Goal: Task Accomplishment & Management: Manage account settings

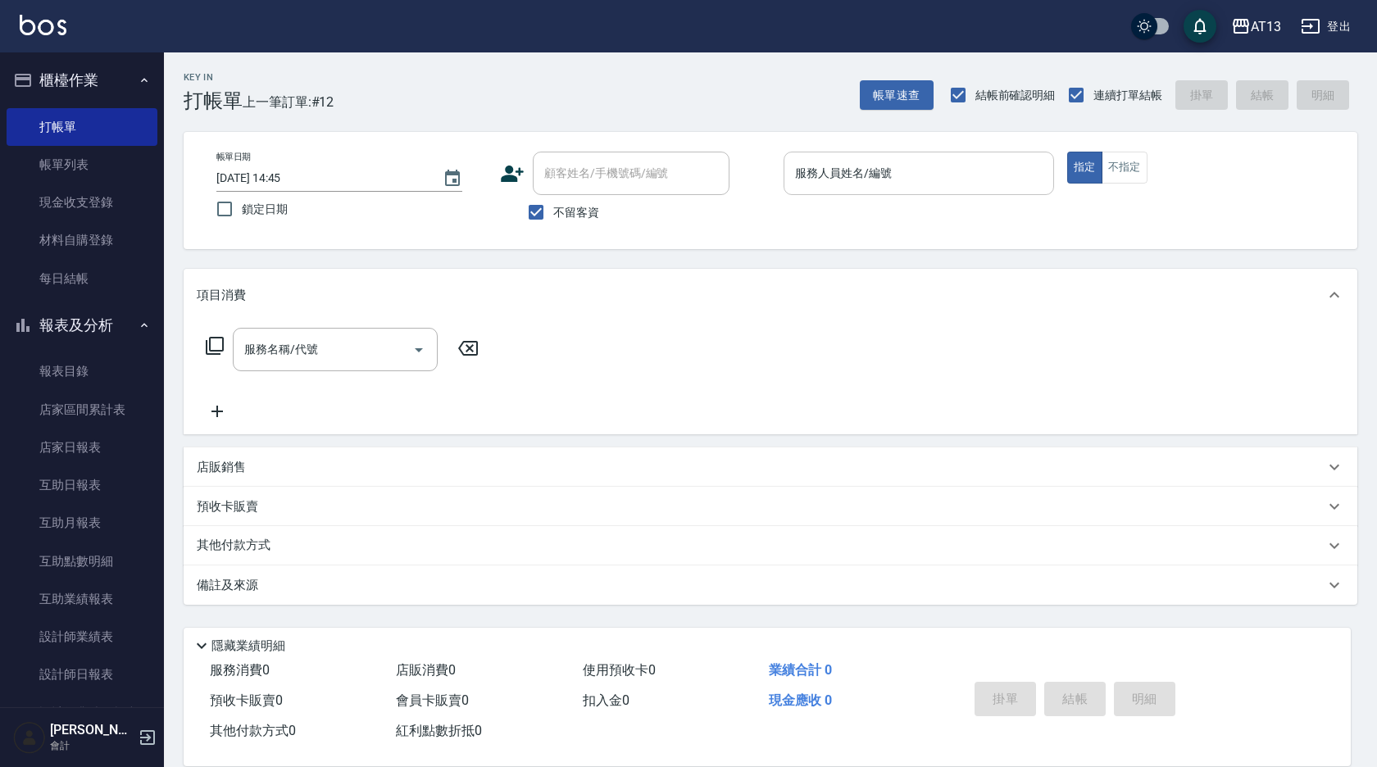
click at [855, 179] on input "服務人員姓名/編號" at bounding box center [919, 173] width 256 height 29
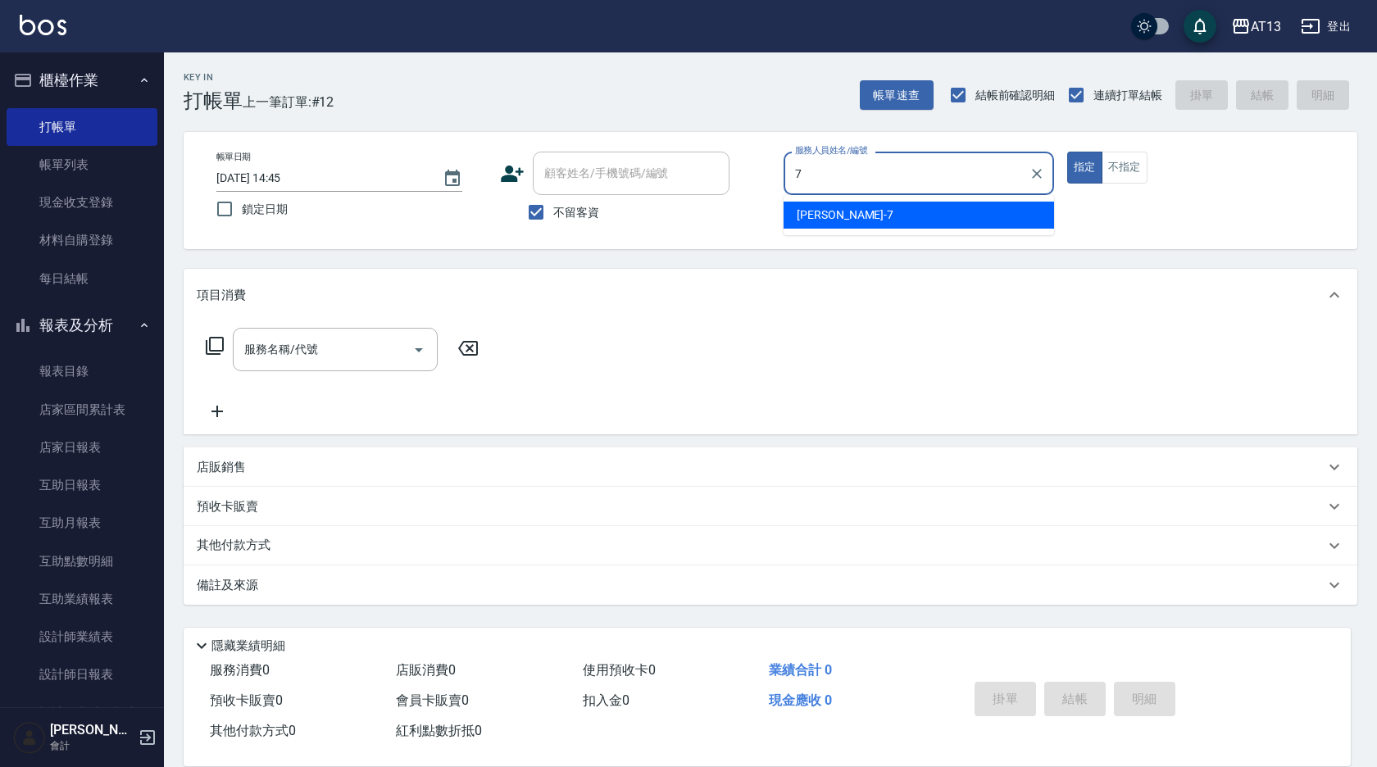
click at [1014, 214] on div "[PERSON_NAME]-7" at bounding box center [918, 215] width 270 height 27
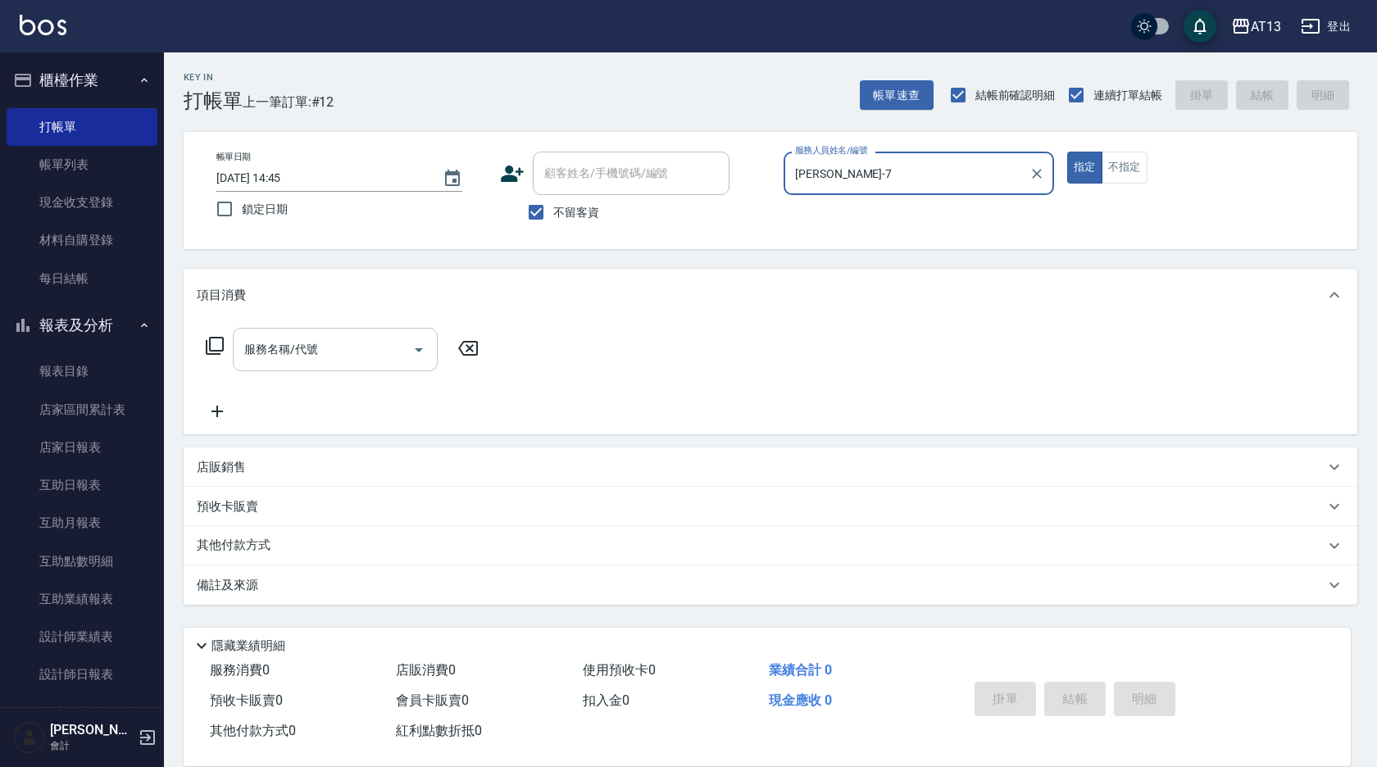
type input "[PERSON_NAME]-7"
click at [301, 344] on div "服務名稱/代號 服務名稱/代號" at bounding box center [335, 349] width 205 height 43
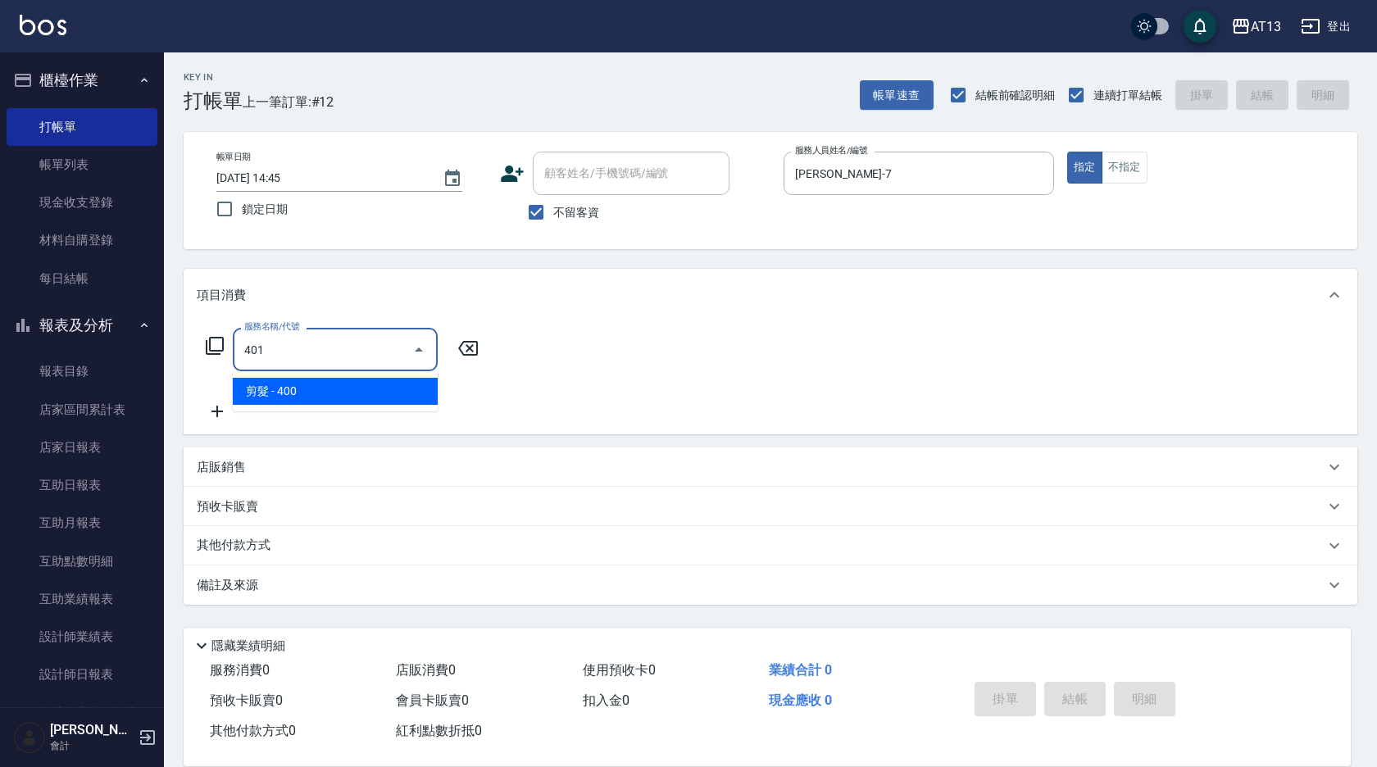
type input "剪髮(401)"
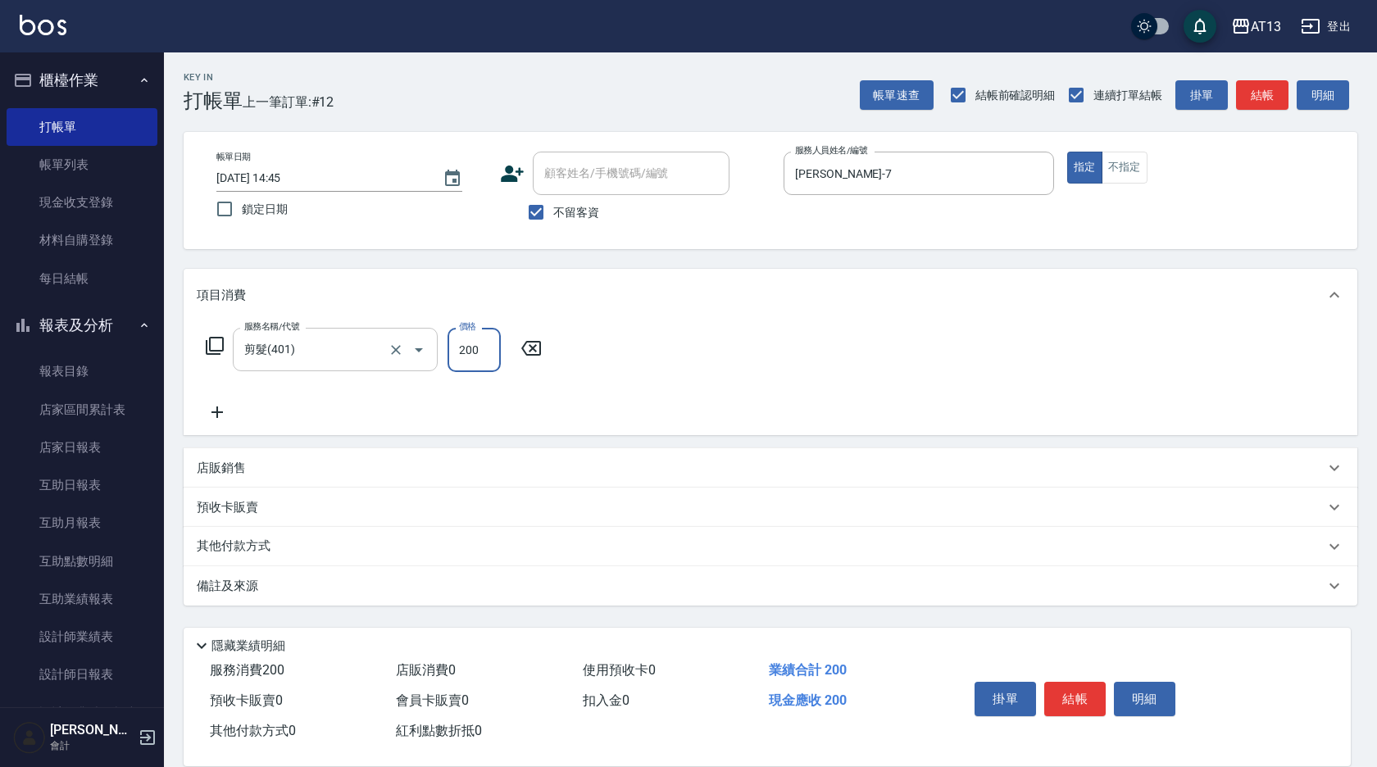
type input "200"
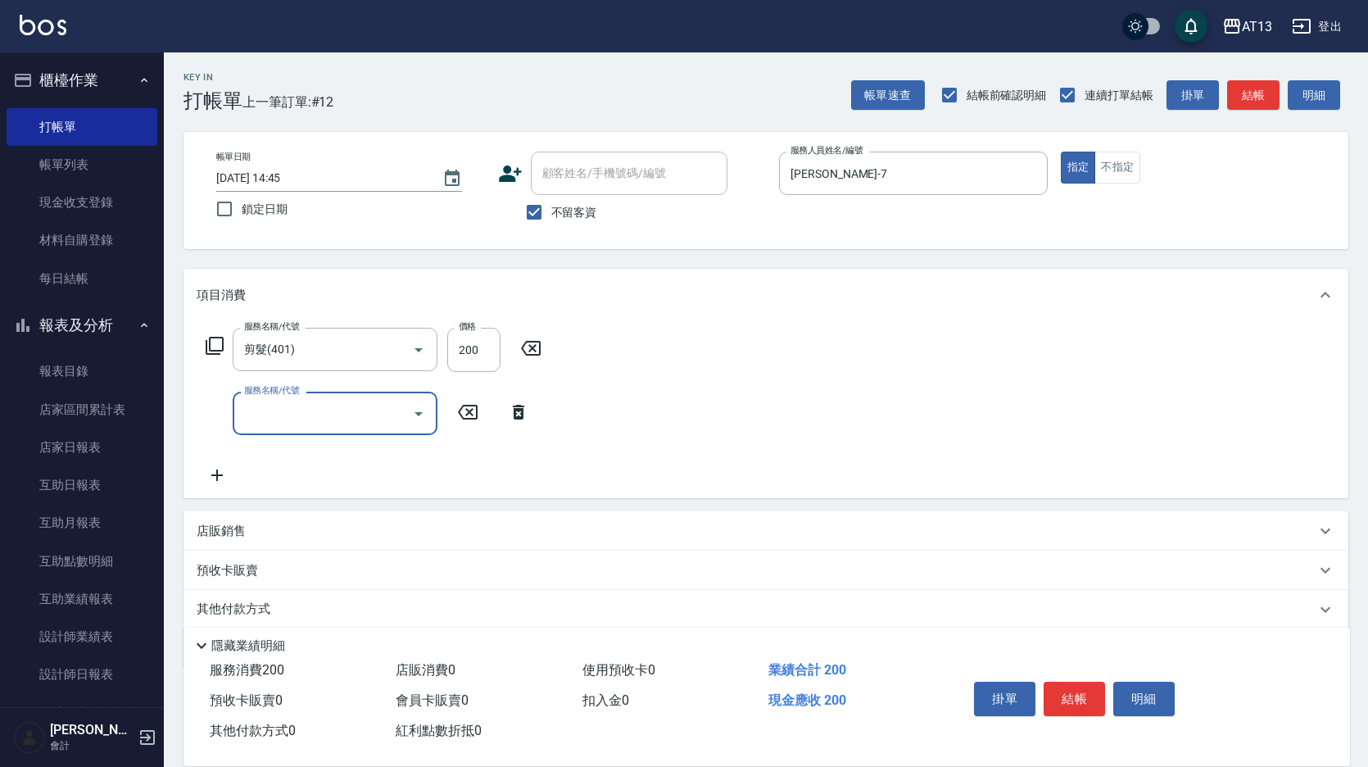
click at [1134, 408] on div "服務名稱/代號 剪髮(401) 服務名稱/代號 價格 200 價格 服務名稱/代號 服務名稱/代號" at bounding box center [766, 409] width 1165 height 177
click at [1073, 698] on button "結帳" at bounding box center [1074, 699] width 61 height 34
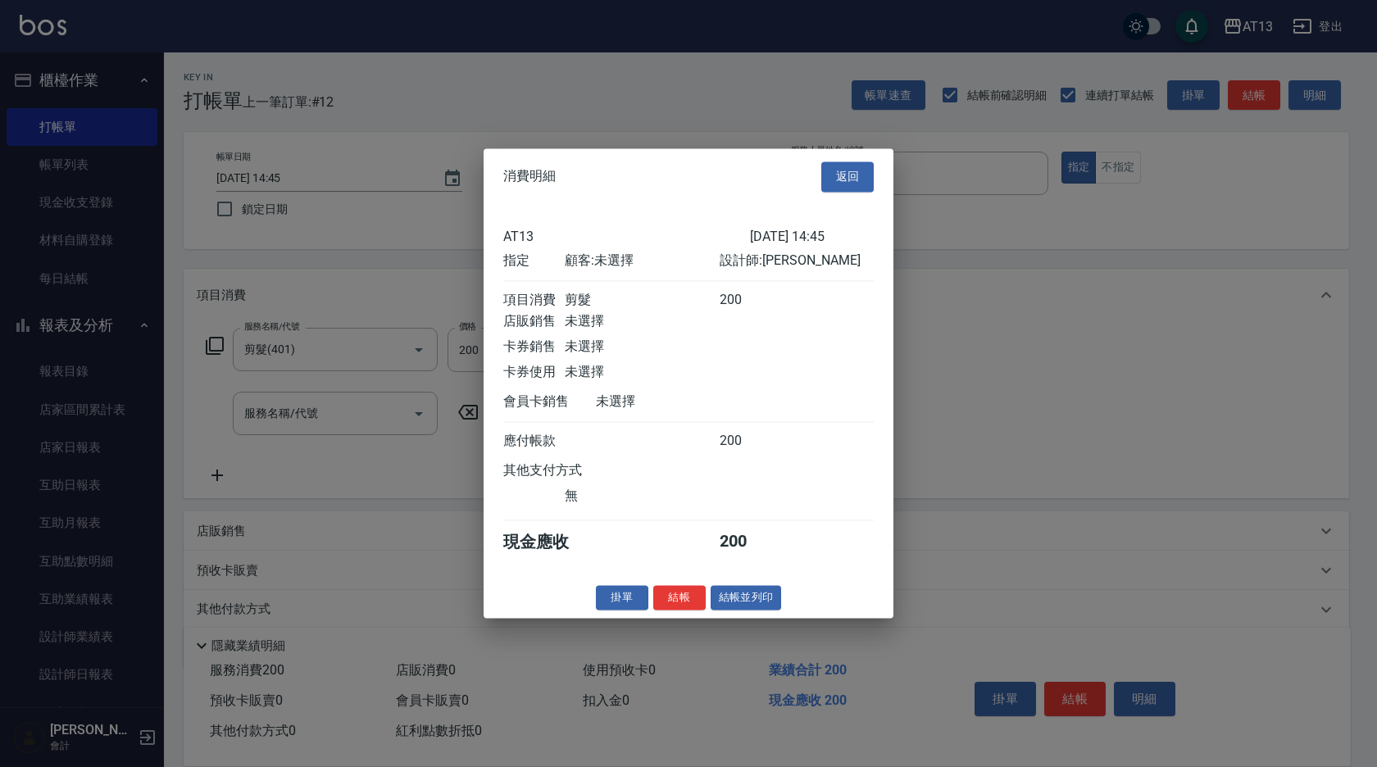
click at [671, 577] on div "AT13 [DATE] 14:45 指定 顧客: 未選擇 設計師: [PERSON_NAME] 項目消費 剪髮 200 店販銷售 未選擇 卡券銷售 未選擇 卡…" at bounding box center [688, 391] width 410 height 372
click at [672, 610] on button "結帳" at bounding box center [679, 597] width 52 height 25
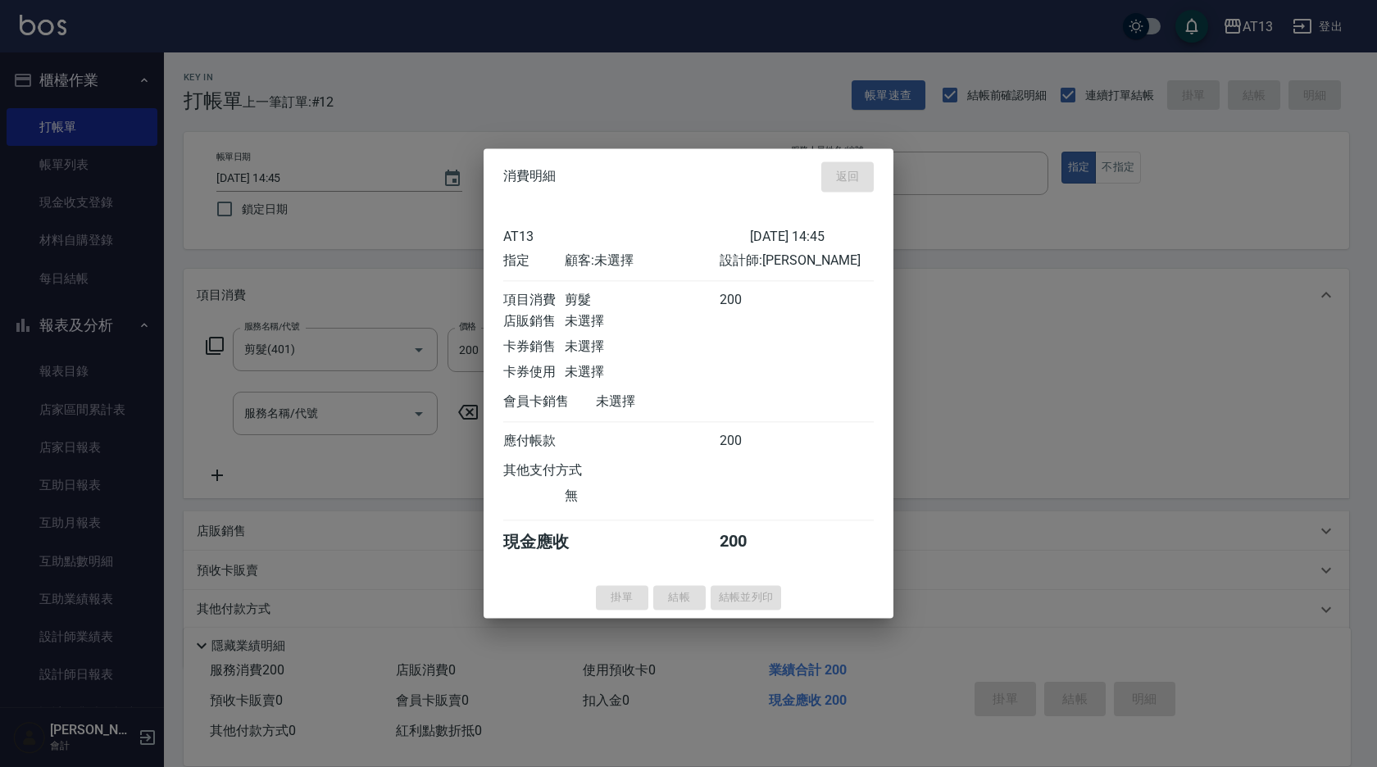
type input "[DATE] 15:36"
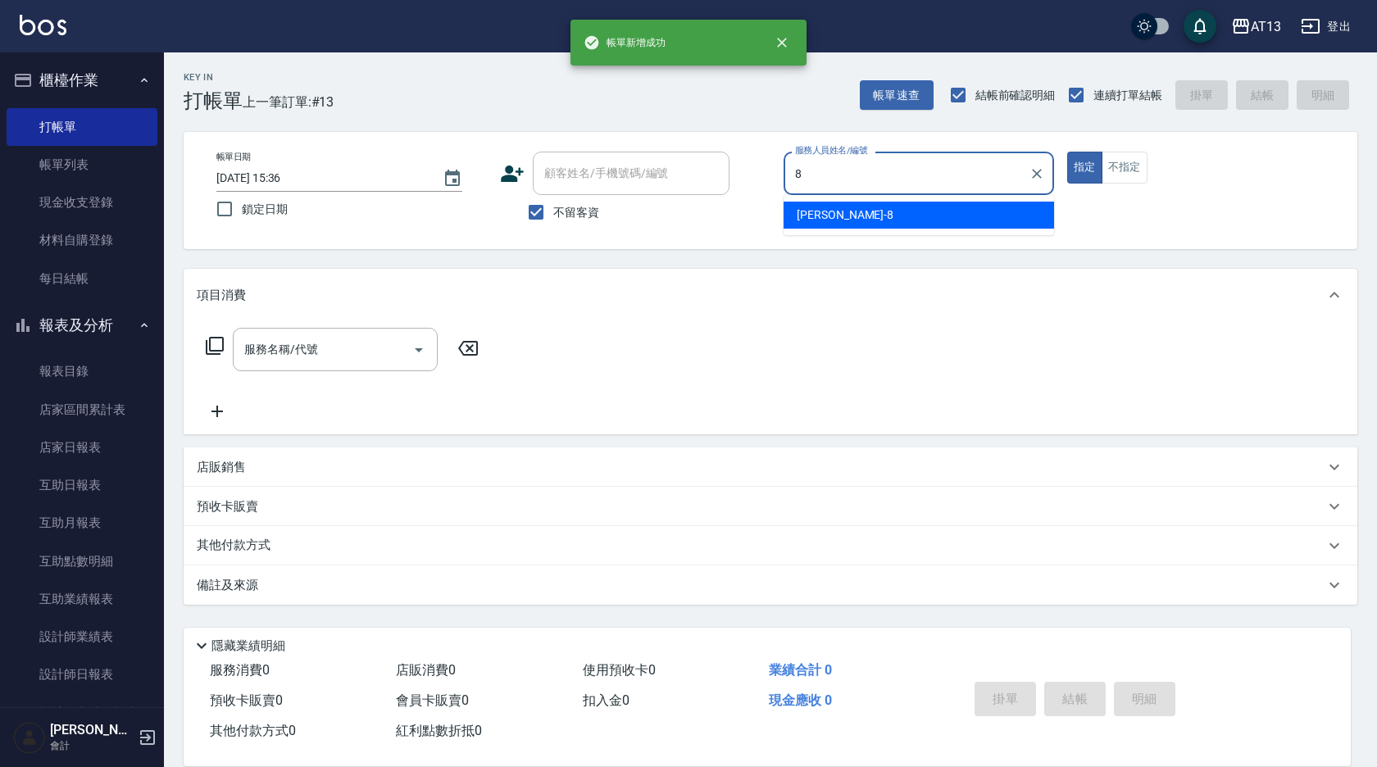
click at [1036, 213] on div "[PERSON_NAME] -8" at bounding box center [918, 215] width 270 height 27
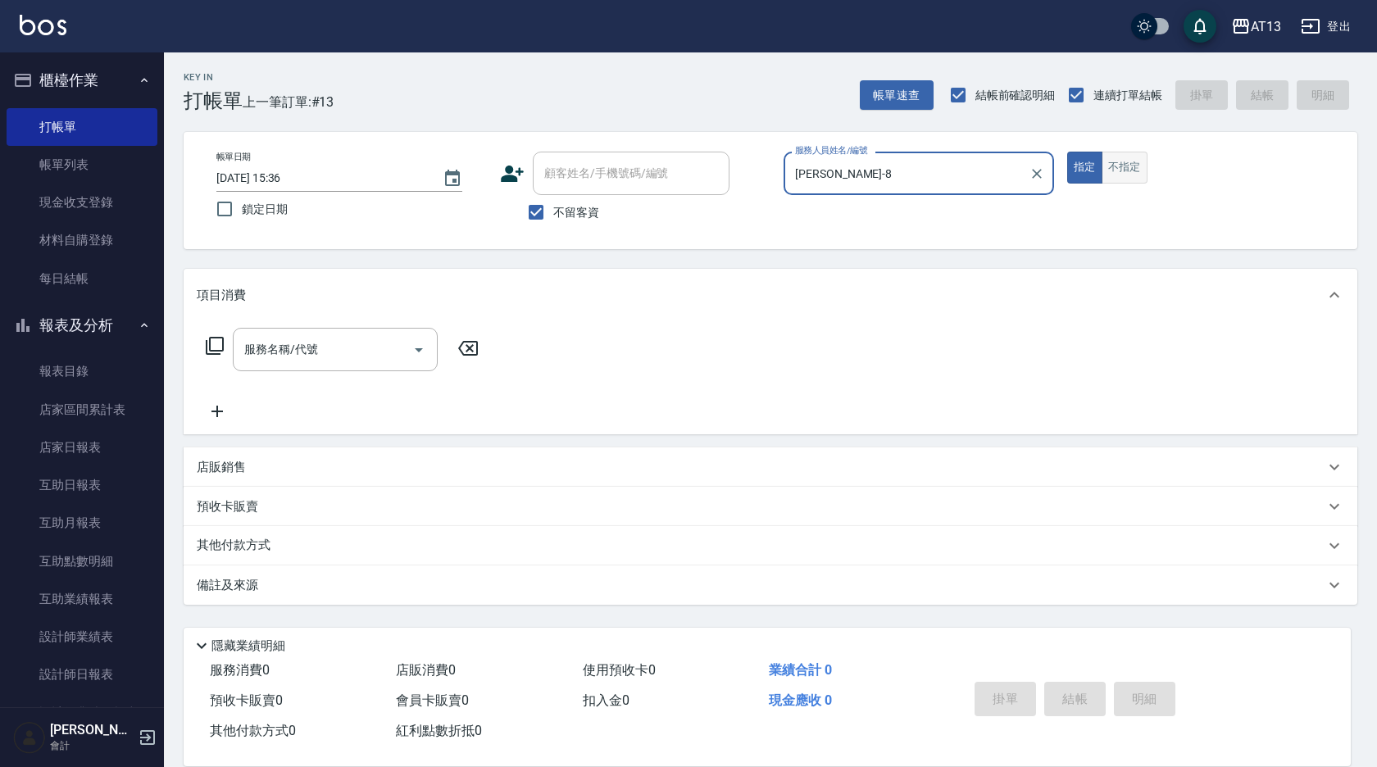
type input "[PERSON_NAME]-8"
click at [1126, 162] on button "不指定" at bounding box center [1124, 168] width 46 height 32
click at [397, 343] on input "服務名稱/代號" at bounding box center [323, 349] width 166 height 29
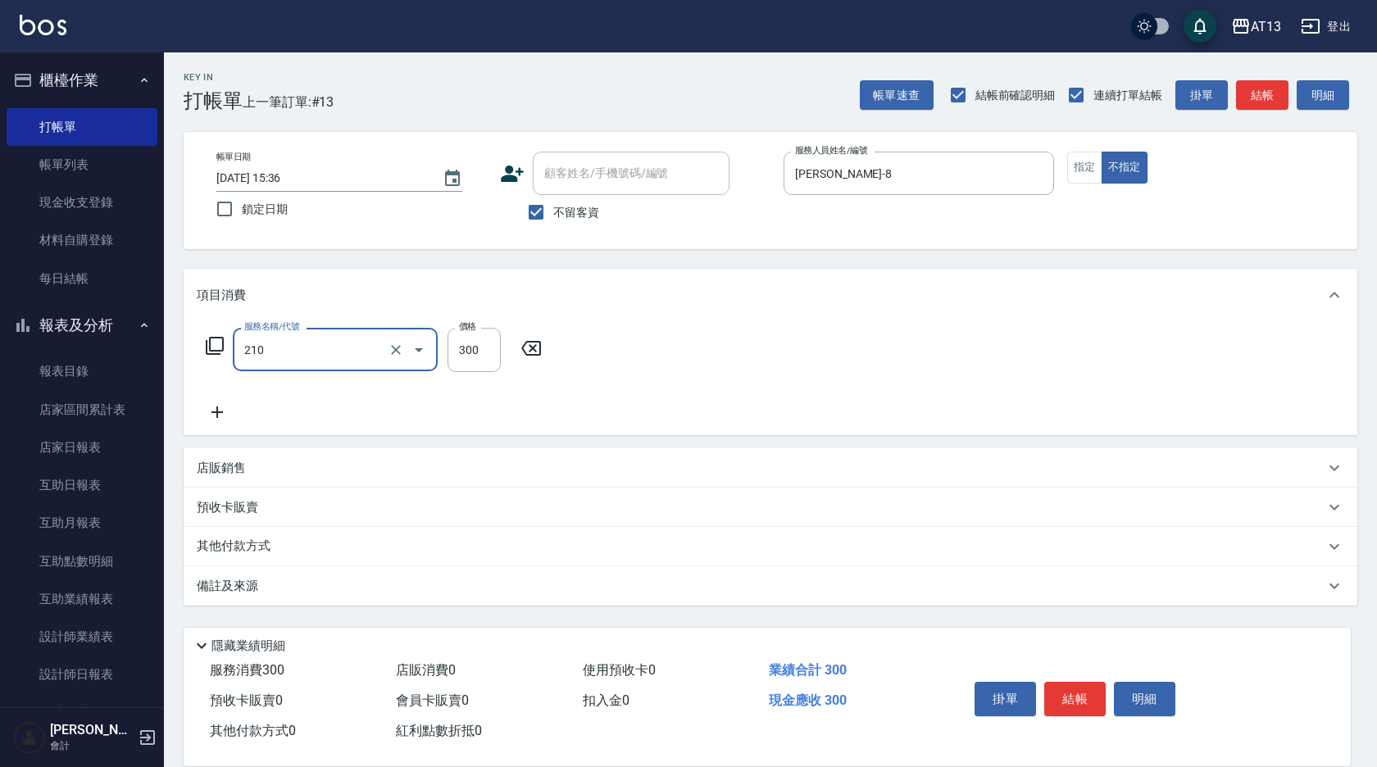
type input "歐娜洗髮精(210)"
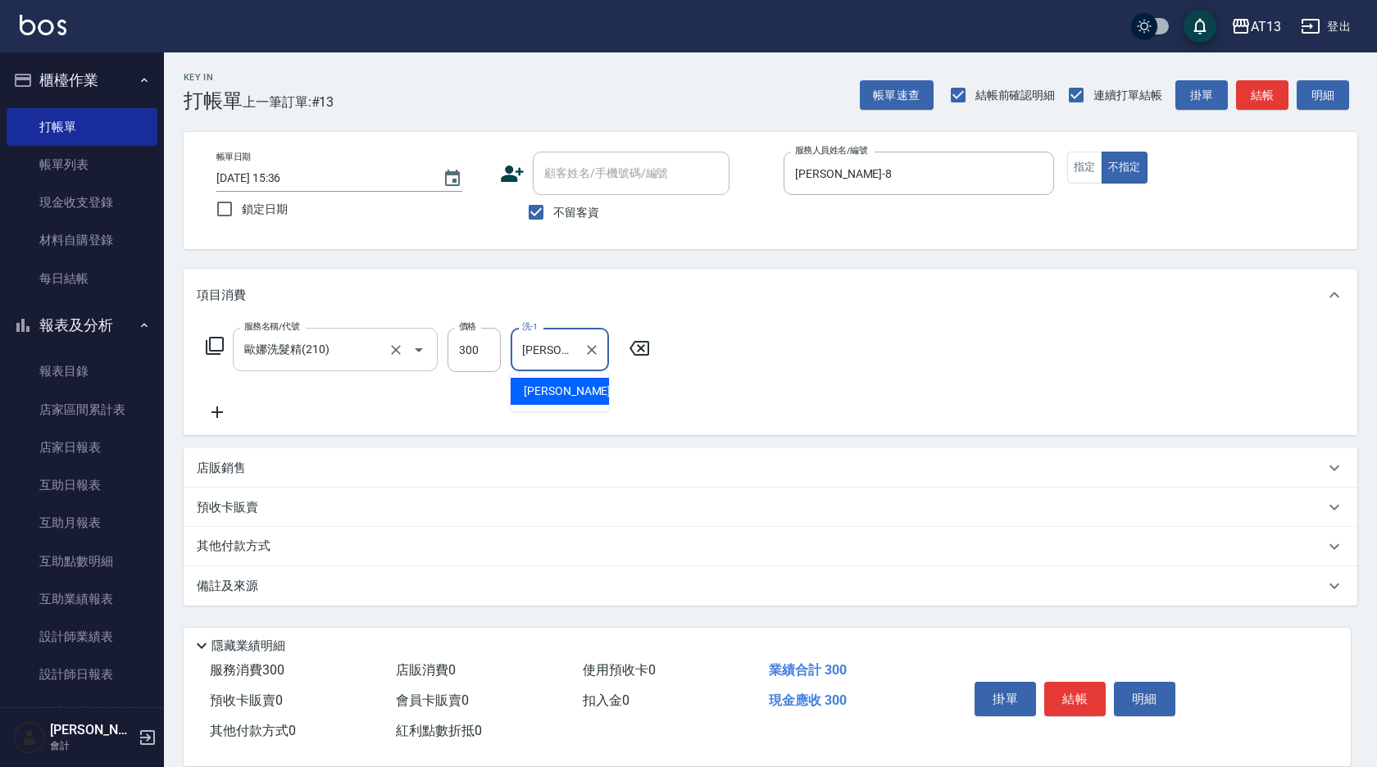
type input "[PERSON_NAME]-23"
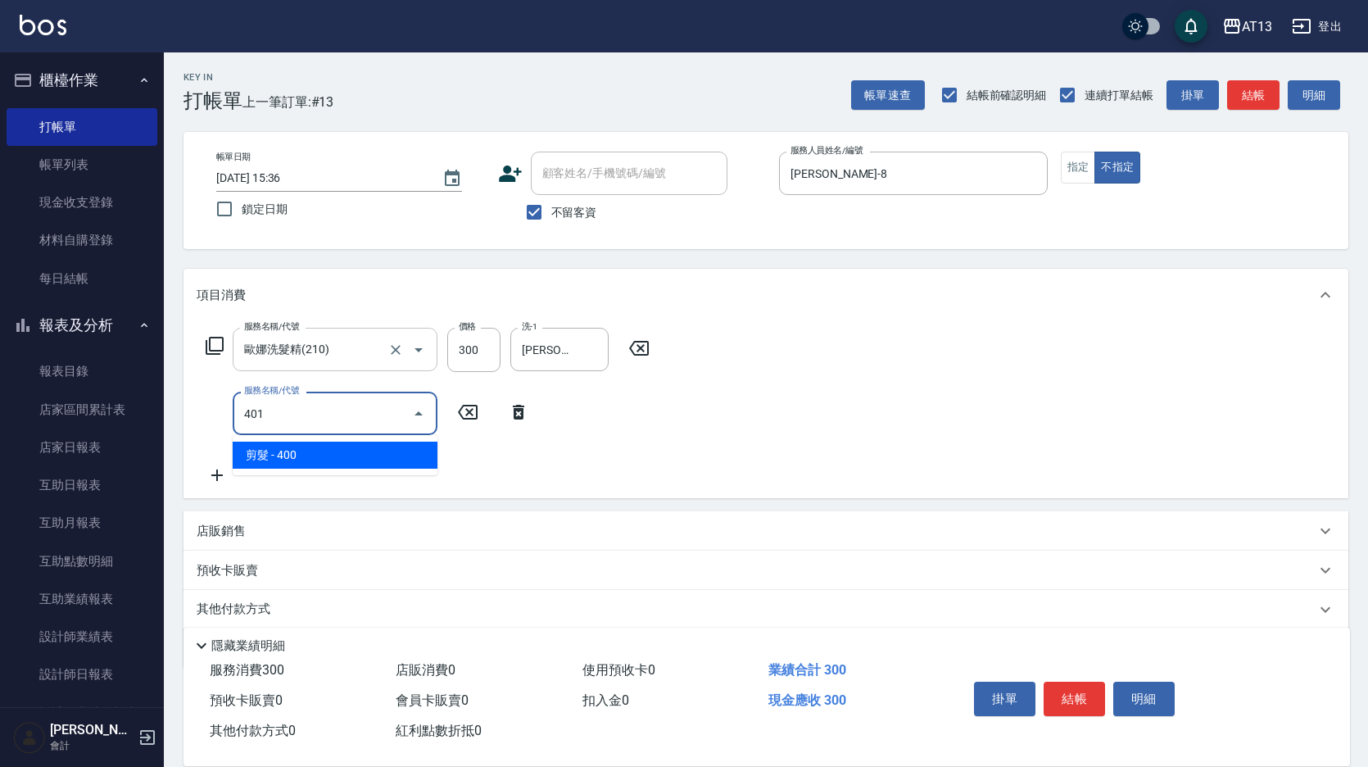
type input "剪髮(401)"
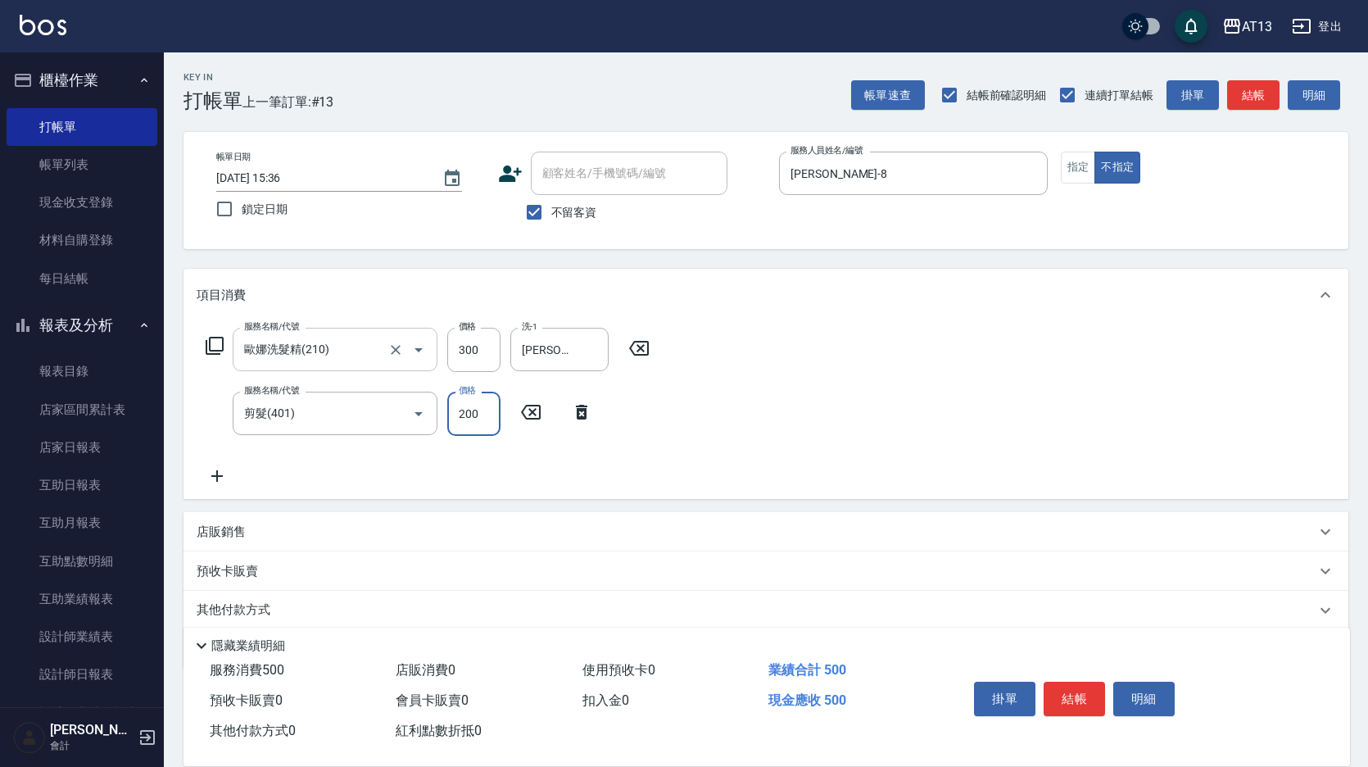
type input "200"
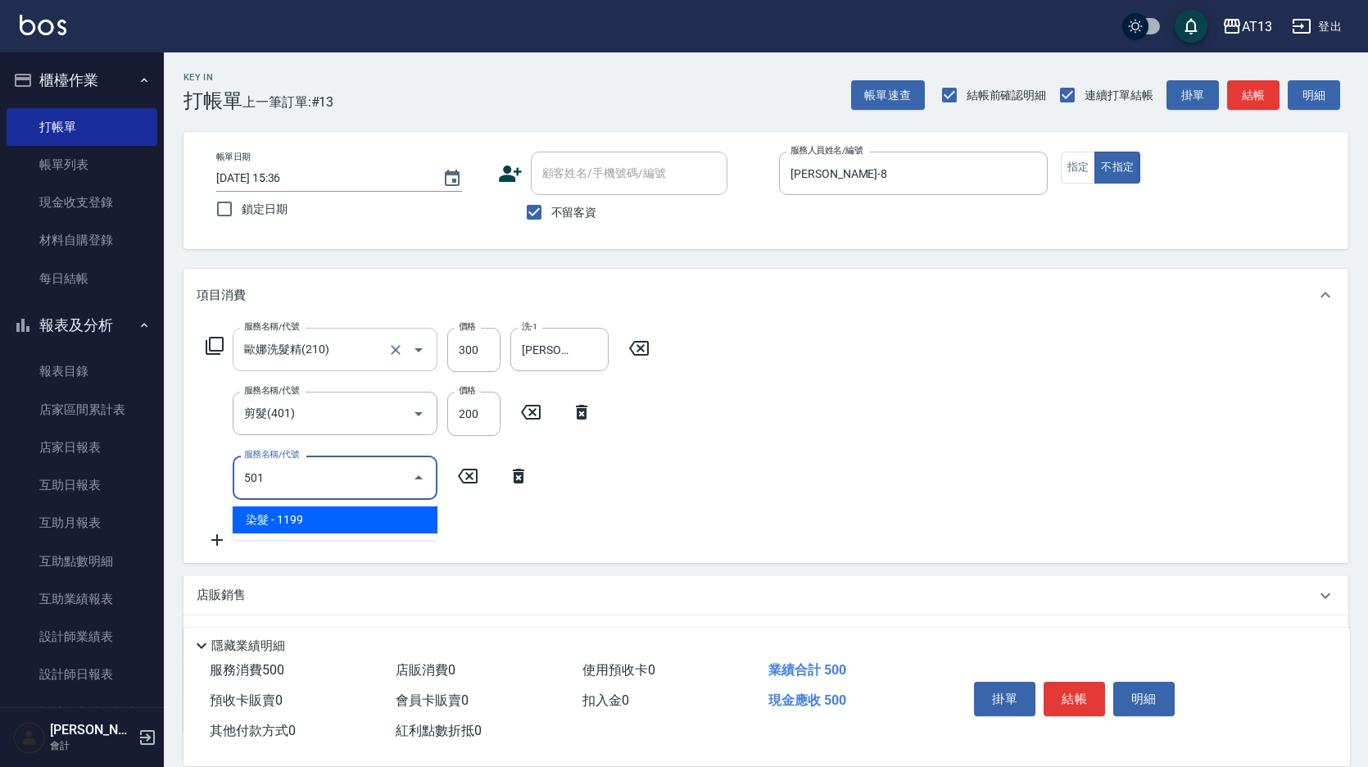
type input "染髮(501)"
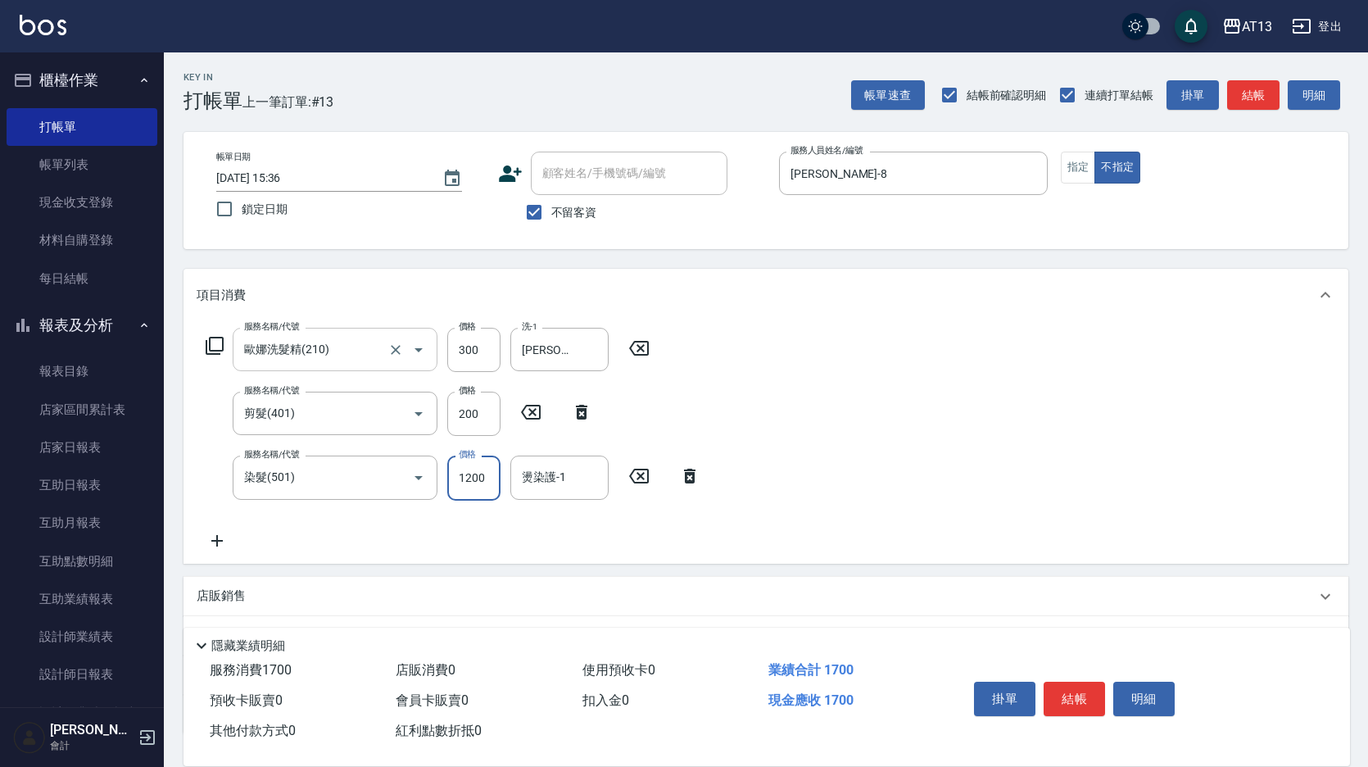
type input "1200"
type input "[PERSON_NAME]-23"
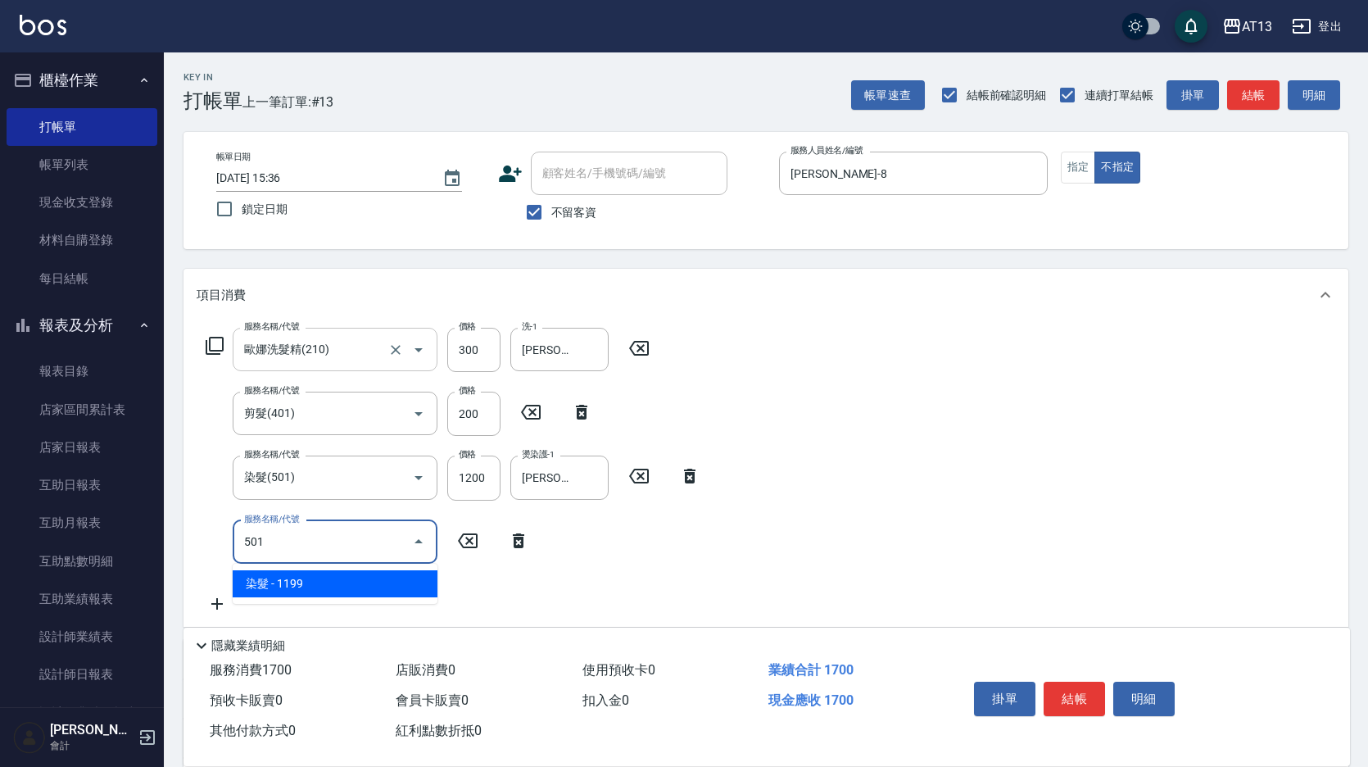
type input "染髮(501)"
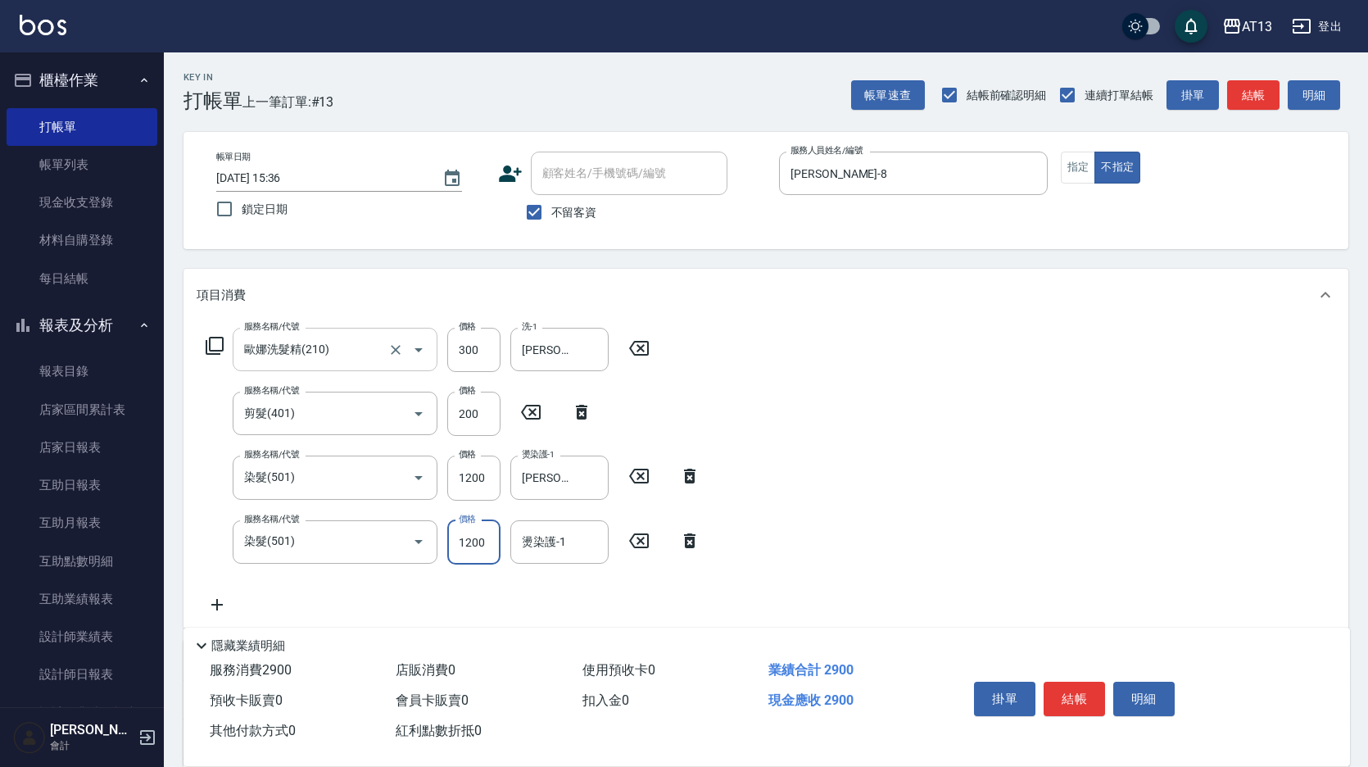
type input "1200"
type input "[PERSON_NAME]-23"
drag, startPoint x: 1045, startPoint y: 511, endPoint x: 1144, endPoint y: 736, distance: 245.4
click at [1046, 515] on div "服務名稱/代號 [PERSON_NAME]洗髮精(210) 服務名稱/代號 價格 300 價格 洗-1 [PERSON_NAME]-23 洗-1 服務名稱/代…" at bounding box center [766, 474] width 1165 height 306
click at [1074, 697] on button "結帳" at bounding box center [1074, 699] width 61 height 34
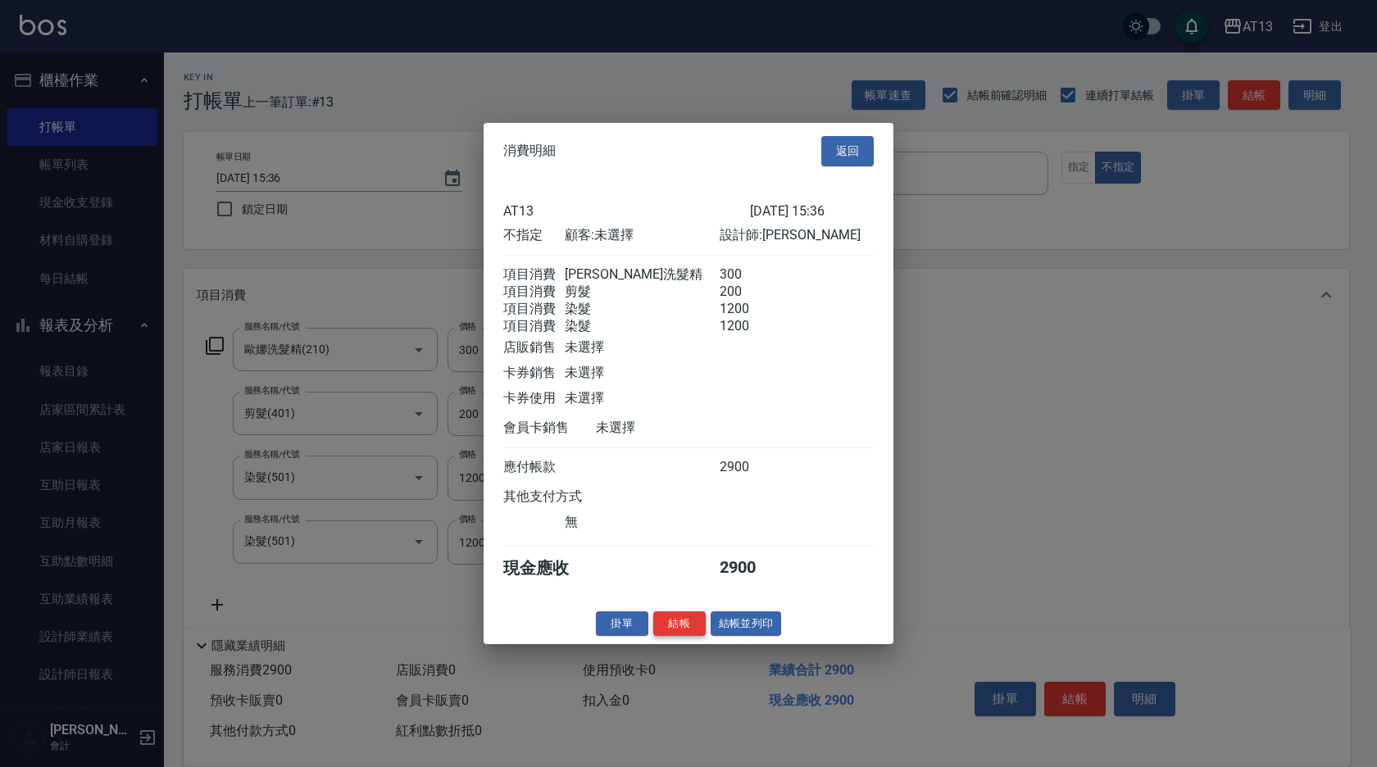
click at [669, 636] on button "結帳" at bounding box center [679, 622] width 52 height 25
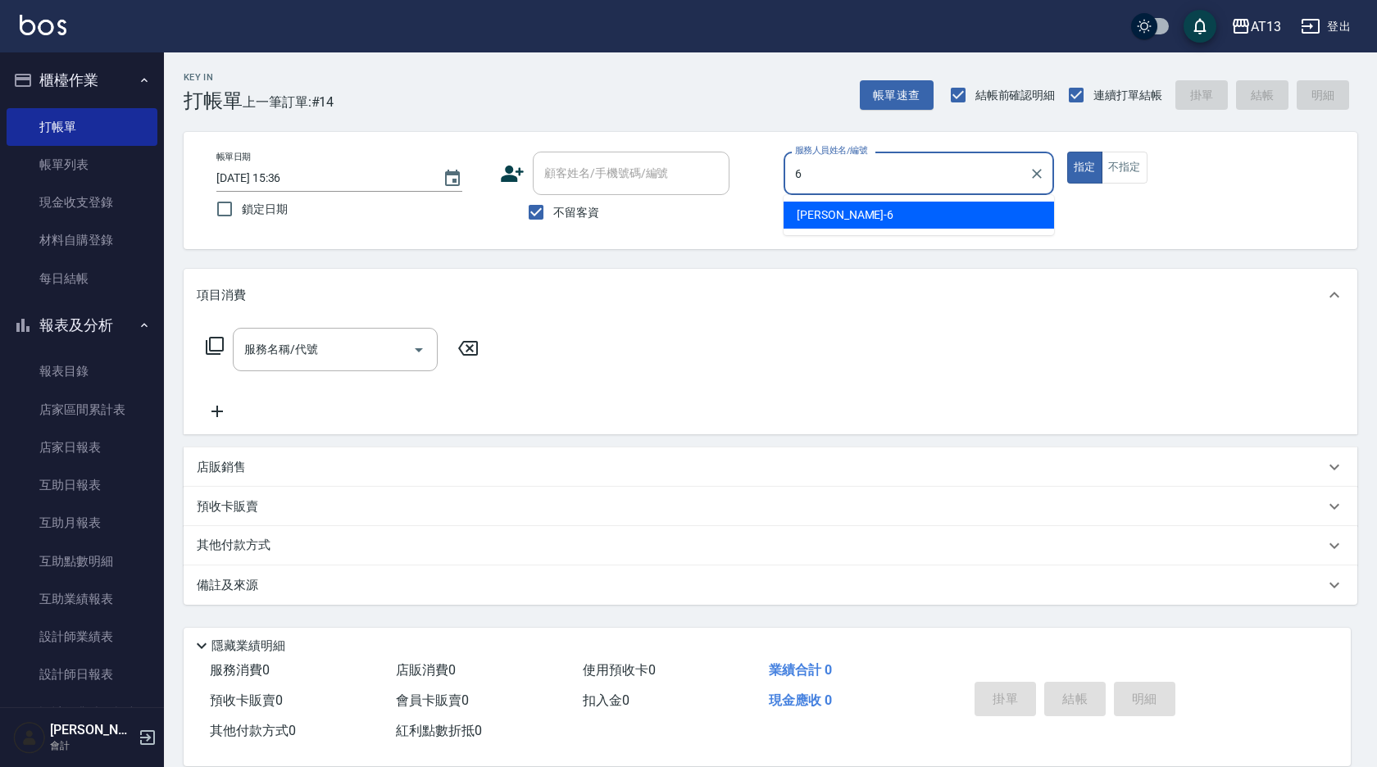
click at [928, 210] on div "[PERSON_NAME] -6" at bounding box center [918, 215] width 270 height 27
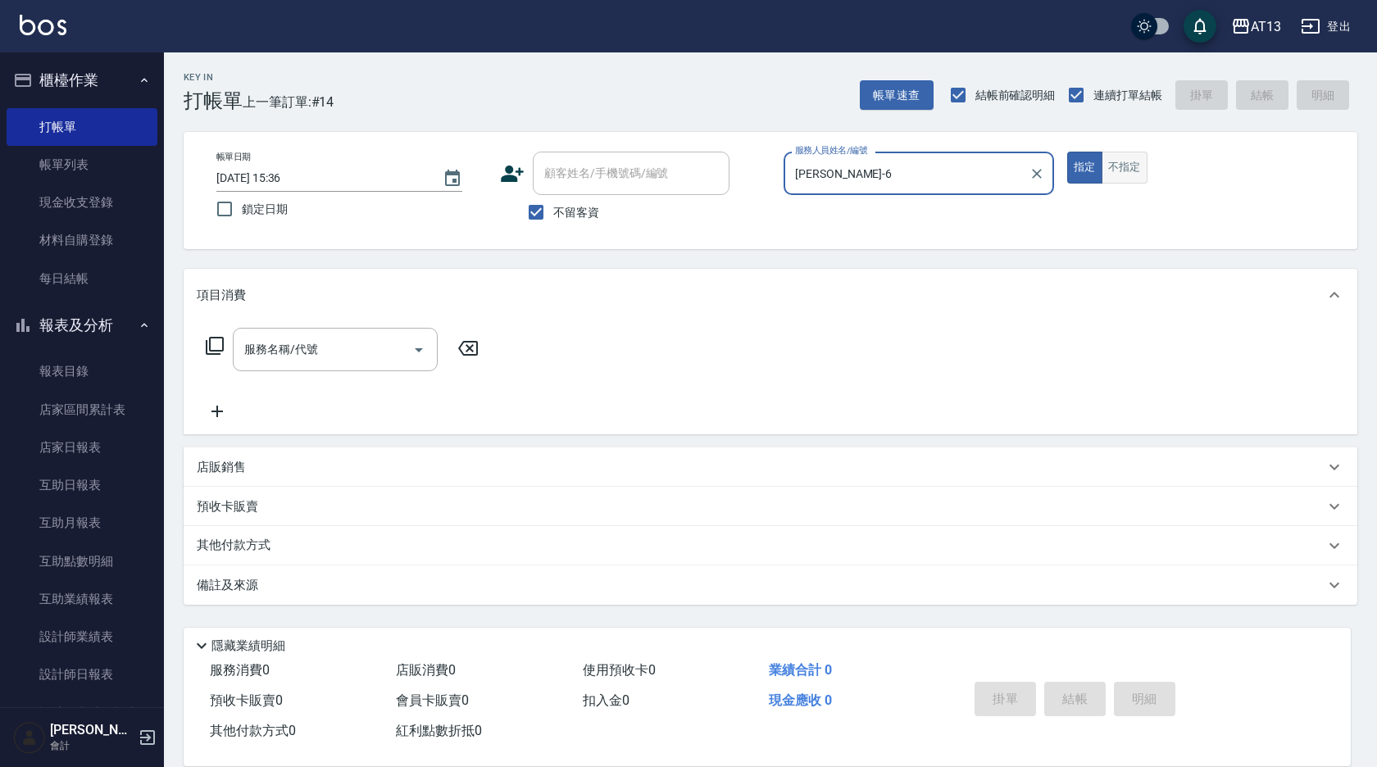
type input "[PERSON_NAME]-6"
drag, startPoint x: 1127, startPoint y: 170, endPoint x: 510, endPoint y: 456, distance: 679.3
click at [1127, 170] on button "不指定" at bounding box center [1124, 168] width 46 height 32
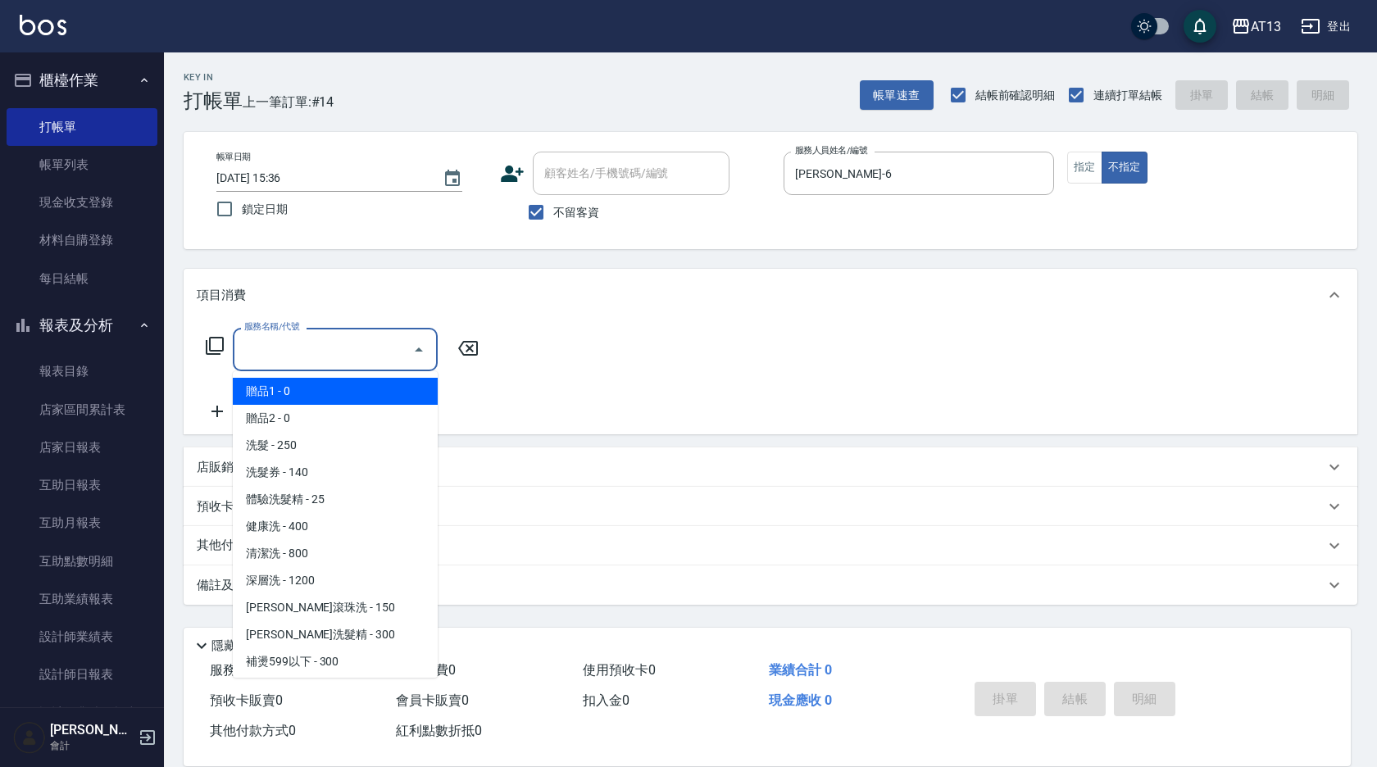
click at [285, 347] on div "服務名稱/代號 服務名稱/代號" at bounding box center [335, 349] width 205 height 43
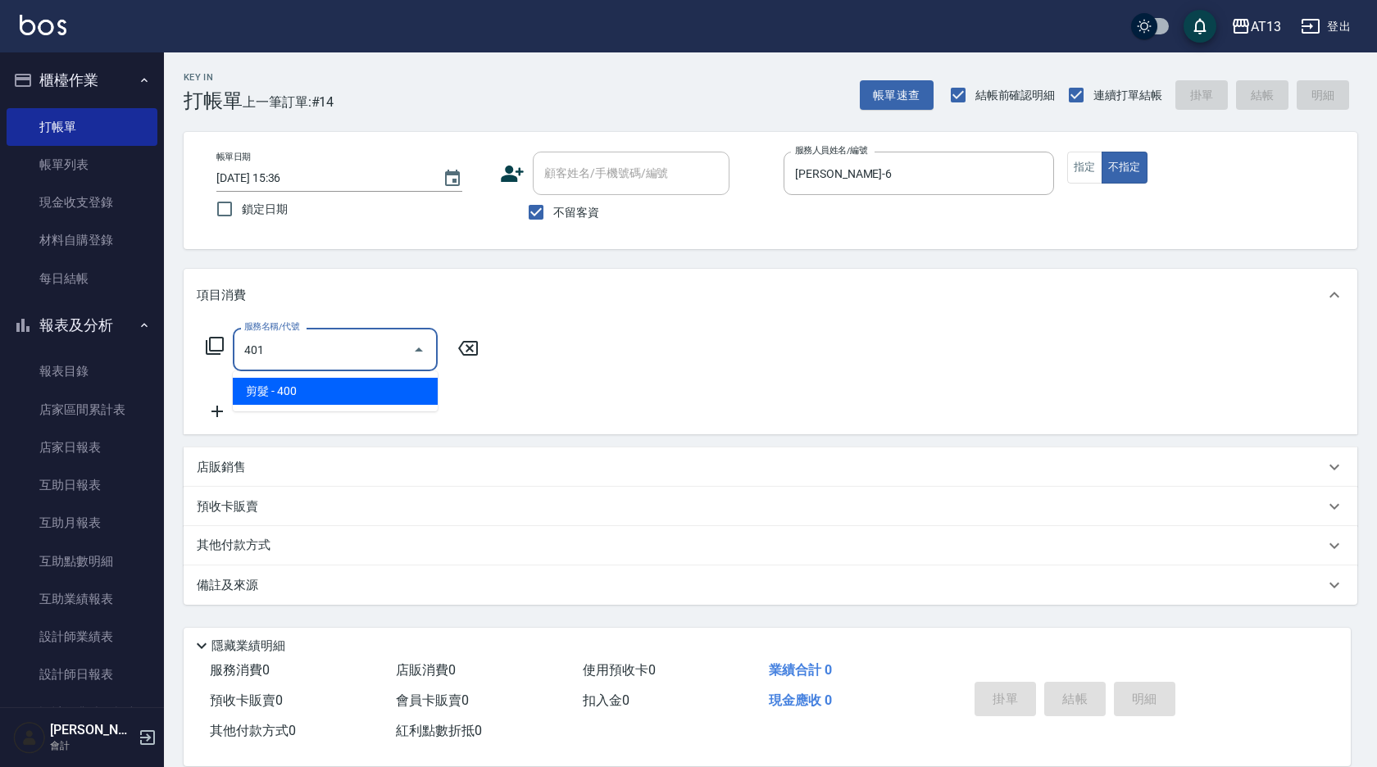
type input "剪髮(401)"
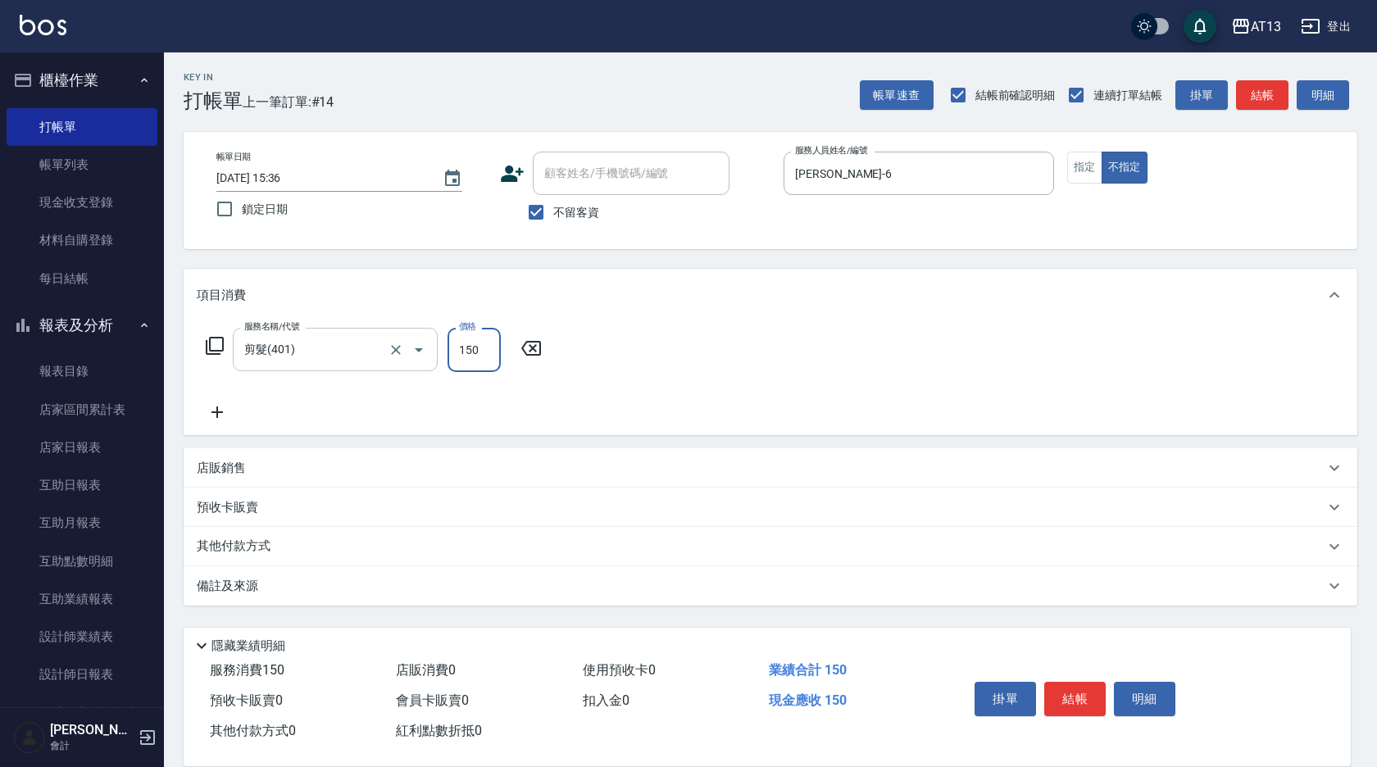
type input "150"
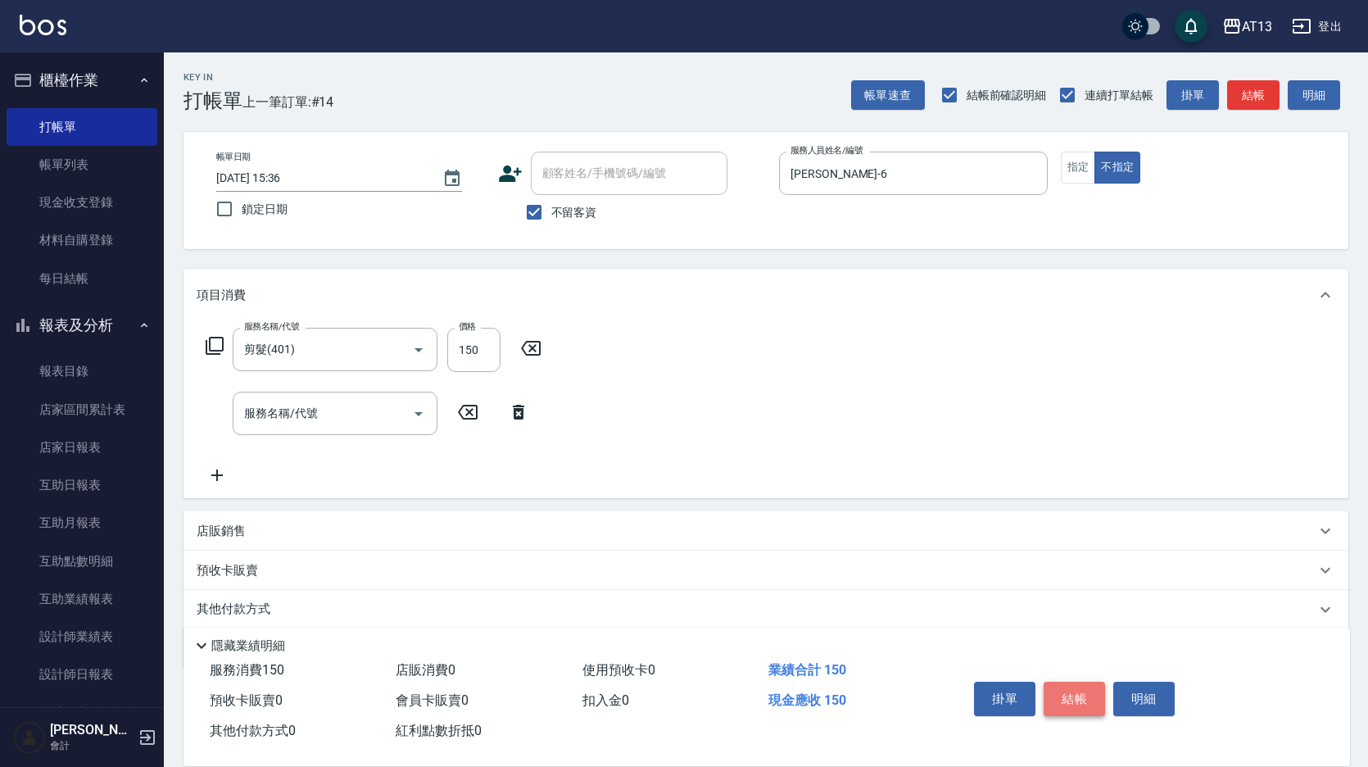
click at [1083, 688] on button "結帳" at bounding box center [1074, 699] width 61 height 34
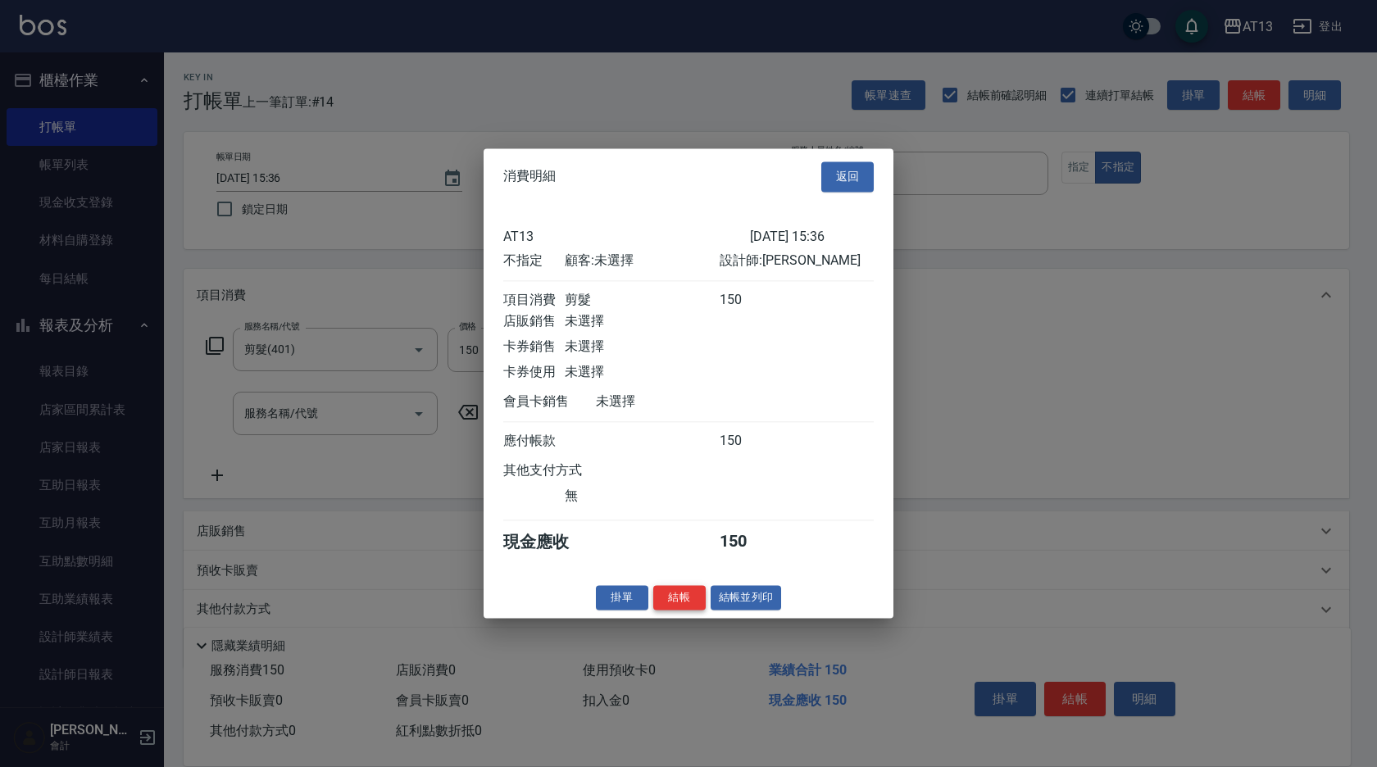
click at [687, 609] on button "結帳" at bounding box center [679, 597] width 52 height 25
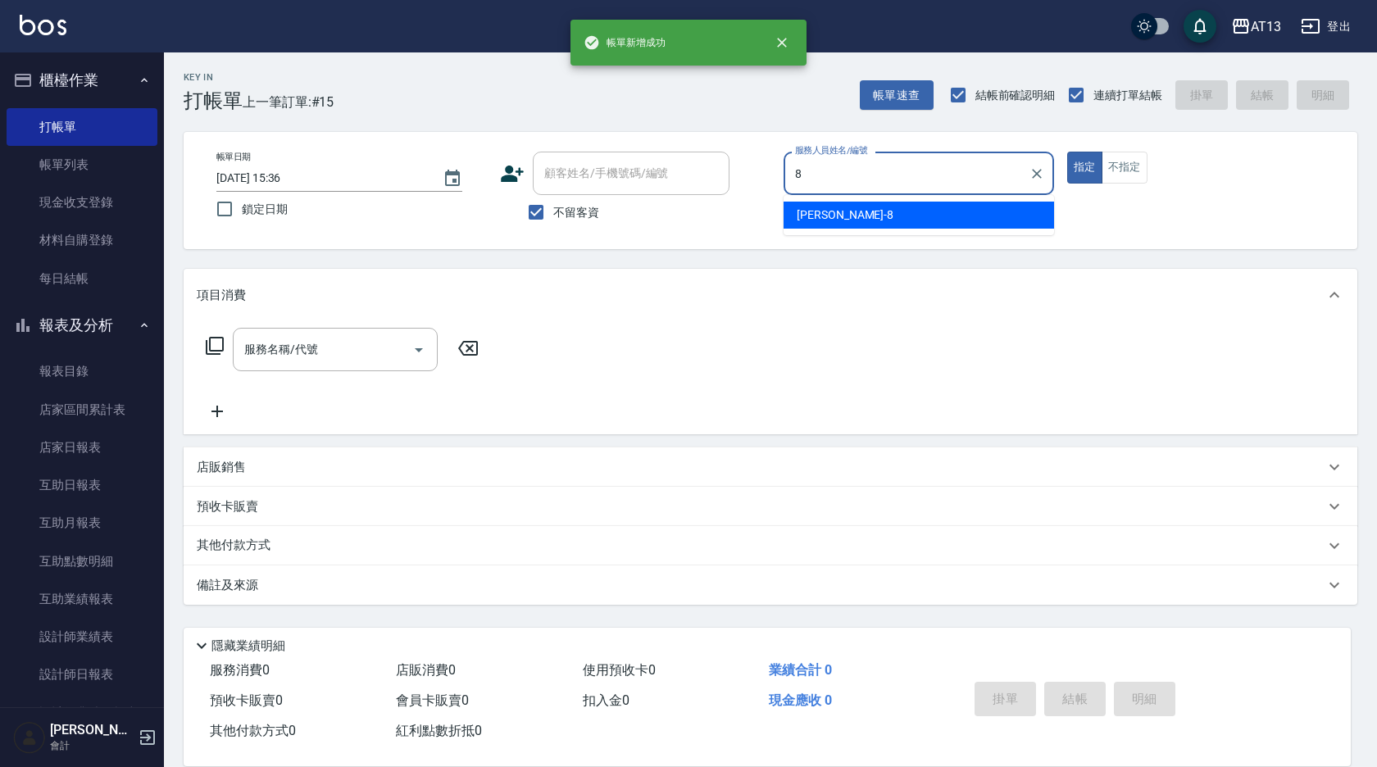
click at [946, 206] on div "[PERSON_NAME] -8" at bounding box center [918, 215] width 270 height 27
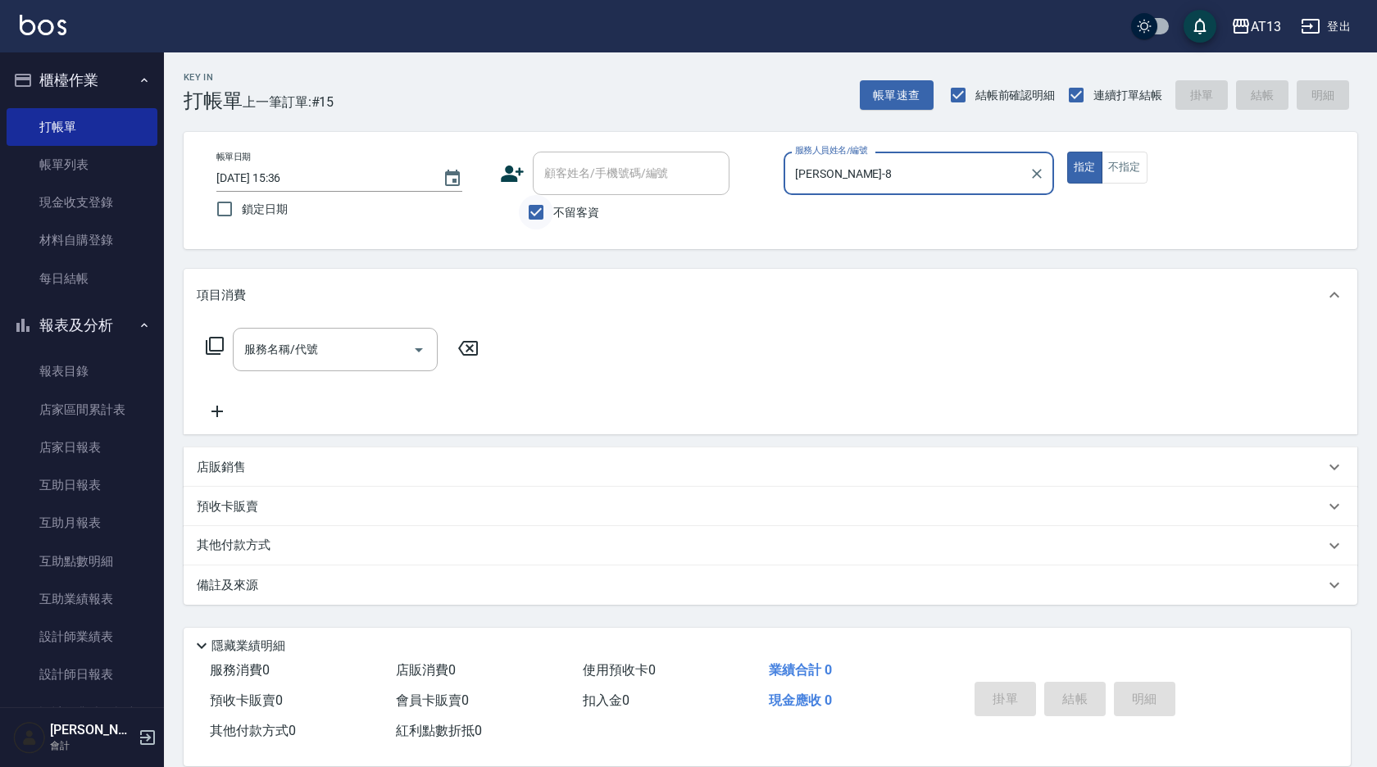
type input "[PERSON_NAME]-8"
click at [542, 212] on input "不留客資" at bounding box center [536, 212] width 34 height 34
checkbox input "false"
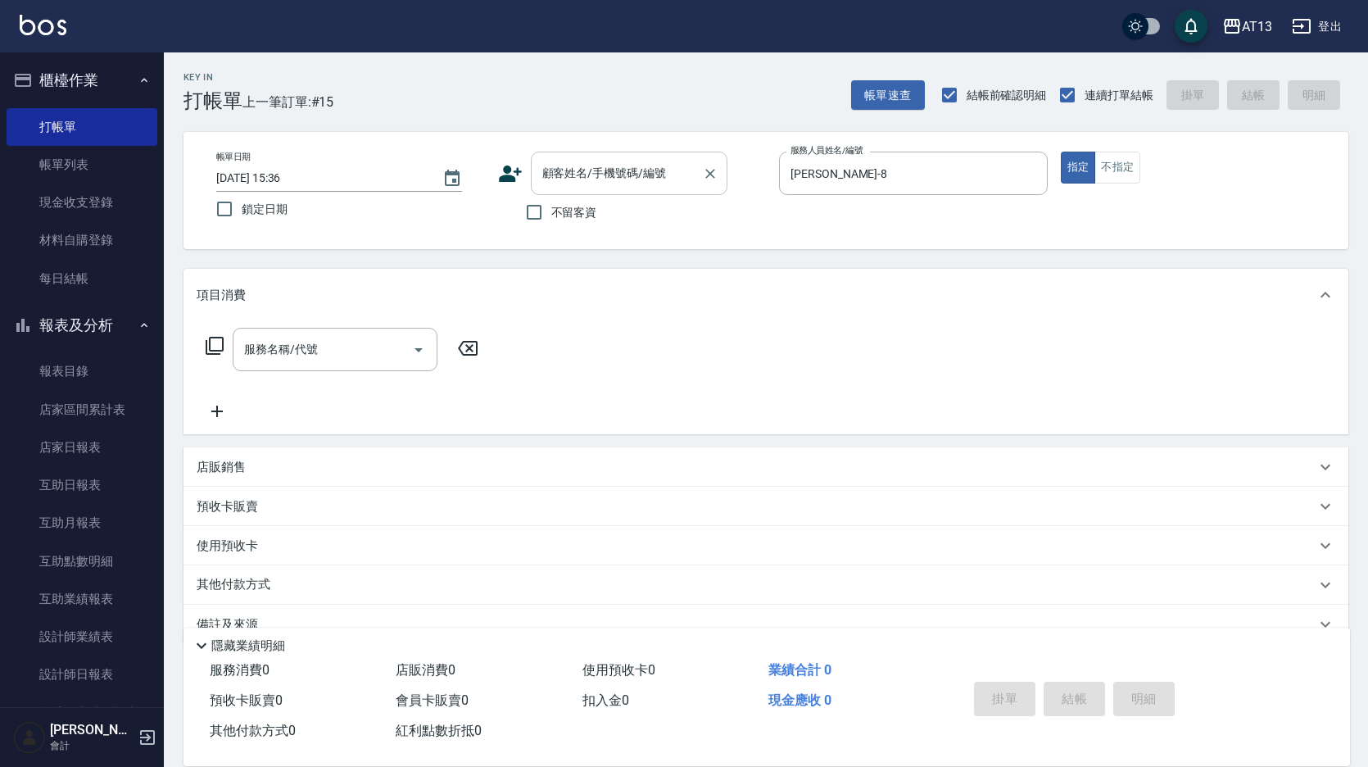
click at [561, 184] on input "顧客姓名/手機號碼/編號" at bounding box center [616, 173] width 157 height 29
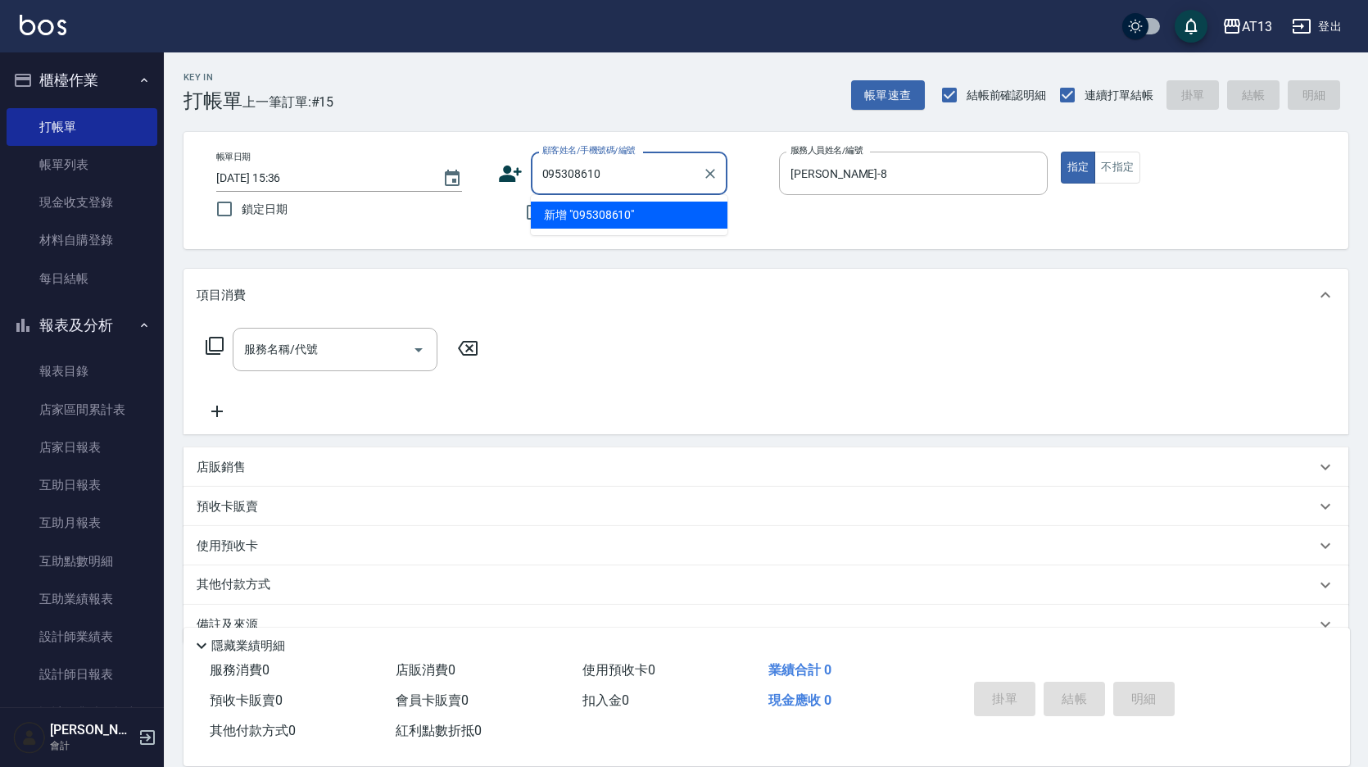
type input "0953086101"
click at [710, 175] on icon "Clear" at bounding box center [710, 174] width 10 height 10
click at [524, 216] on input "不留客資" at bounding box center [534, 212] width 34 height 34
checkbox input "true"
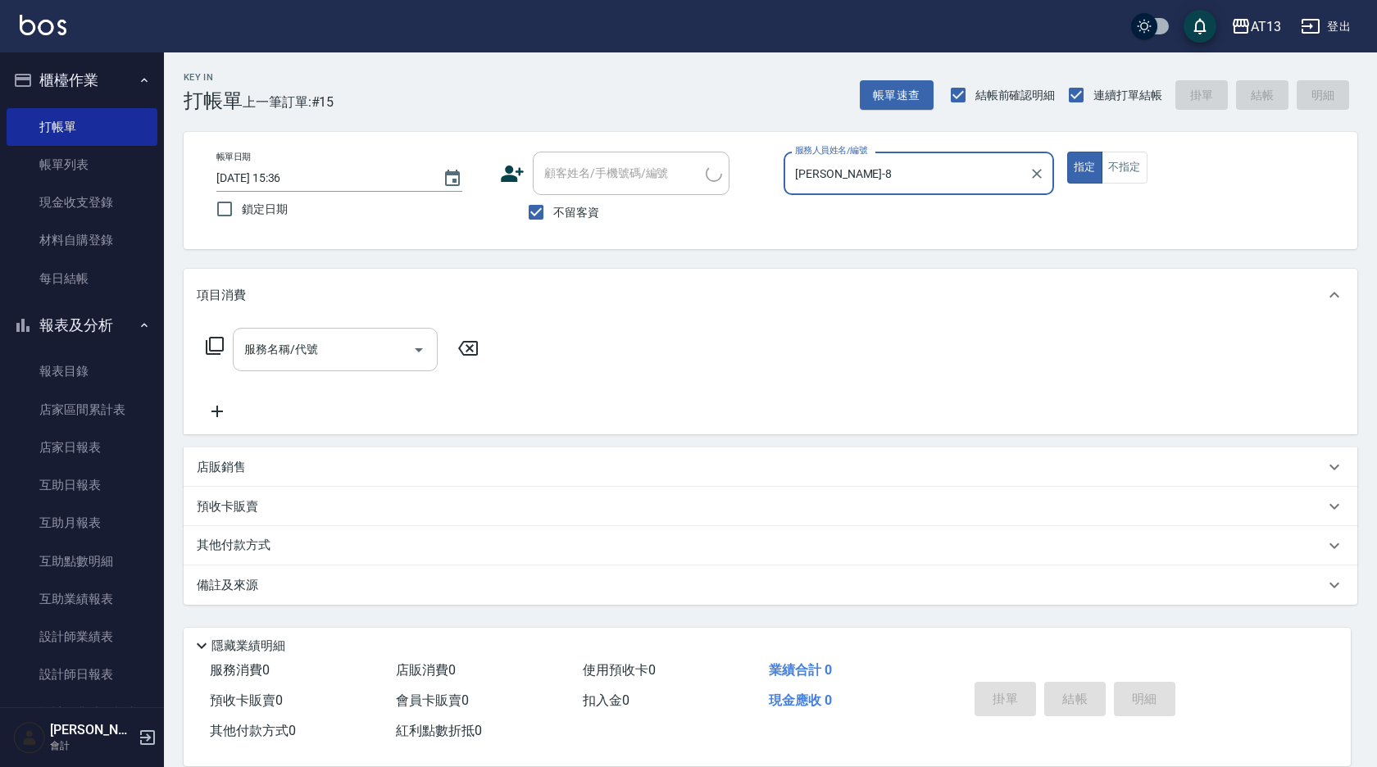
click at [339, 352] on input "服務名稱/代號" at bounding box center [323, 349] width 166 height 29
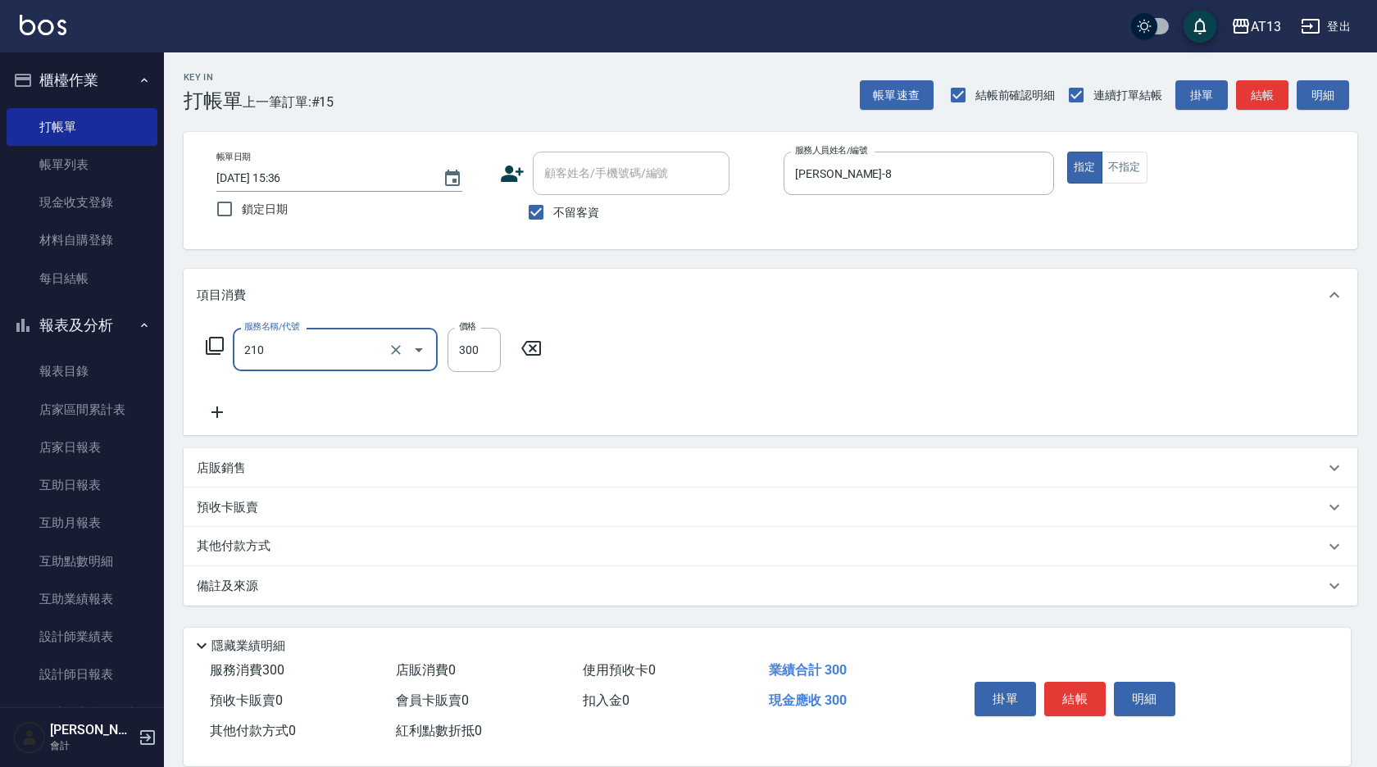
type input "歐娜洗髮精(210)"
type input "3"
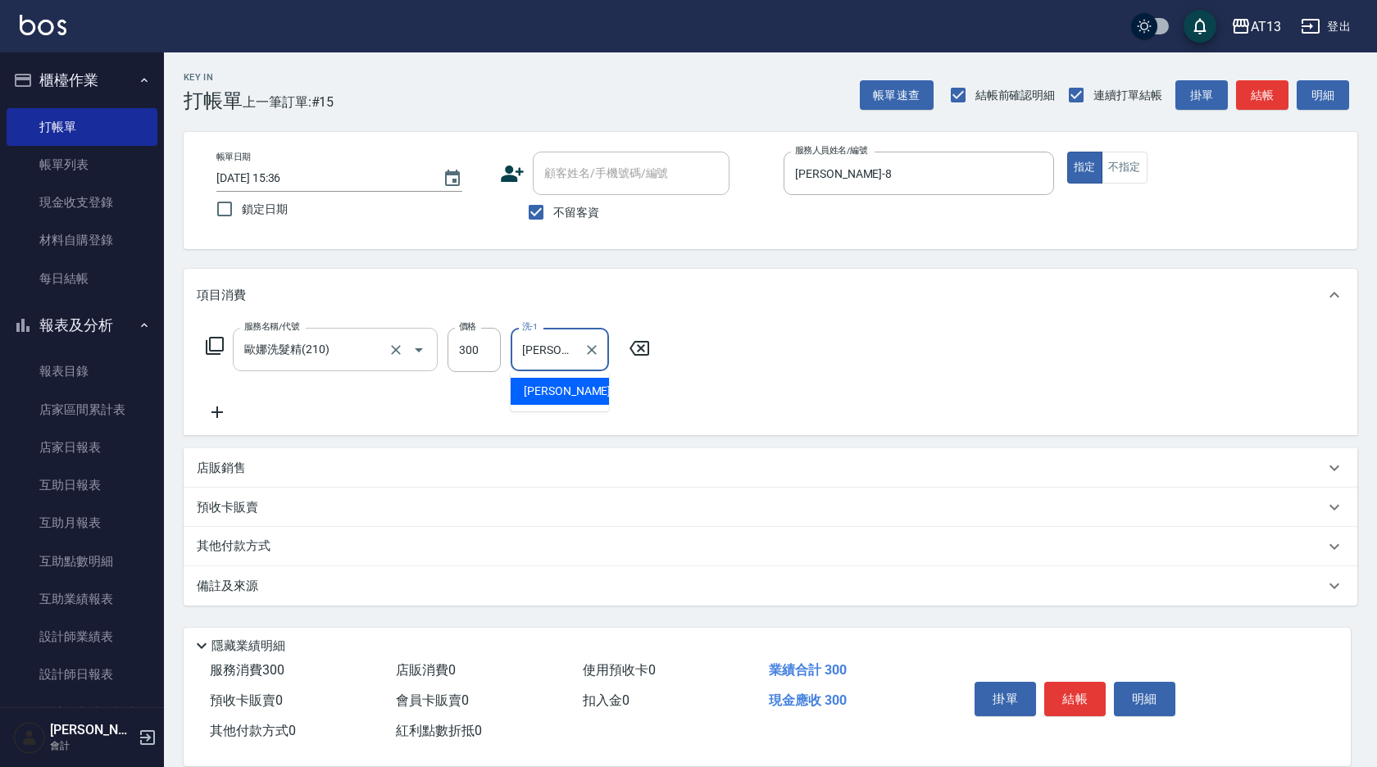
type input "[PERSON_NAME]-23"
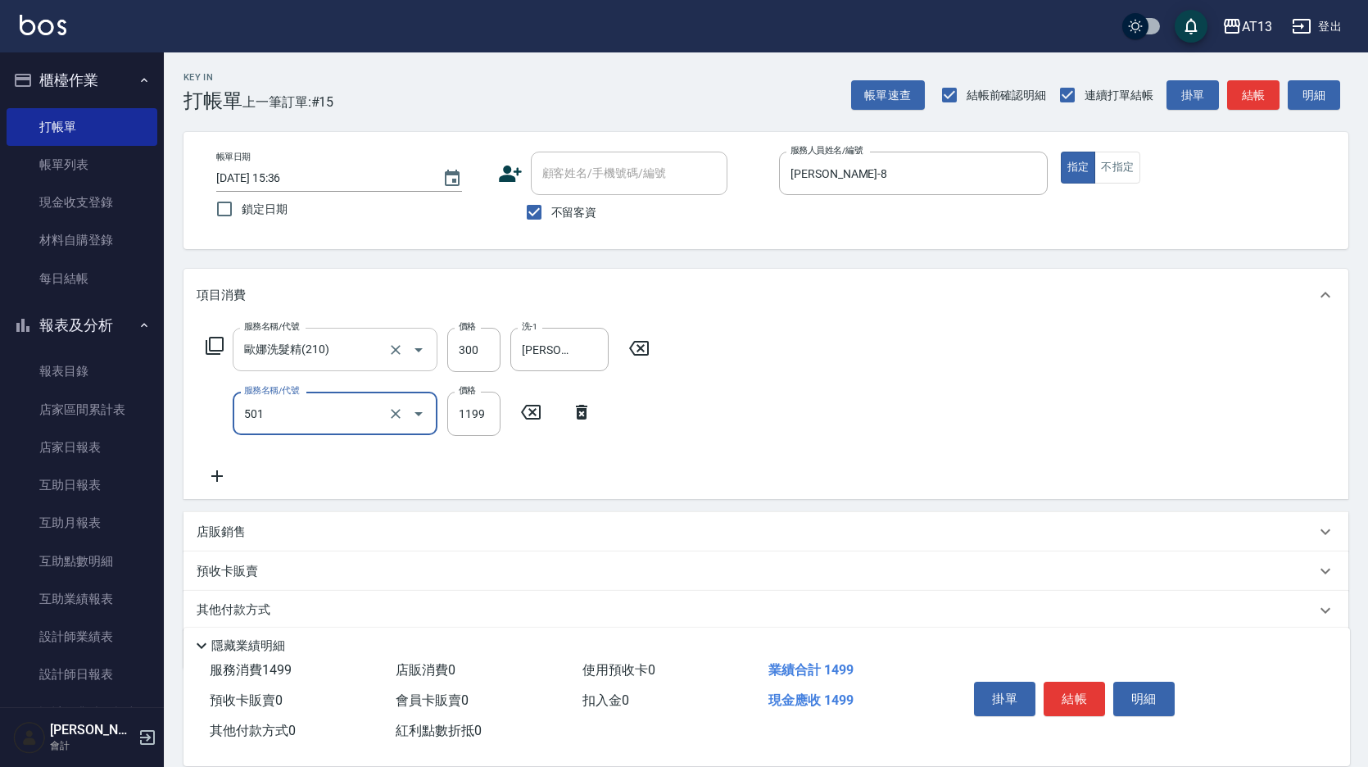
type input "染髮(501)"
click at [455, 422] on input "129" at bounding box center [473, 414] width 53 height 44
type input "1299"
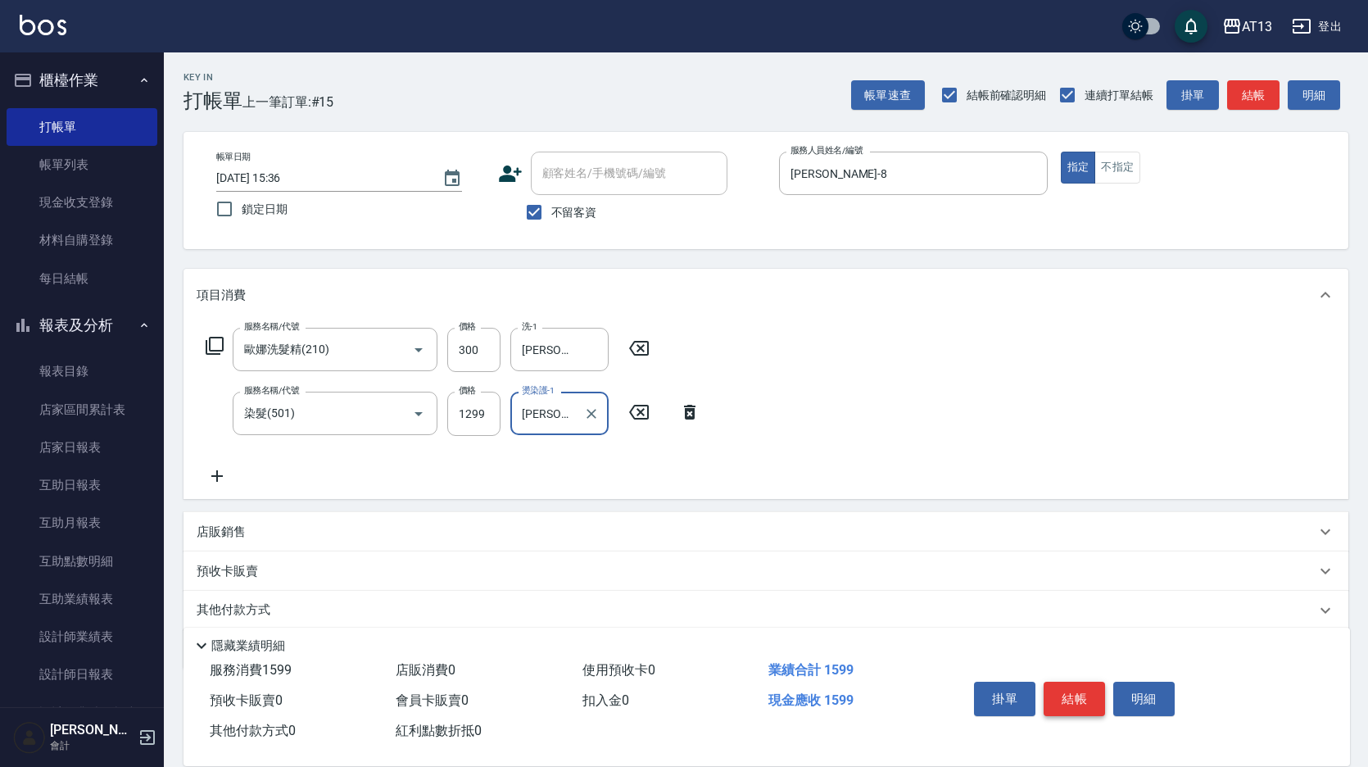
type input "[PERSON_NAME]-23"
click at [1064, 692] on button "結帳" at bounding box center [1074, 699] width 61 height 34
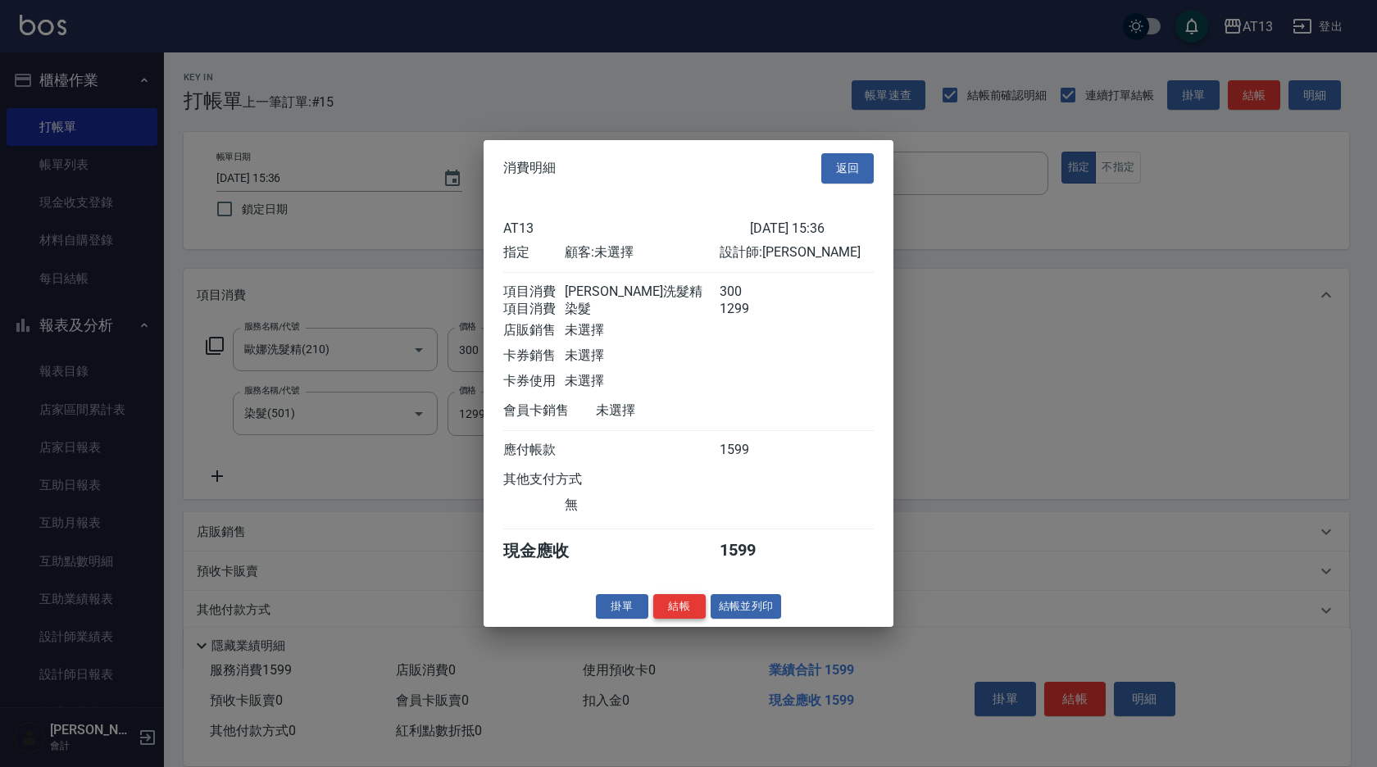
click at [688, 619] on button "結帳" at bounding box center [679, 605] width 52 height 25
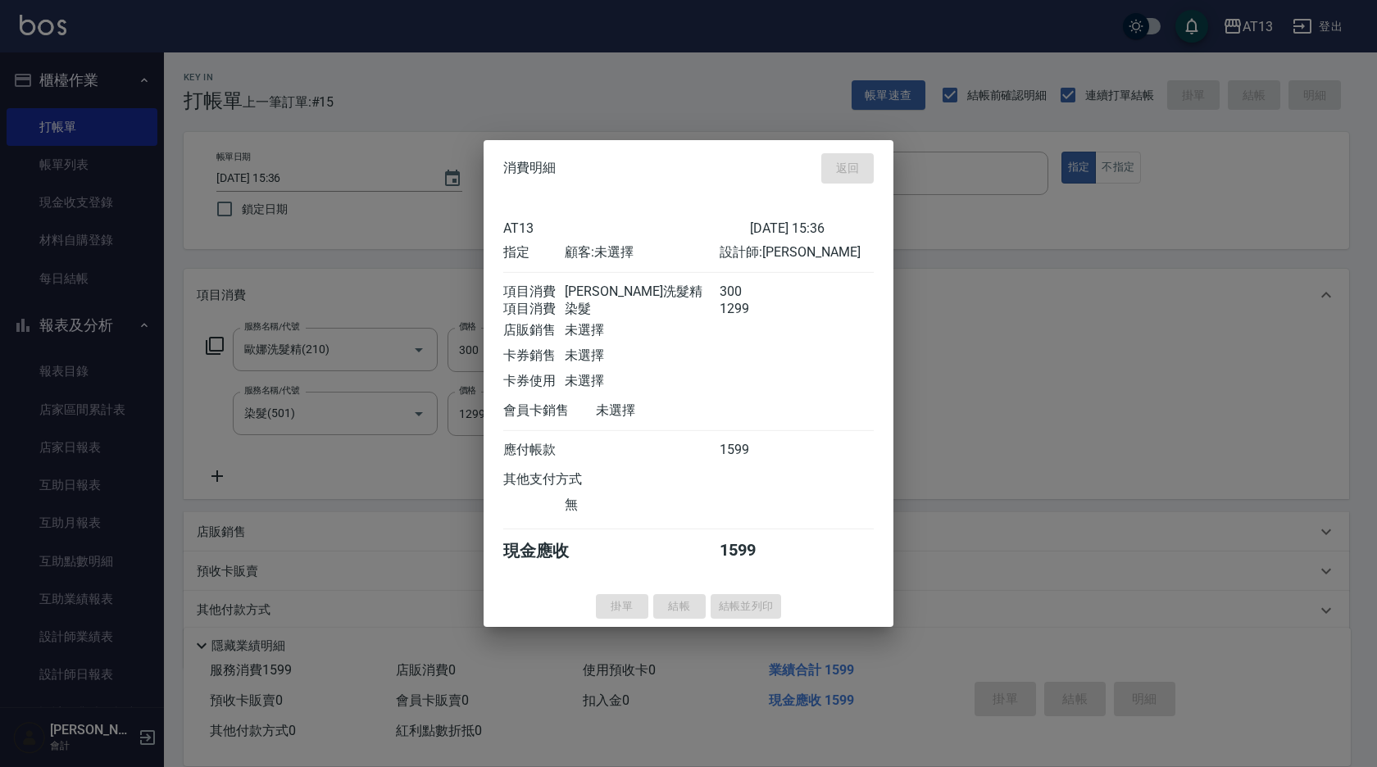
type input "[DATE] 15:37"
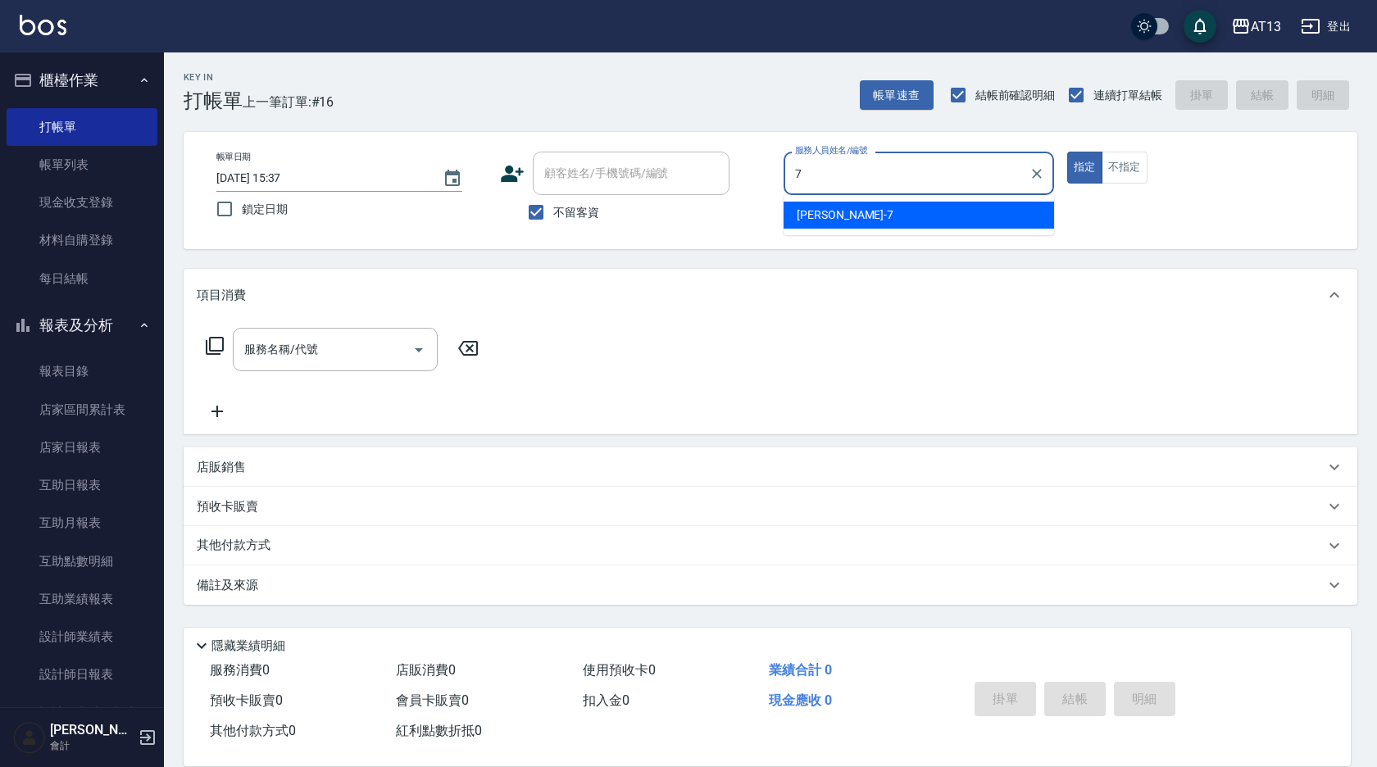
click at [900, 222] on div "[PERSON_NAME]-7" at bounding box center [918, 215] width 270 height 27
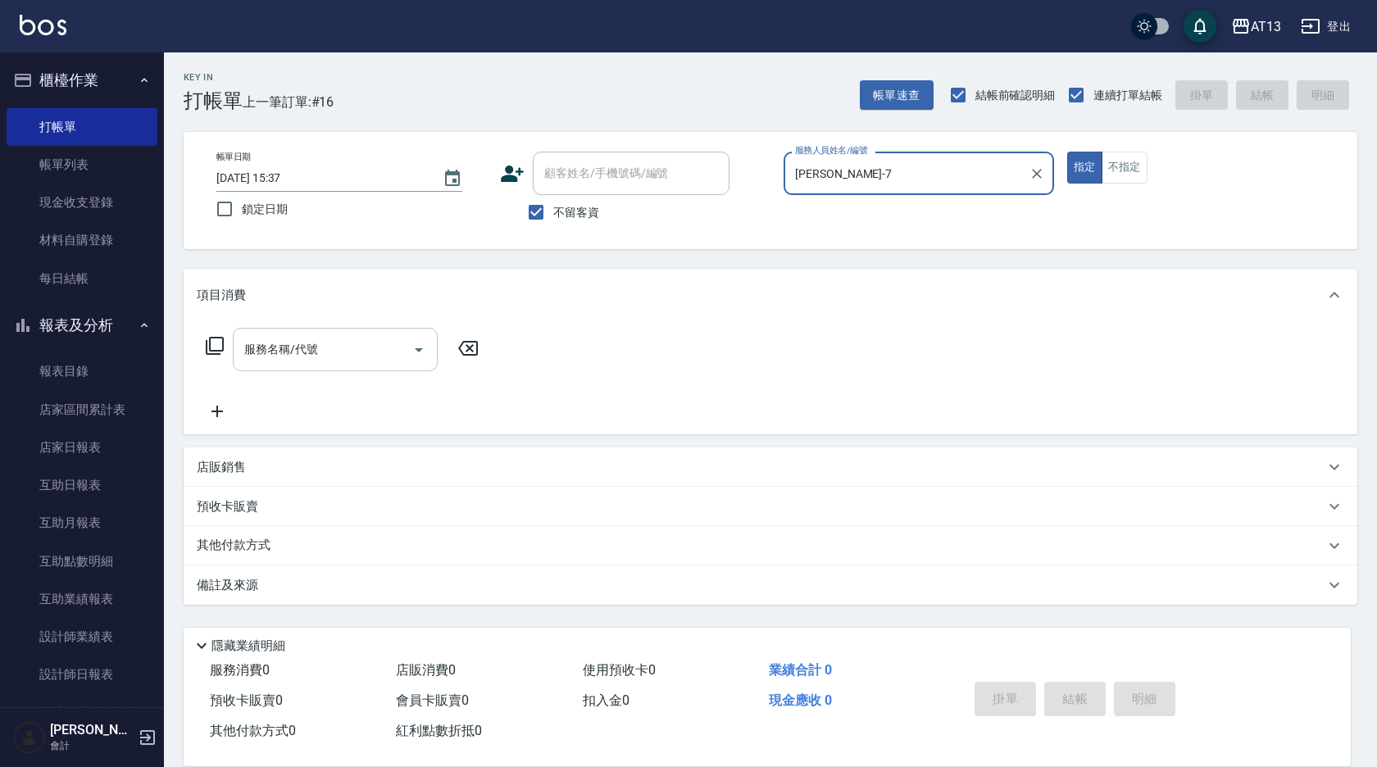
type input "[PERSON_NAME]-7"
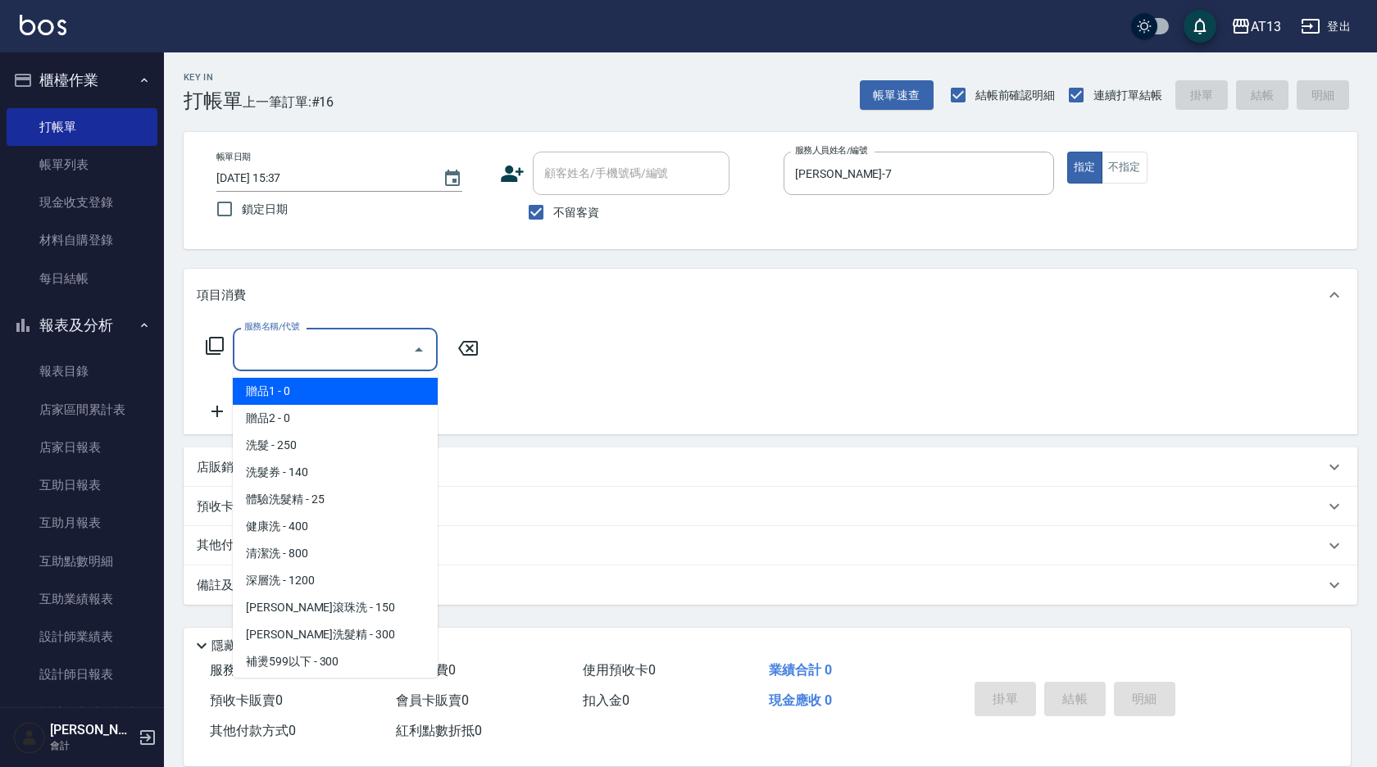
click at [333, 352] on input "服務名稱/代號" at bounding box center [323, 349] width 166 height 29
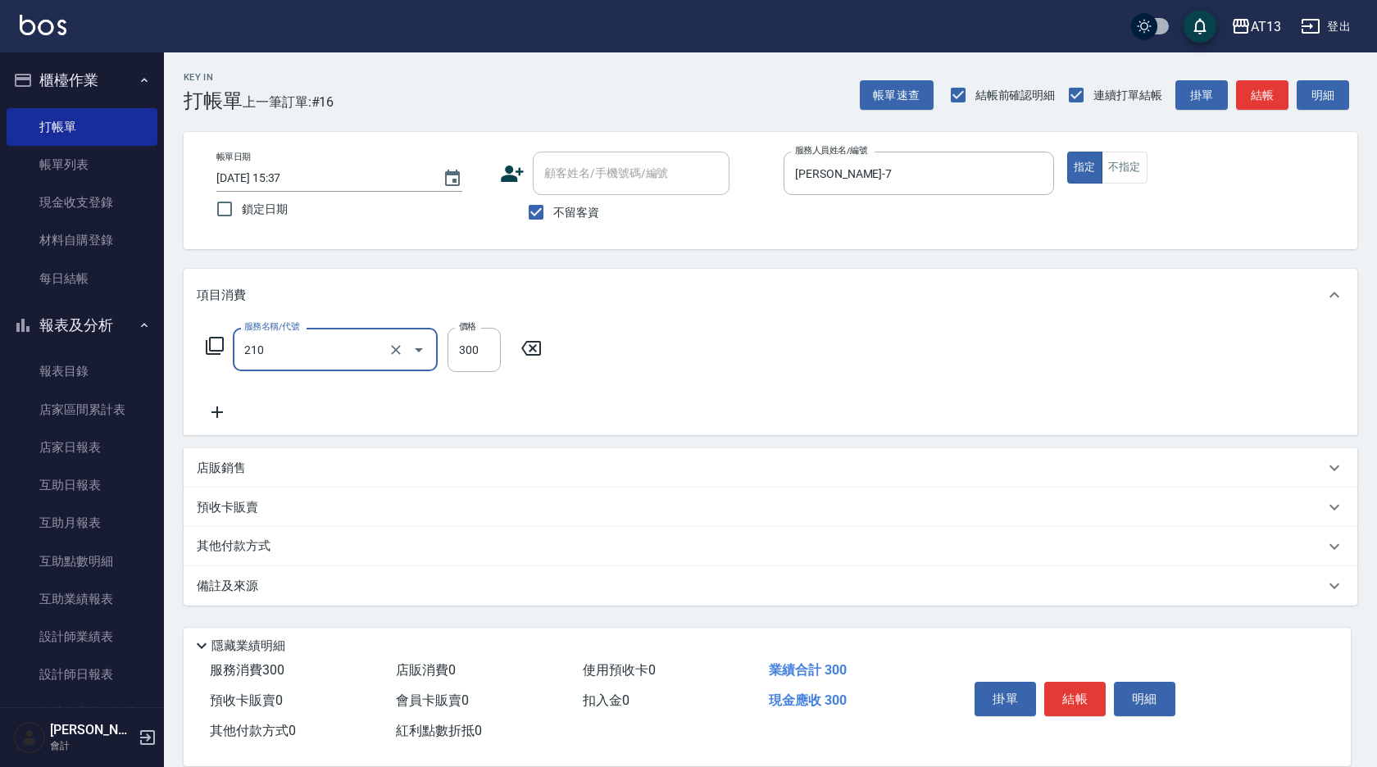
type input "歐娜洗髮精(210)"
type input "[PERSON_NAME]-28"
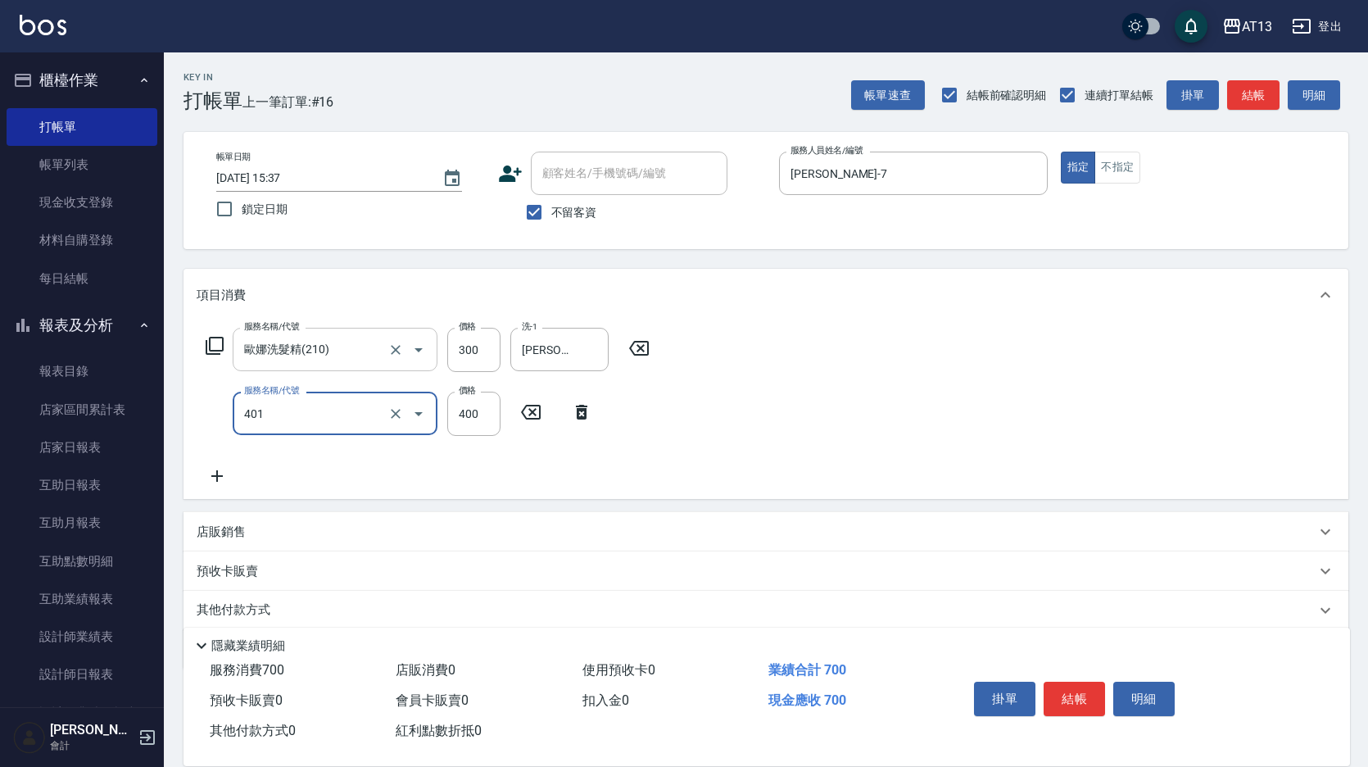
type input "剪髮(401)"
type input "300"
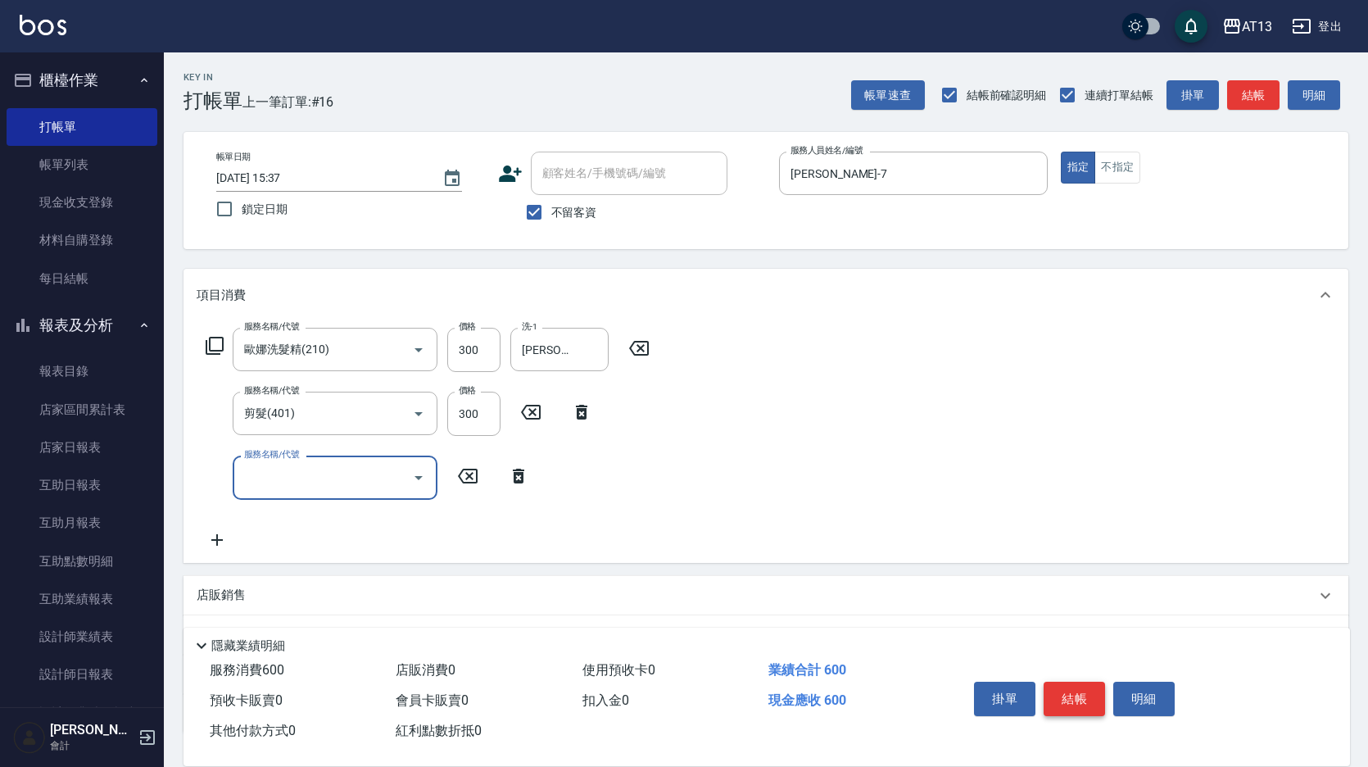
click at [1100, 700] on button "結帳" at bounding box center [1074, 699] width 61 height 34
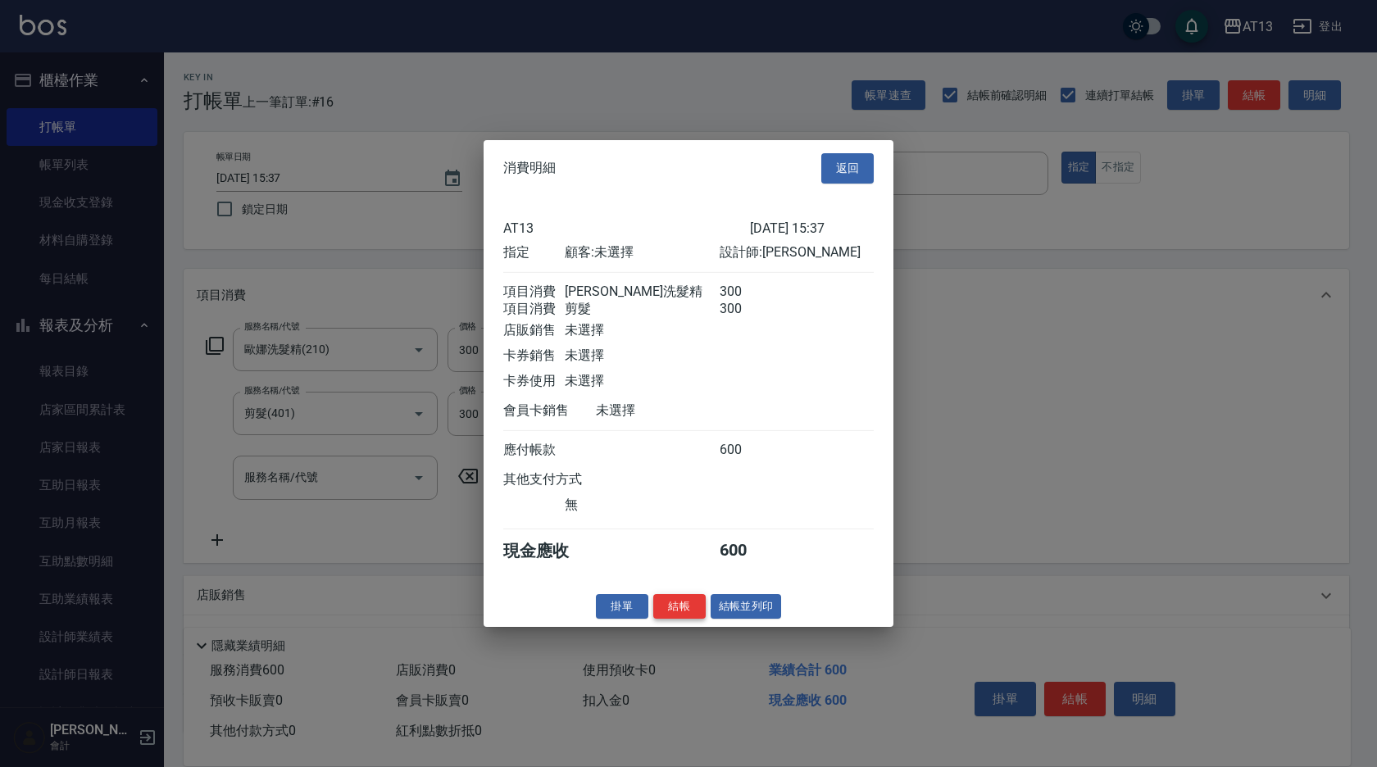
click at [694, 619] on button "結帳" at bounding box center [679, 605] width 52 height 25
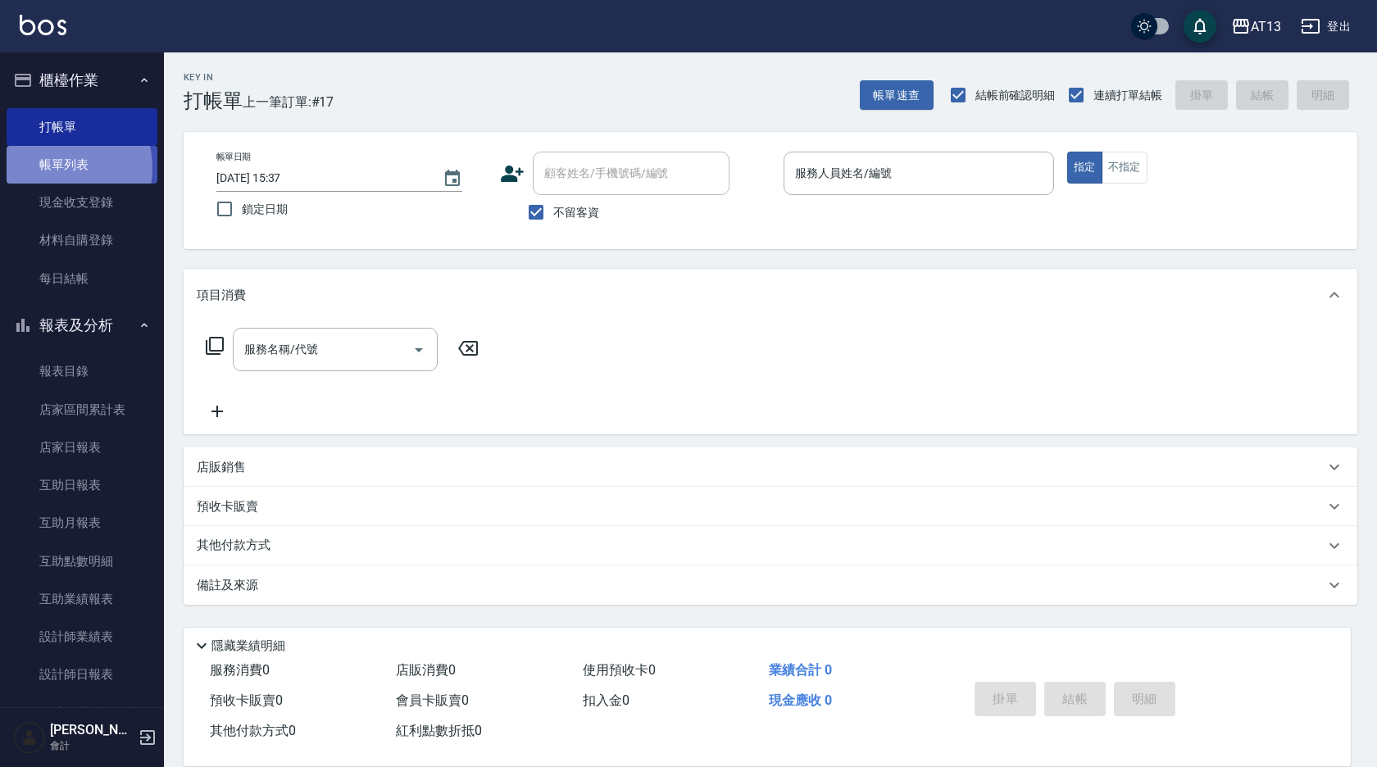
click at [49, 168] on link "帳單列表" at bounding box center [82, 165] width 151 height 38
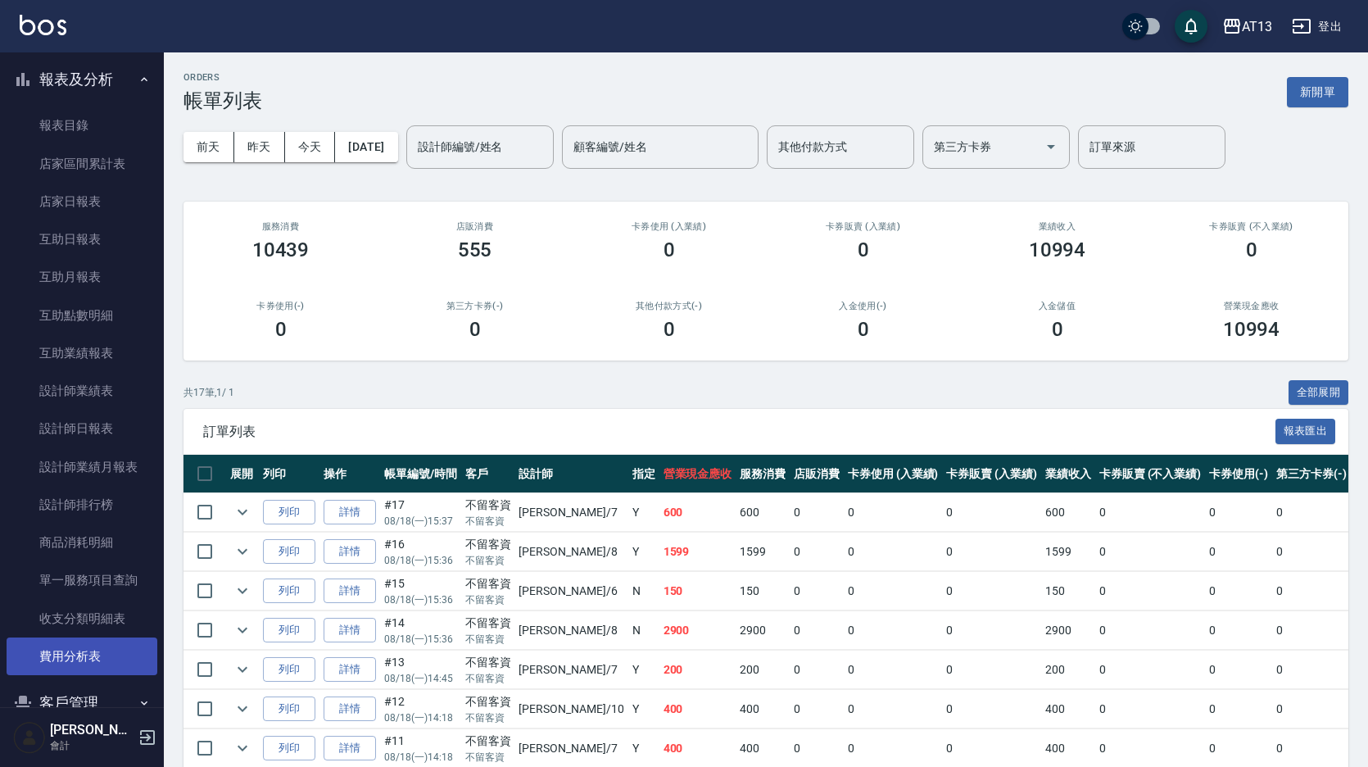
scroll to position [410, 0]
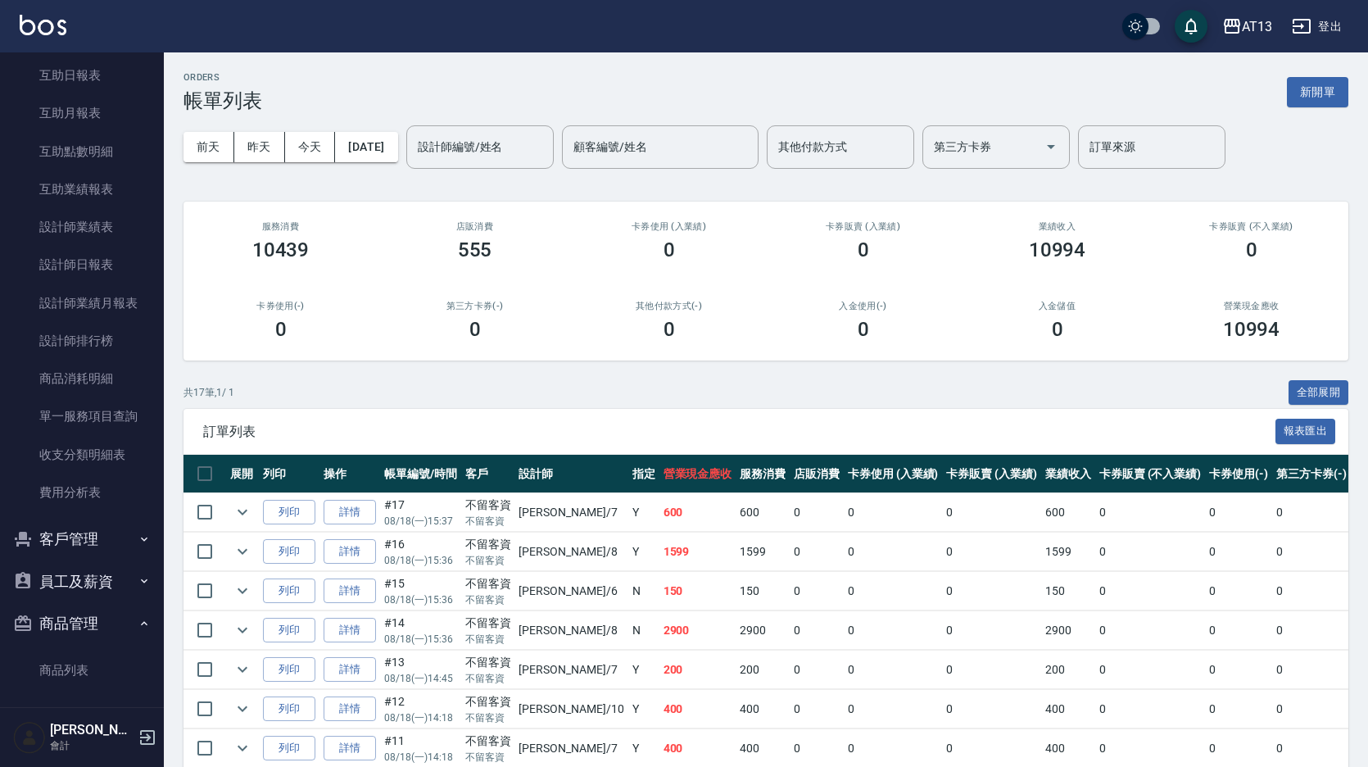
click at [76, 537] on button "客戶管理" at bounding box center [82, 539] width 151 height 43
click at [76, 583] on link "客戶列表" at bounding box center [82, 586] width 151 height 38
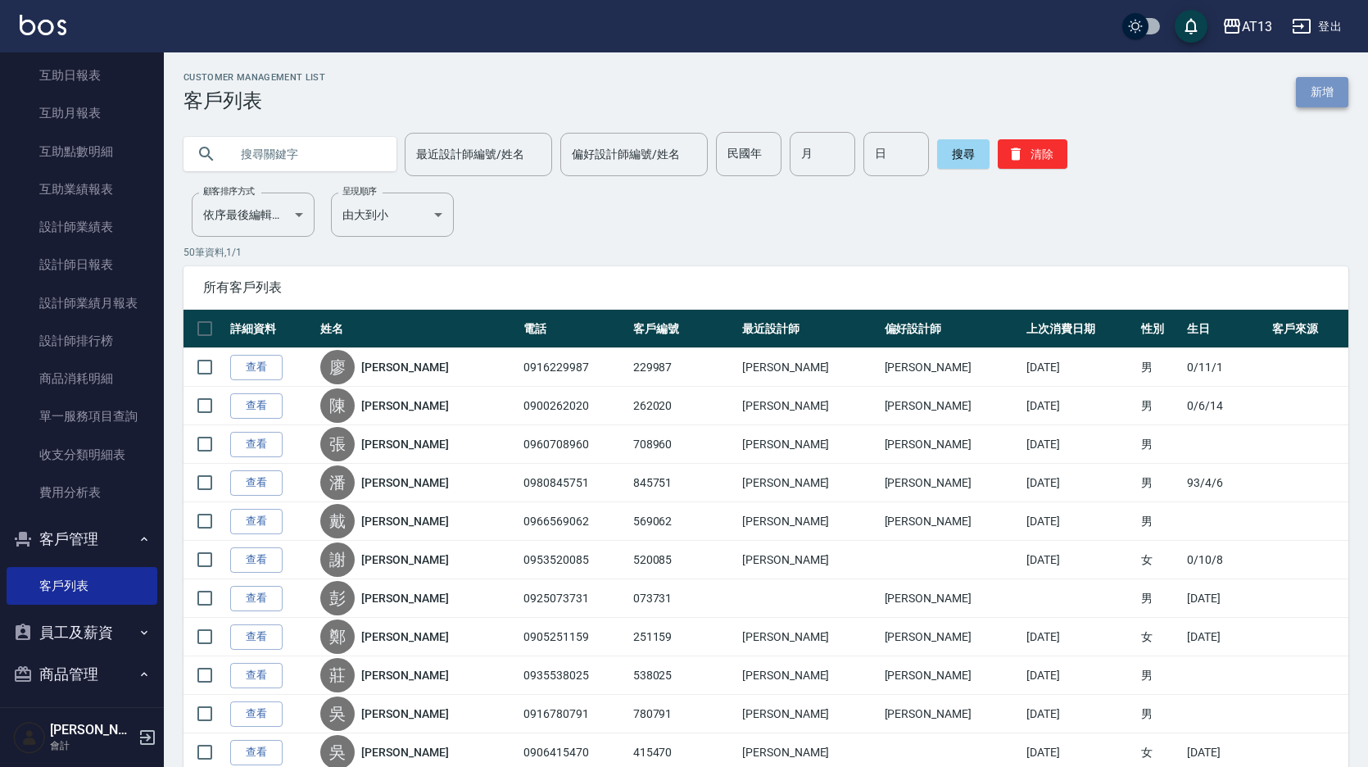
click at [1327, 90] on link "新增" at bounding box center [1322, 92] width 52 height 30
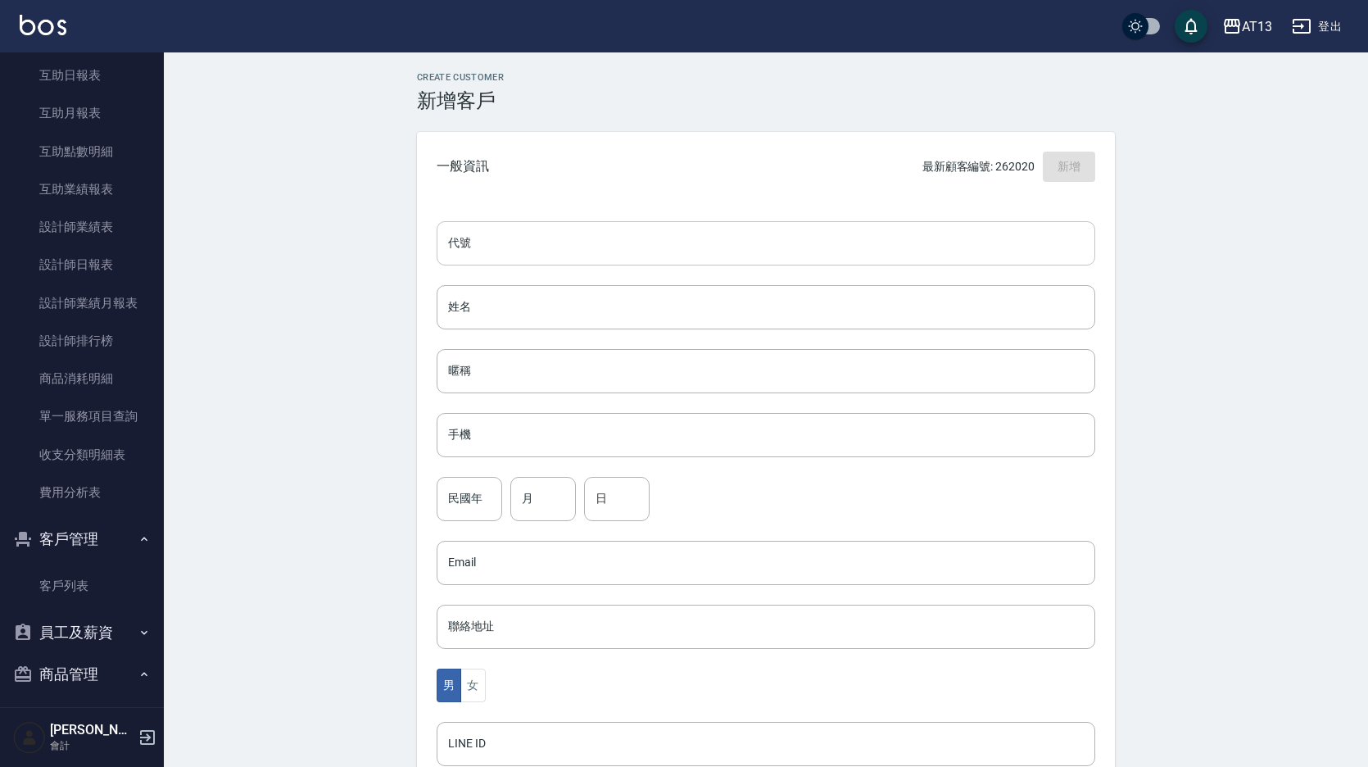
click at [487, 230] on input "代號" at bounding box center [766, 243] width 659 height 44
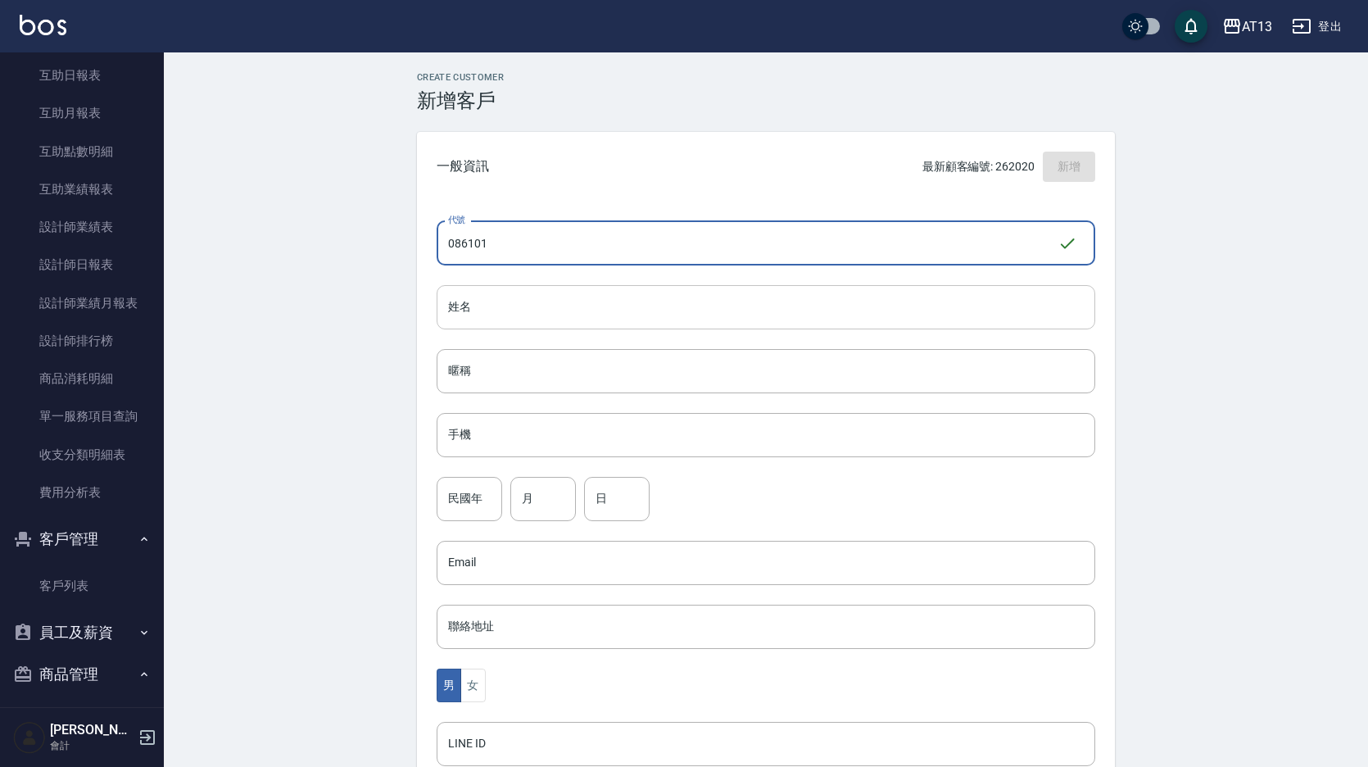
type input "086101"
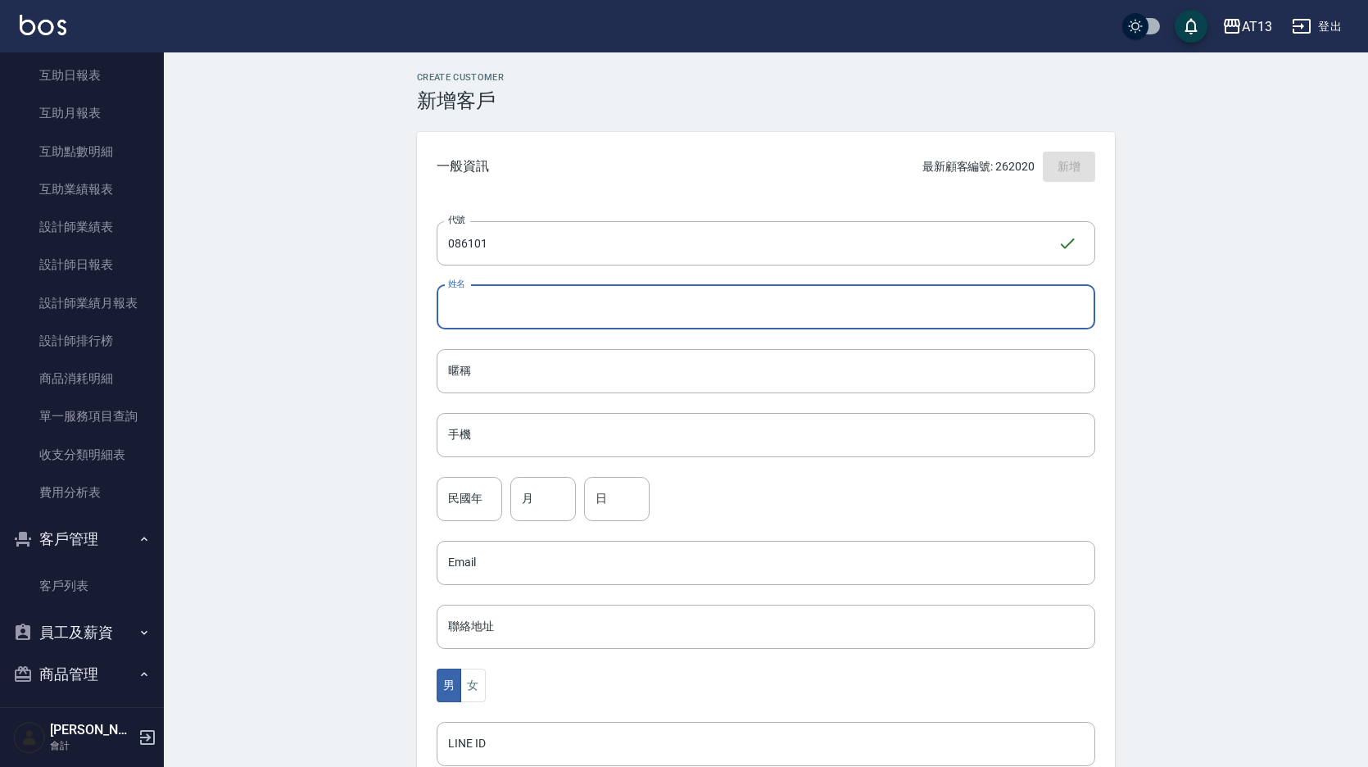
click at [492, 290] on input "姓名" at bounding box center [766, 307] width 659 height 44
drag, startPoint x: 488, startPoint y: 307, endPoint x: 438, endPoint y: 310, distance: 50.0
click at [438, 310] on input "黃凱莉" at bounding box center [766, 307] width 659 height 44
type input "黃凱莉"
click at [495, 370] on input "暱稱" at bounding box center [766, 371] width 659 height 44
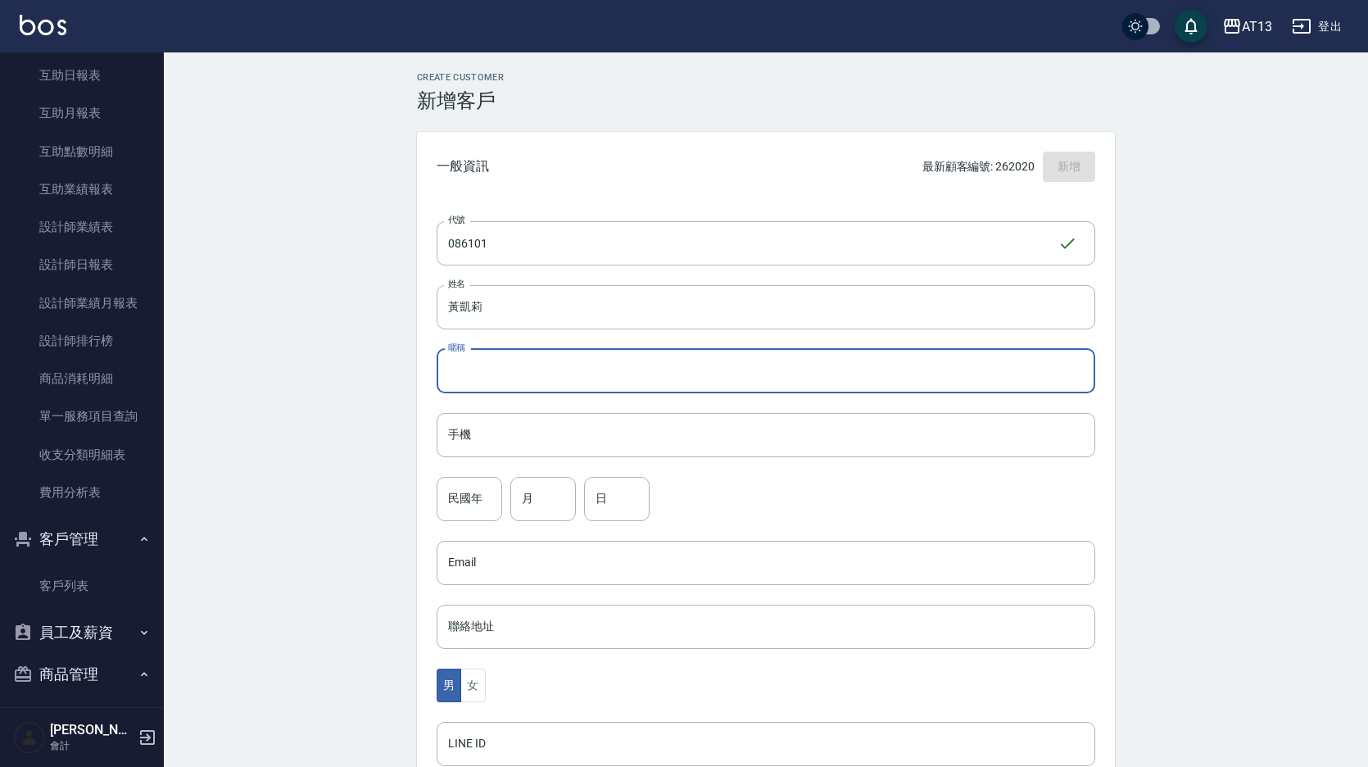
paste input "黃凱莉"
type input "黃凱莉"
click at [515, 447] on input "手機" at bounding box center [766, 435] width 659 height 44
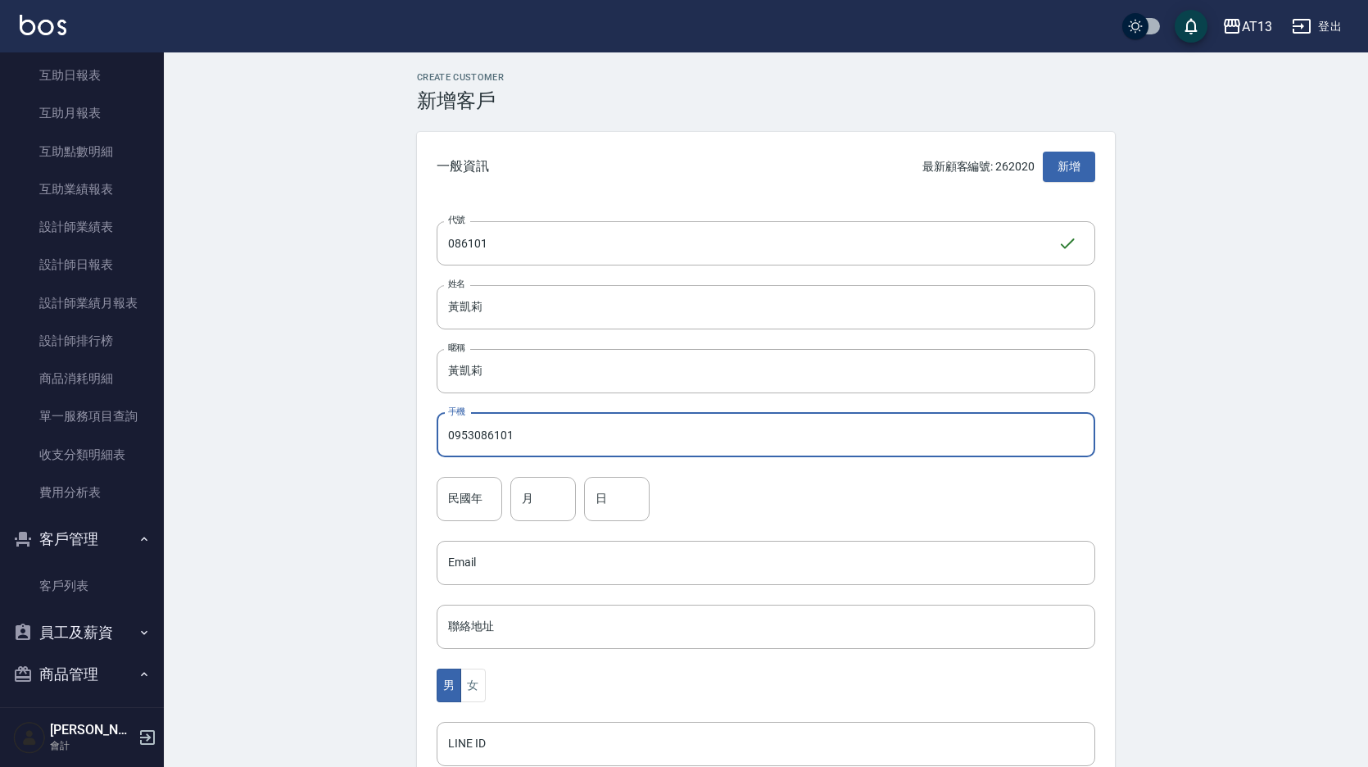
click at [532, 437] on input "0953086101" at bounding box center [766, 435] width 659 height 44
type input "0953086101"
click at [496, 488] on input "民國年" at bounding box center [470, 499] width 66 height 44
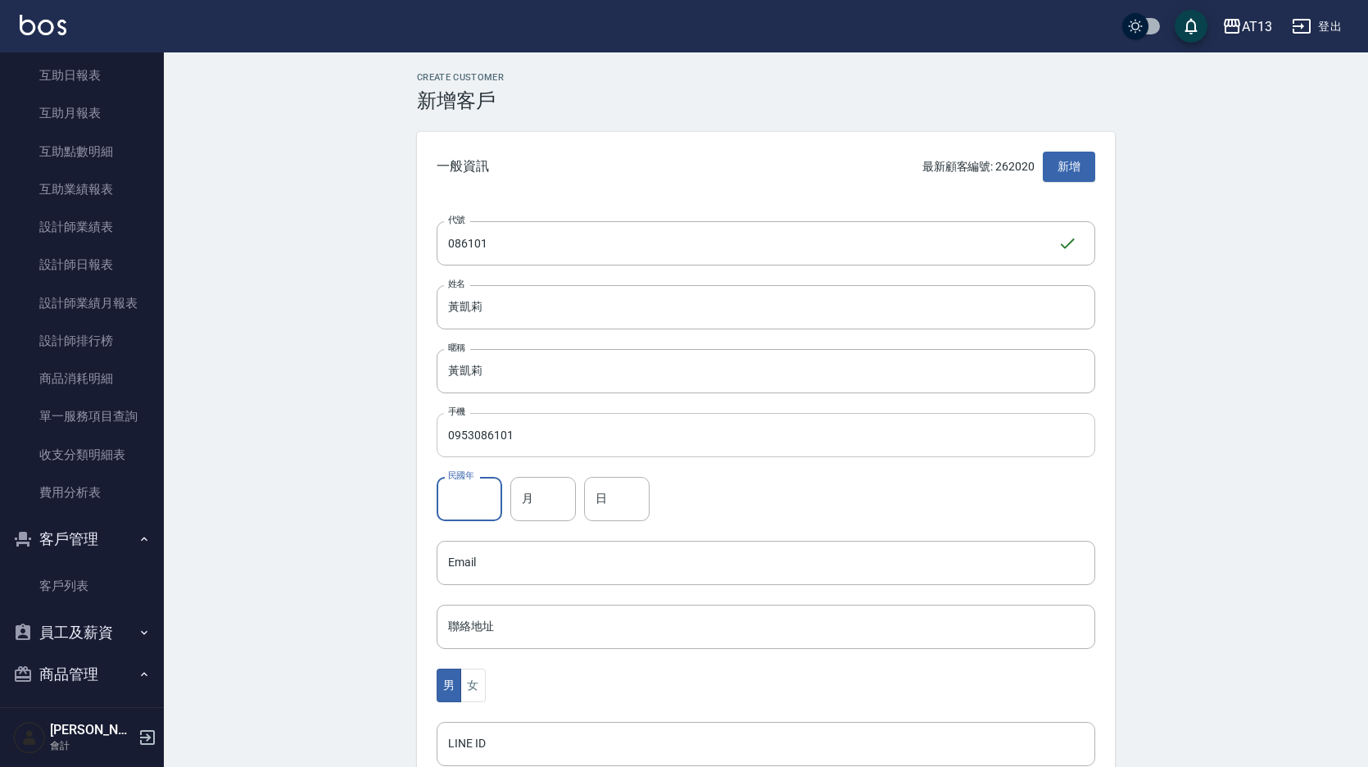
click at [579, 456] on input "0953086101" at bounding box center [766, 435] width 659 height 44
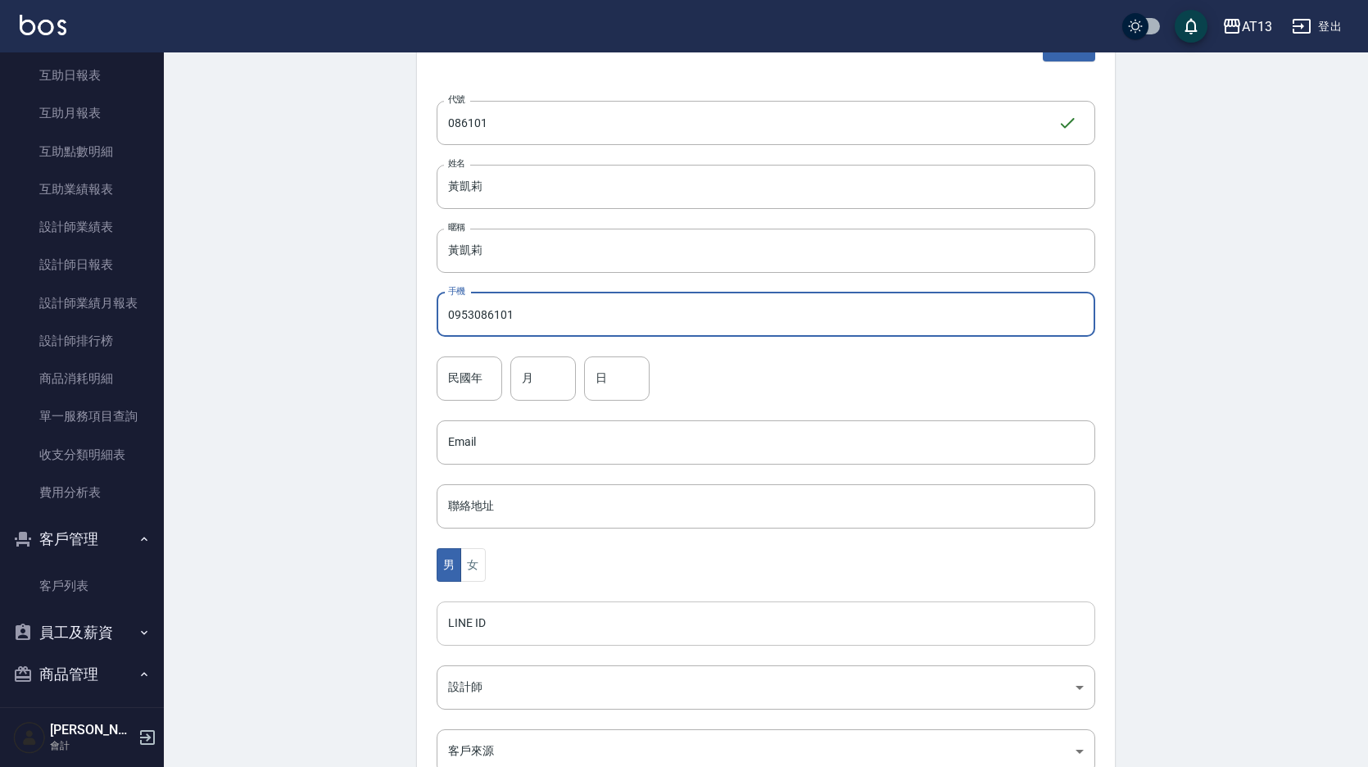
scroll to position [246, 0]
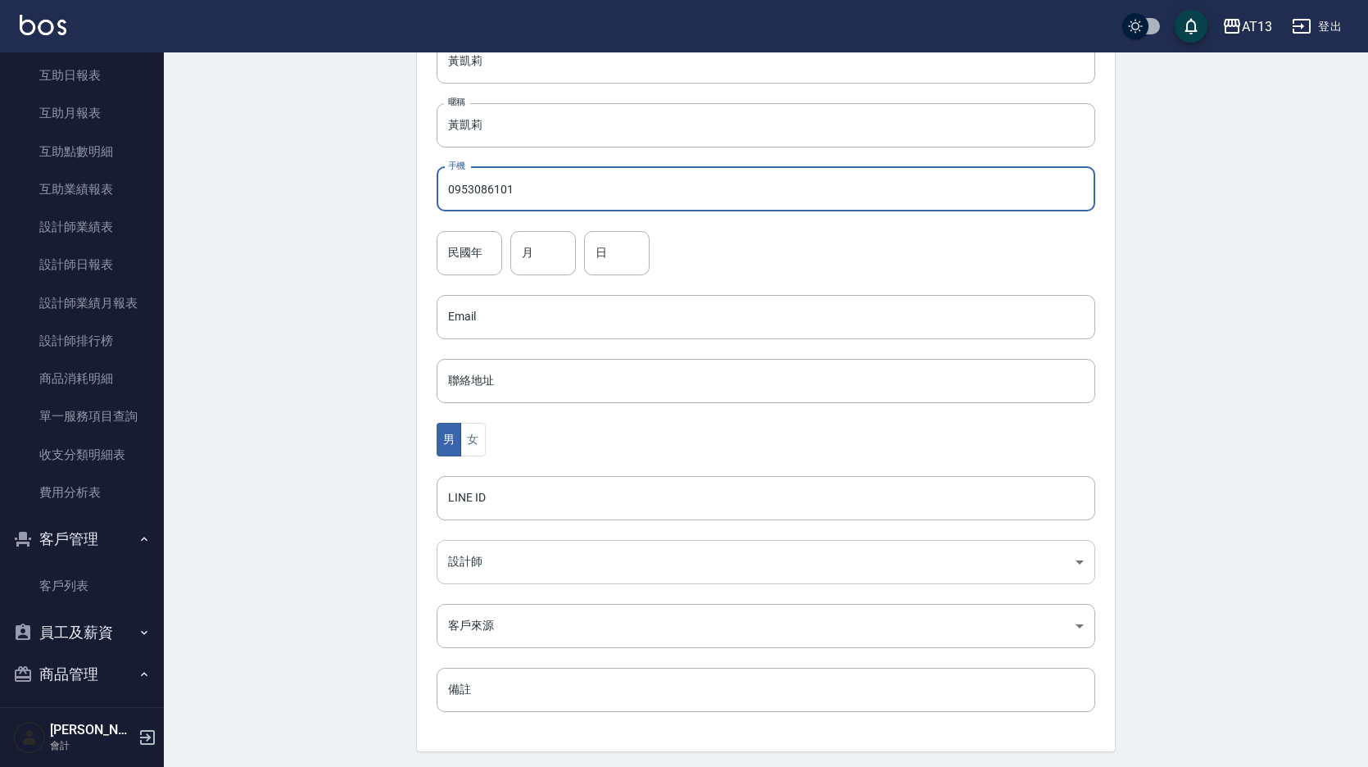
click at [503, 545] on body "AT13 登出 櫃檯作業 打帳單 帳單列表 現金收支登錄 材料自購登錄 每日結帳 報表及分析 報表目錄 店家區間累計表 店家日報表 互助日報表 互助月報表 互…" at bounding box center [684, 287] width 1368 height 1067
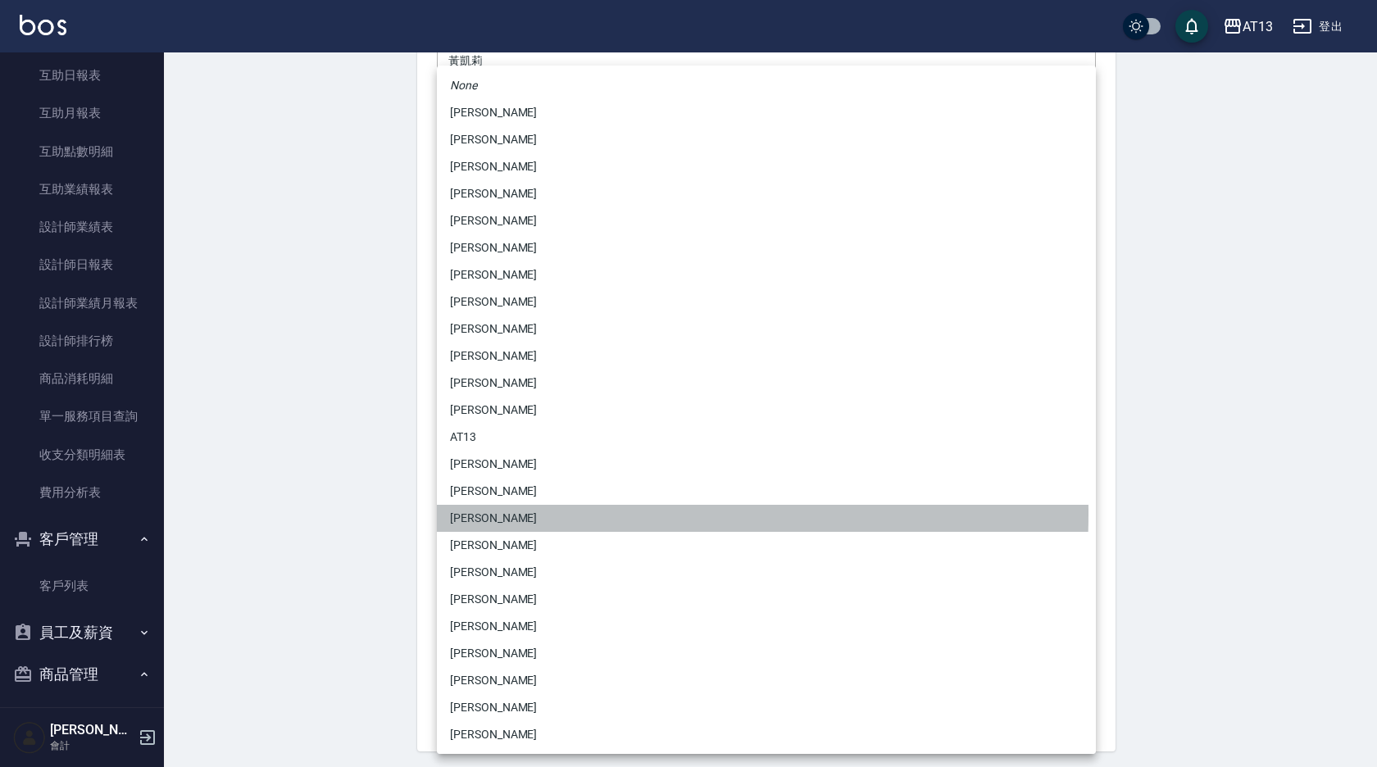
click at [487, 514] on li "[PERSON_NAME]" at bounding box center [766, 518] width 659 height 27
type input "ff14b4c8-4a37-4eb5-b2c2-3b4415bb7c7d"
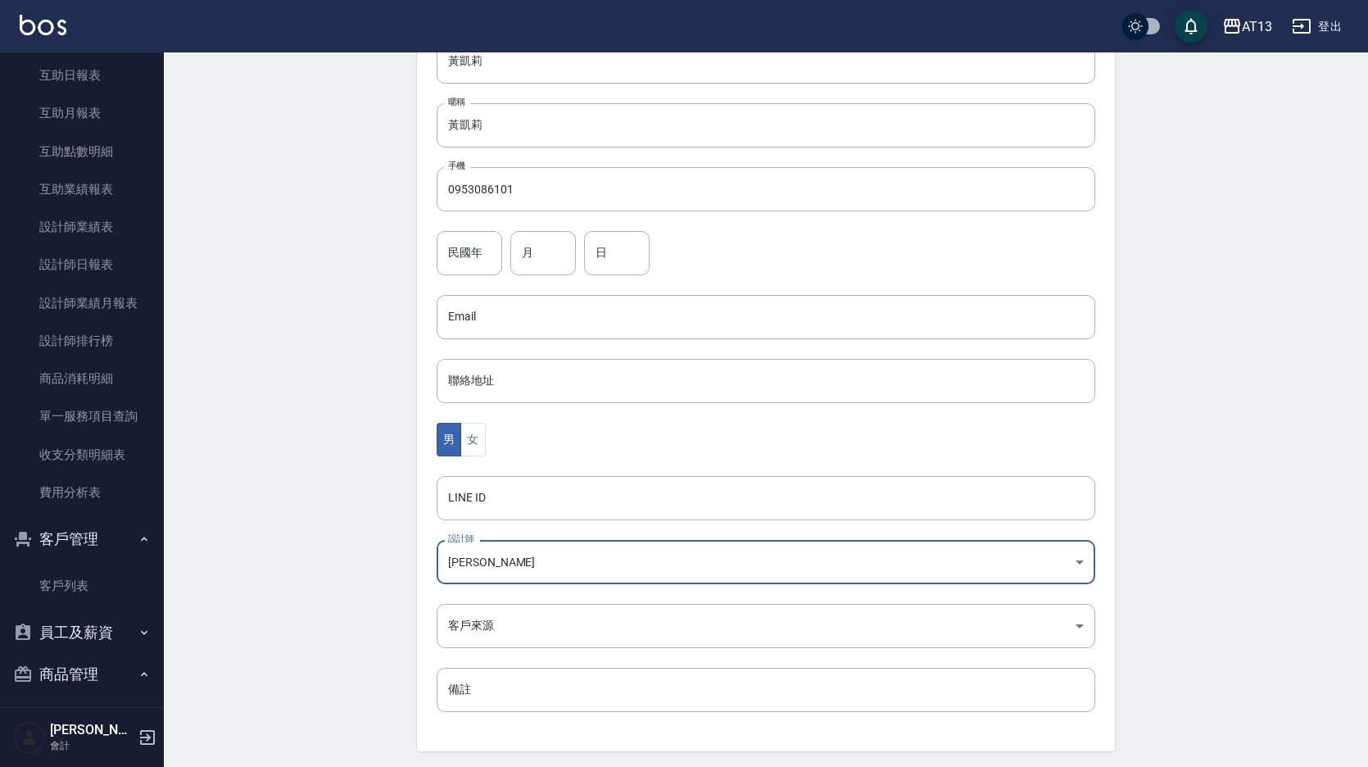
scroll to position [300, 0]
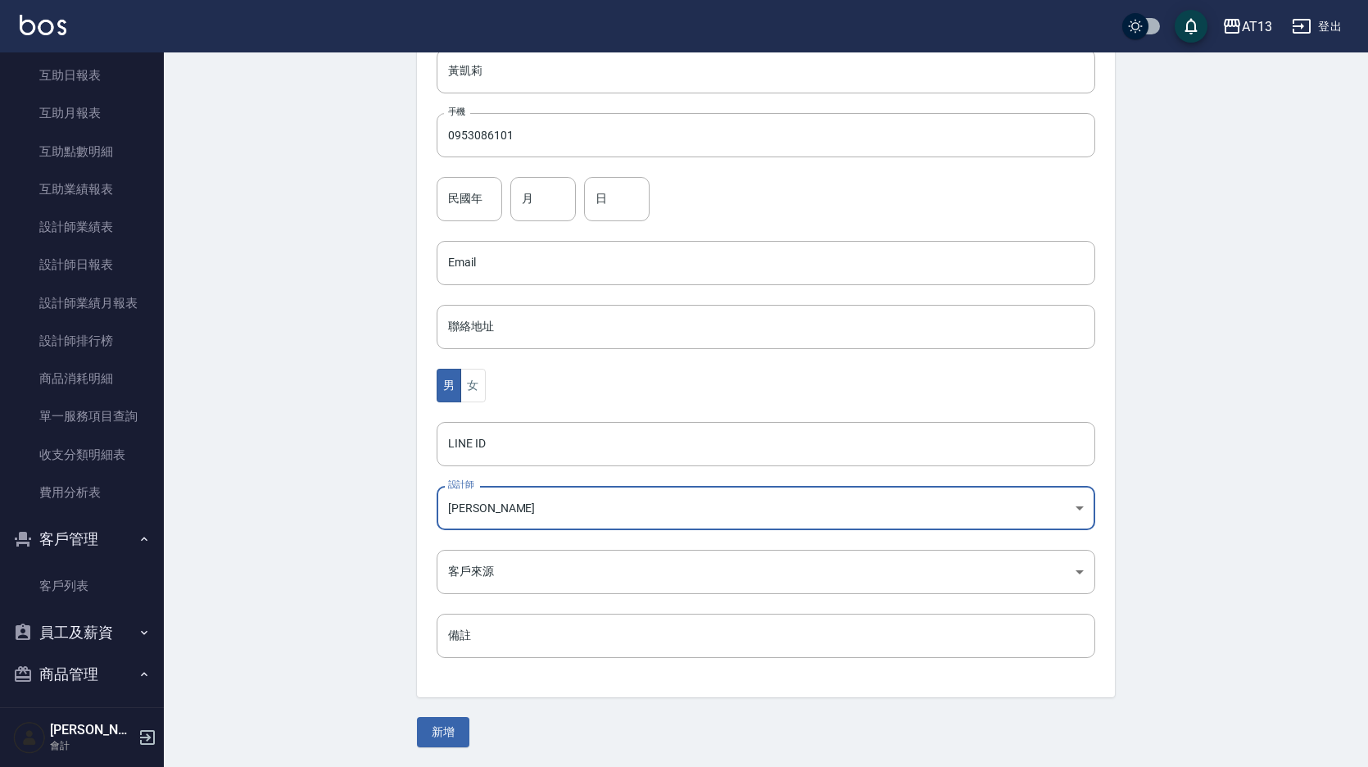
click at [451, 728] on button "新增" at bounding box center [443, 732] width 52 height 30
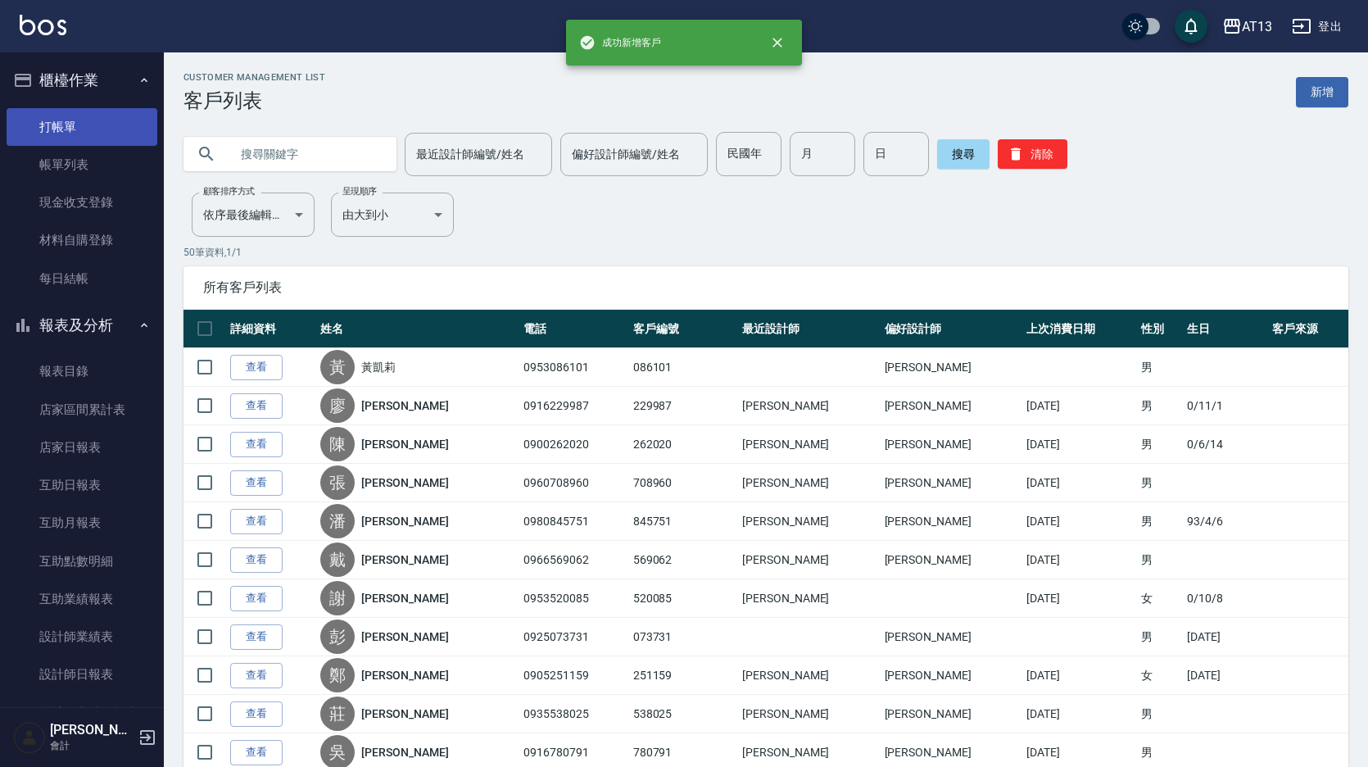
drag, startPoint x: 51, startPoint y: 129, endPoint x: 36, endPoint y: 126, distance: 15.1
click at [51, 129] on link "打帳單" at bounding box center [82, 127] width 151 height 38
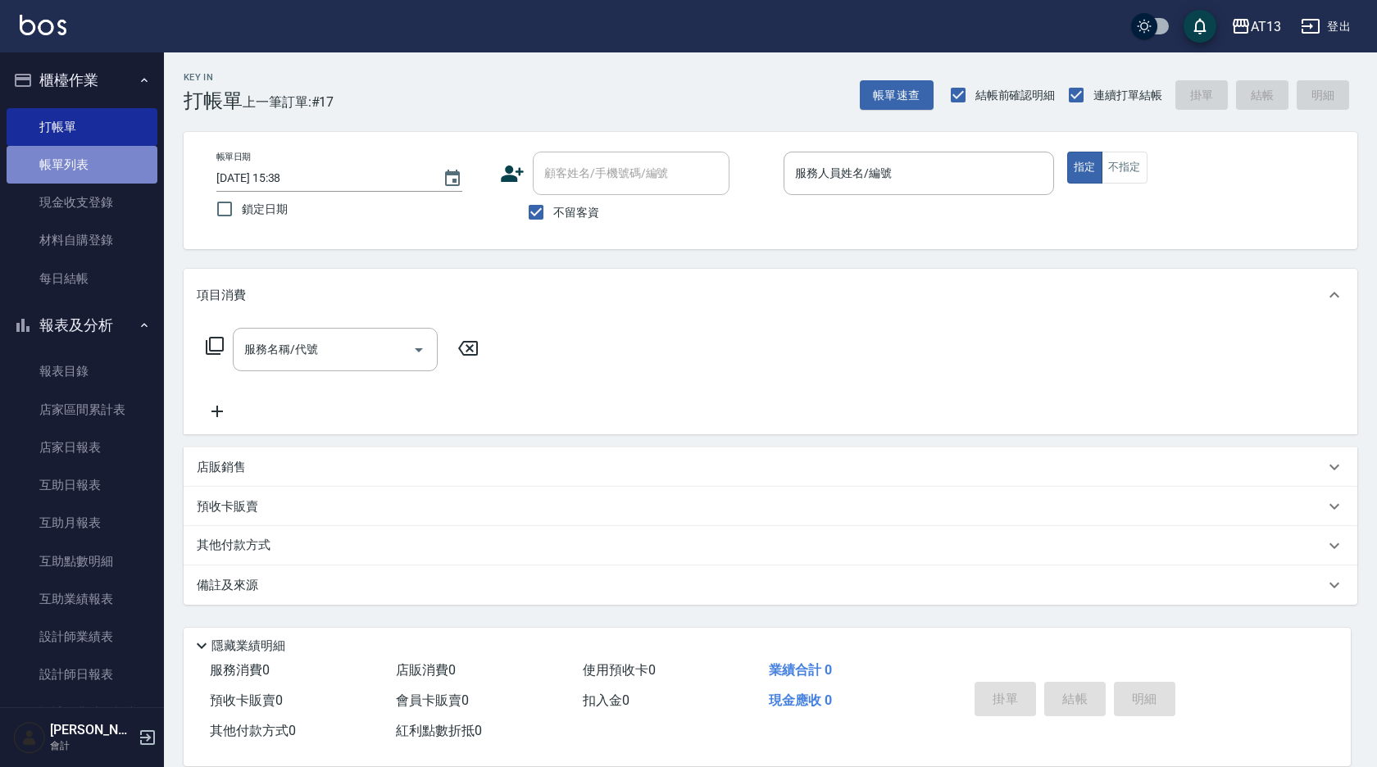
click at [96, 167] on link "帳單列表" at bounding box center [82, 165] width 151 height 38
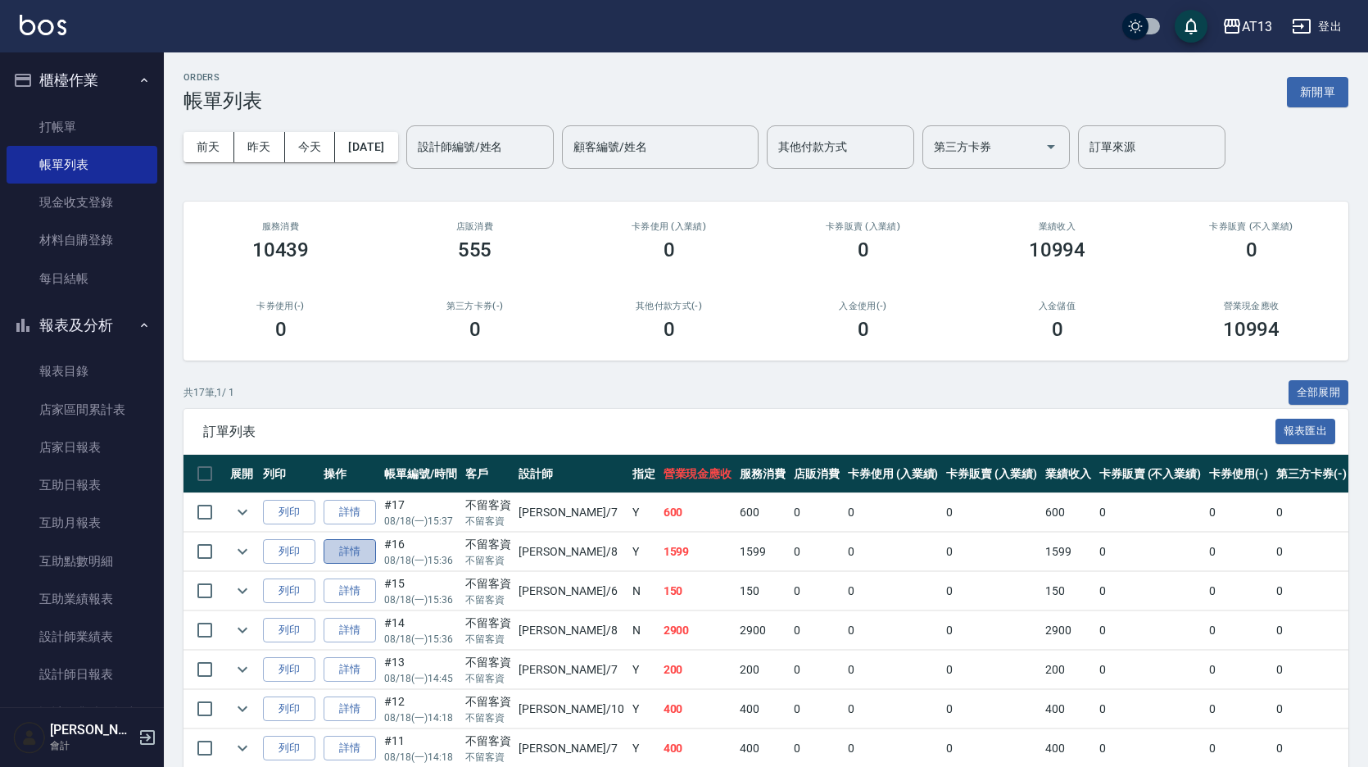
click at [367, 548] on link "詳情" at bounding box center [350, 551] width 52 height 25
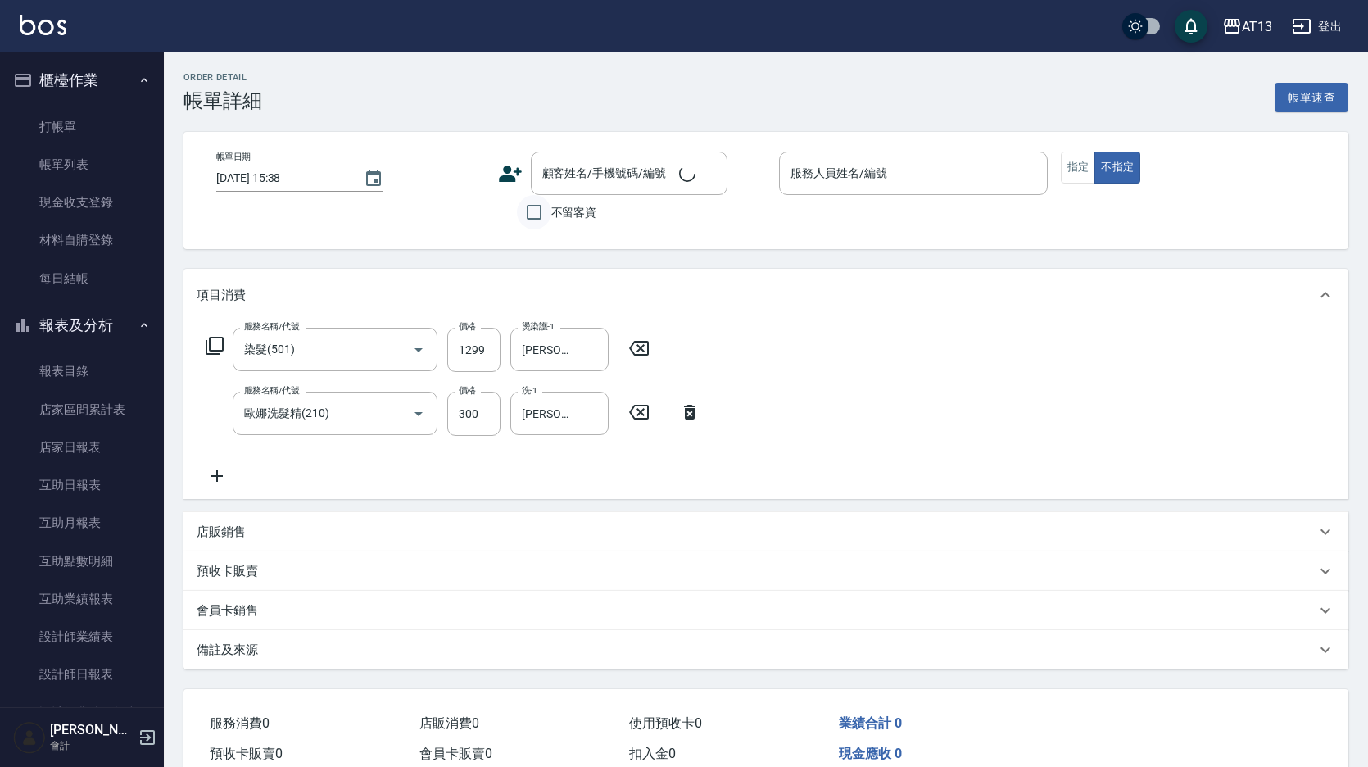
type input "染髮(501)"
type input "歐娜洗髮精(210)"
type input "[DATE] 15:36"
checkbox input "true"
type input "[PERSON_NAME]-8"
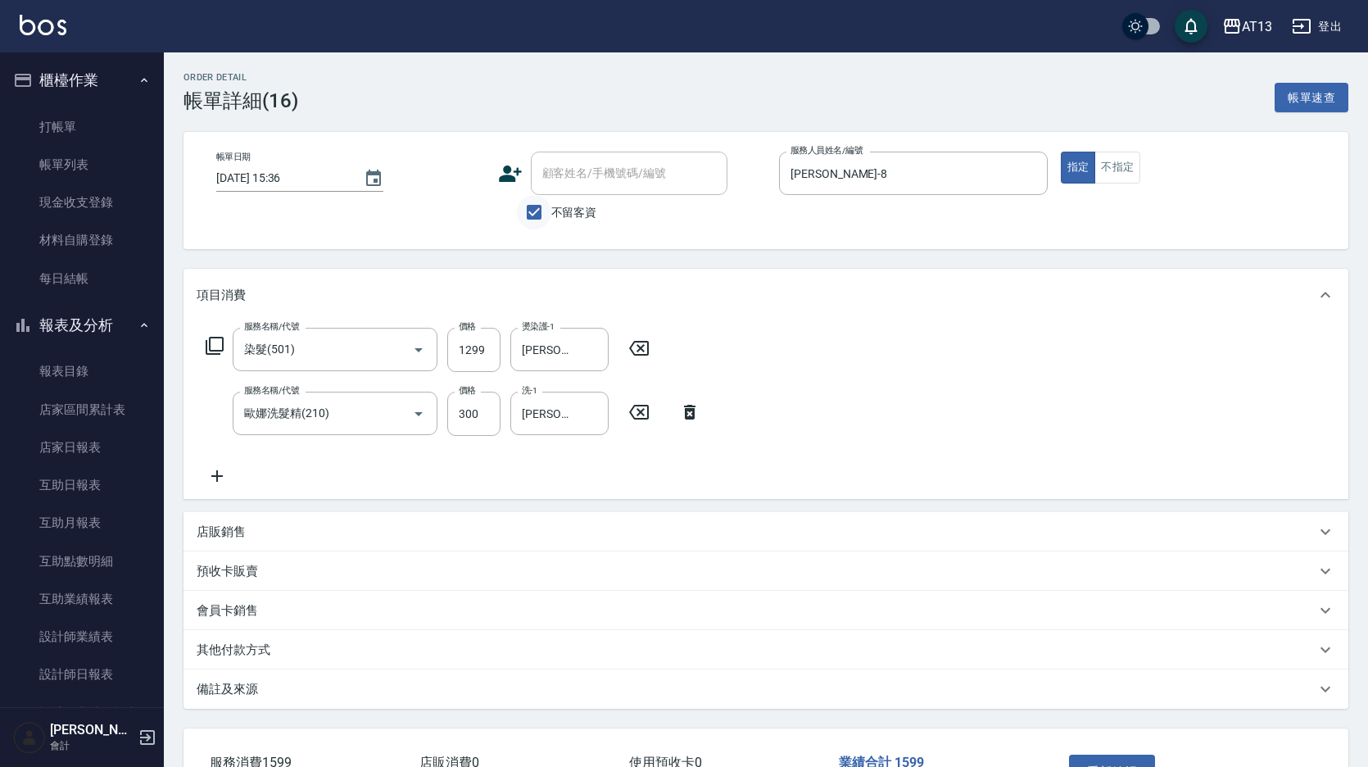
click at [533, 213] on input "不留客資" at bounding box center [534, 212] width 34 height 34
checkbox input "false"
click at [568, 178] on div "顧客姓名/手機號碼/編號 顧客姓名/手機號碼/編號" at bounding box center [629, 173] width 197 height 43
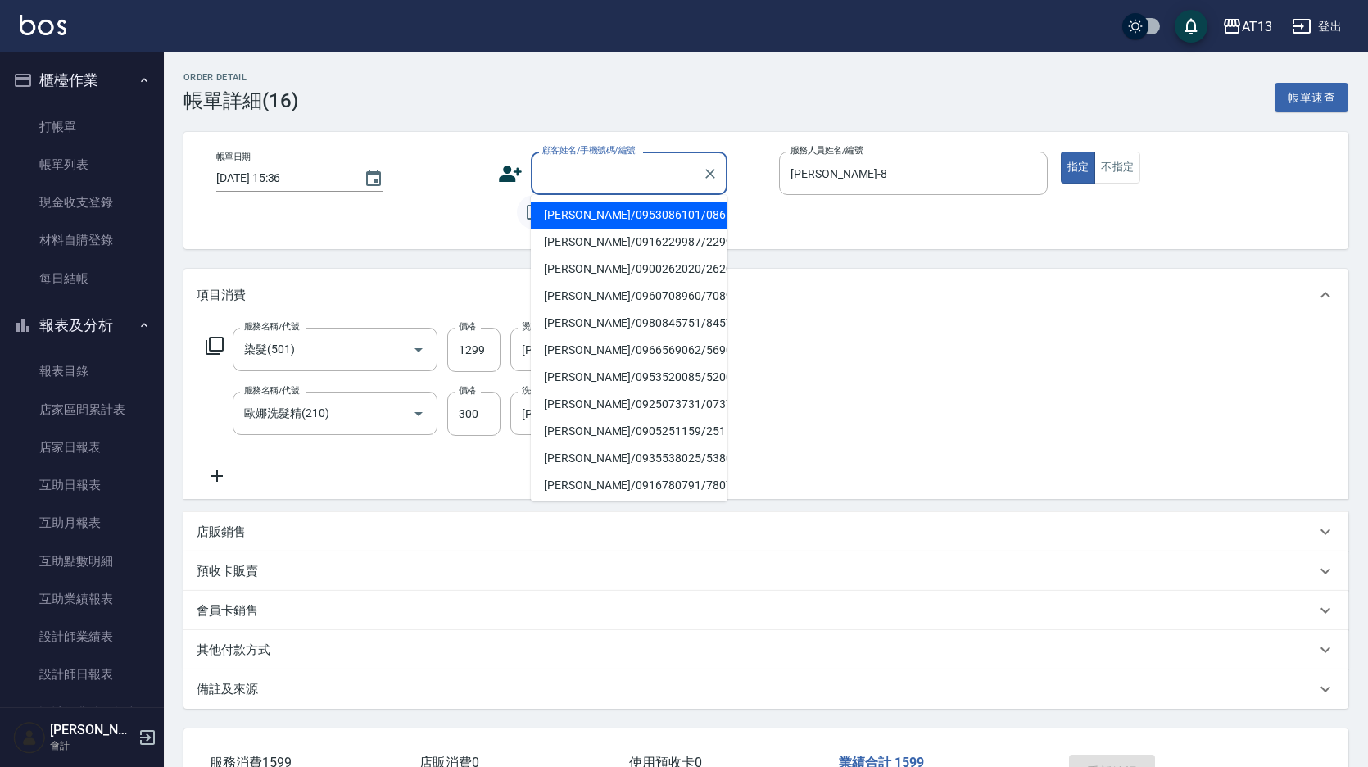
click at [575, 215] on li "[PERSON_NAME]/0953086101/086101" at bounding box center [629, 215] width 197 height 27
type input "[PERSON_NAME]/0953086101/086101"
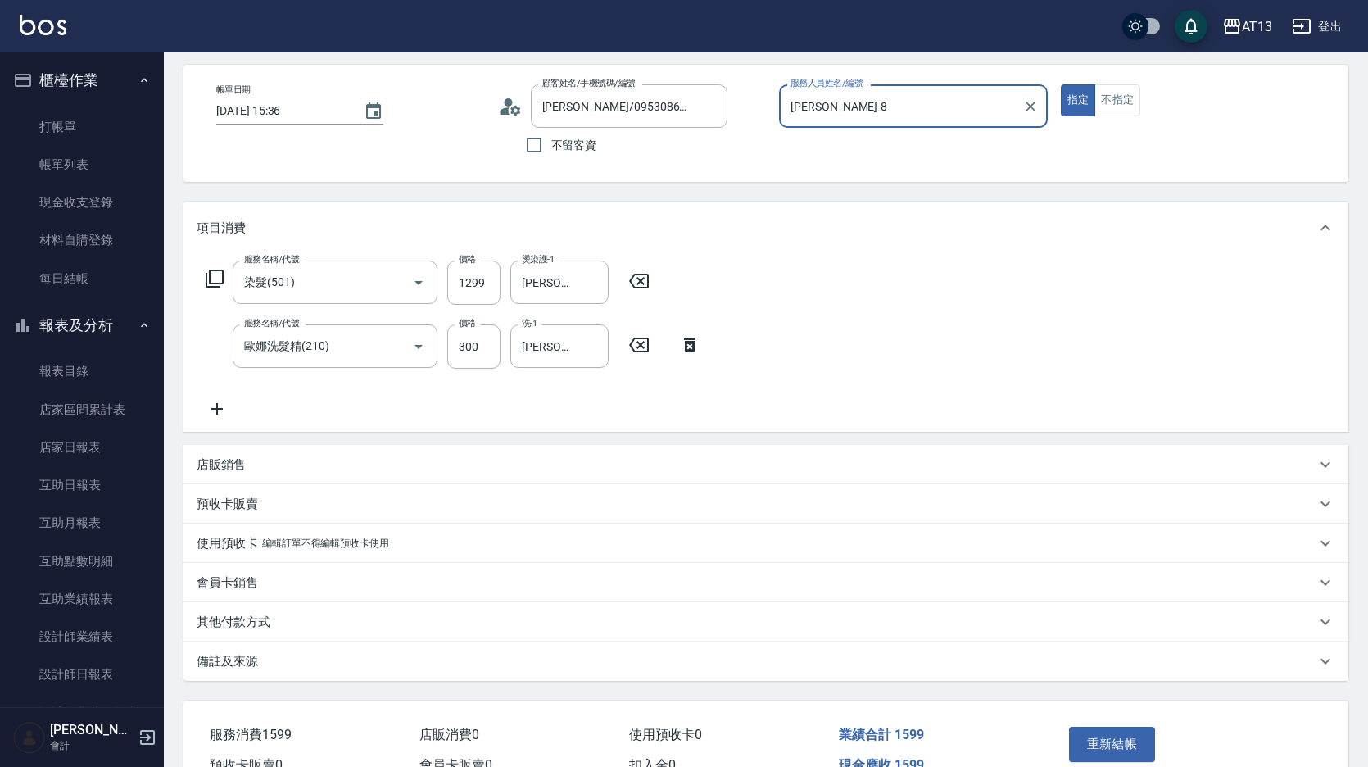
scroll to position [158, 0]
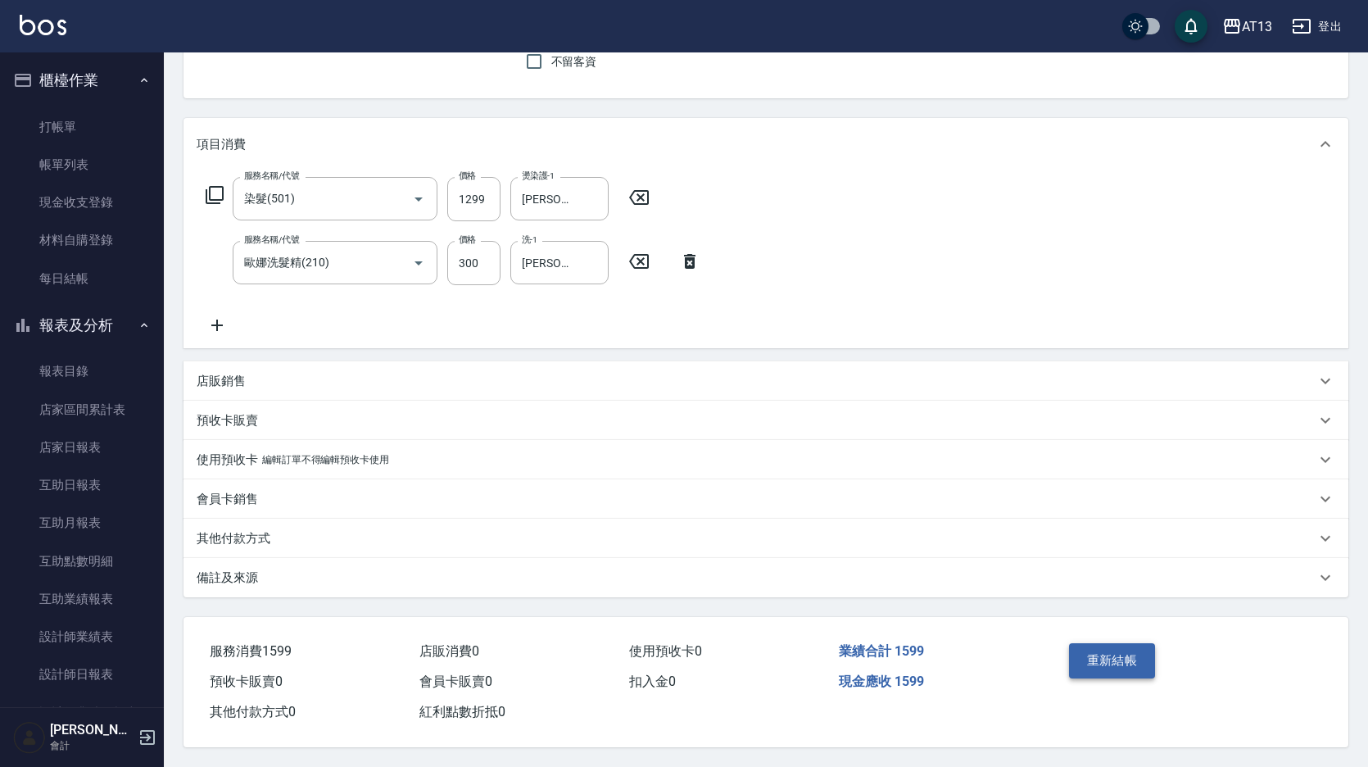
click at [1104, 655] on button "重新結帳" at bounding box center [1112, 660] width 87 height 34
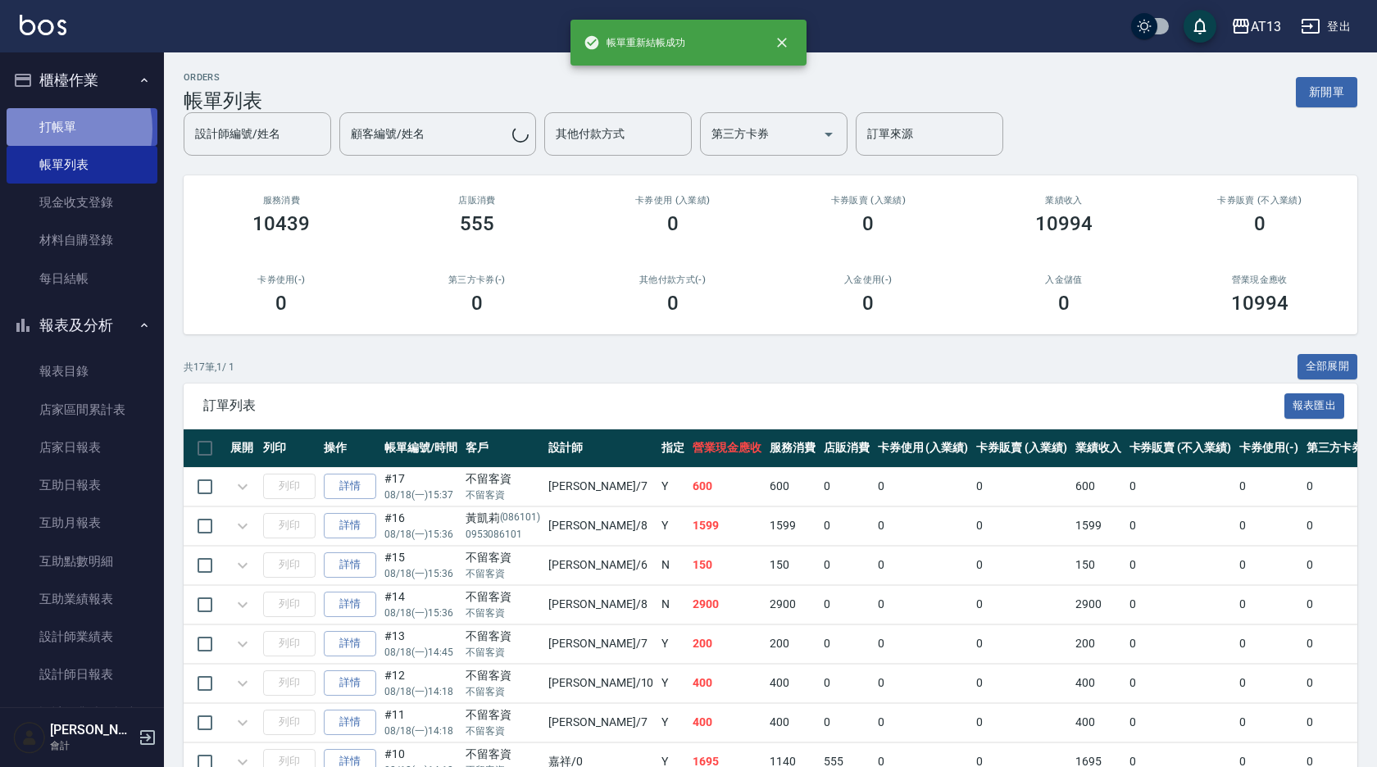
click at [46, 129] on link "打帳單" at bounding box center [82, 127] width 151 height 38
